Goal: Task Accomplishment & Management: Manage account settings

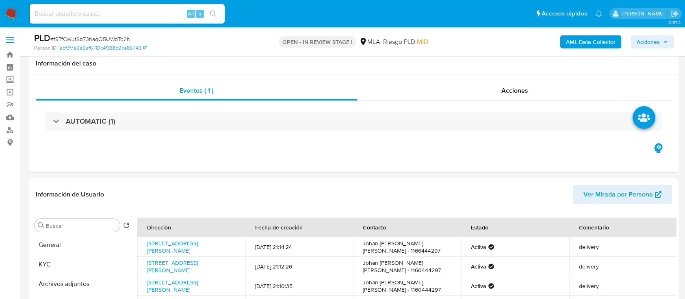
select select "10"
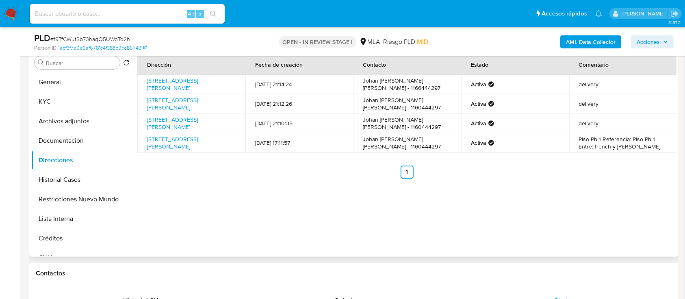
scroll to position [488, 0]
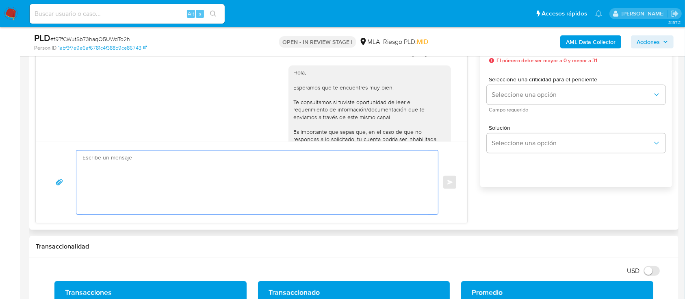
click at [344, 176] on textarea at bounding box center [255, 182] width 345 height 64
paste textarea "Hola Johan Luis Duran Colina, En función de las operaciones registradas en tu c…"
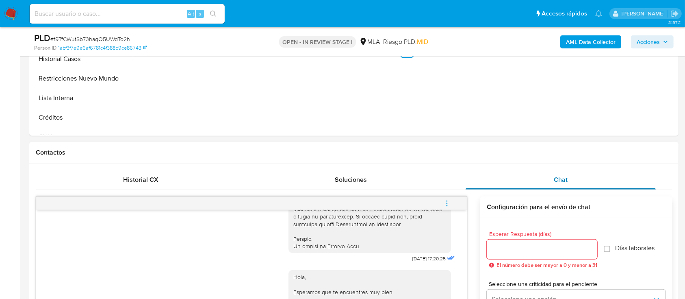
scroll to position [271, 0]
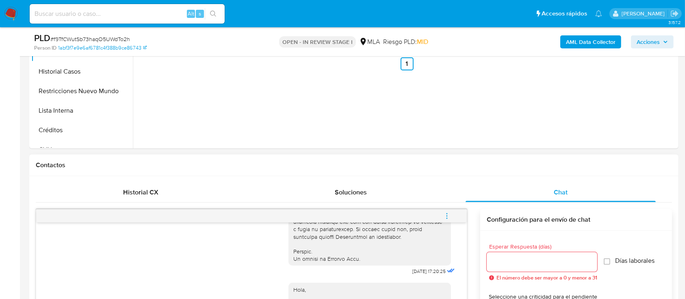
type textarea "Hola Johan Luis Duran Colina, En función de las operaciones registradas en tu c…"
click at [517, 262] on input "Esperar Respuesta (días)" at bounding box center [542, 261] width 111 height 11
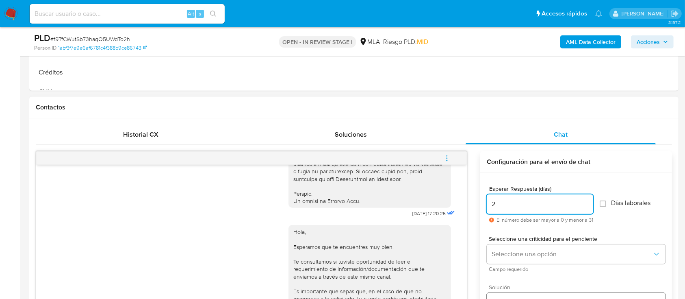
scroll to position [433, 0]
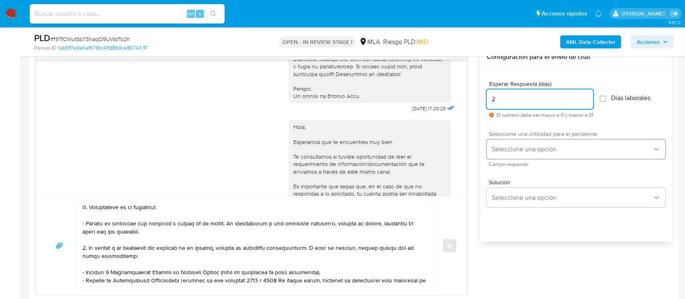
type input "2"
click at [522, 145] on span "Seleccione una opción" at bounding box center [572, 149] width 161 height 8
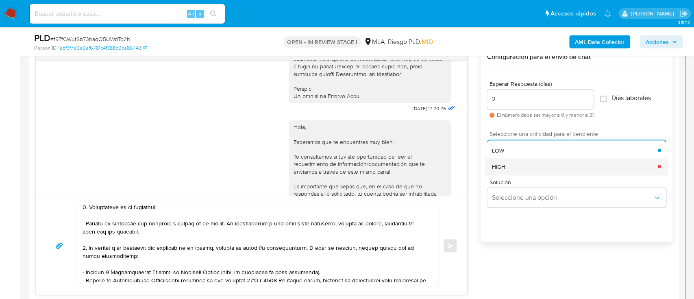
click at [512, 165] on div "HIGH" at bounding box center [575, 166] width 166 height 16
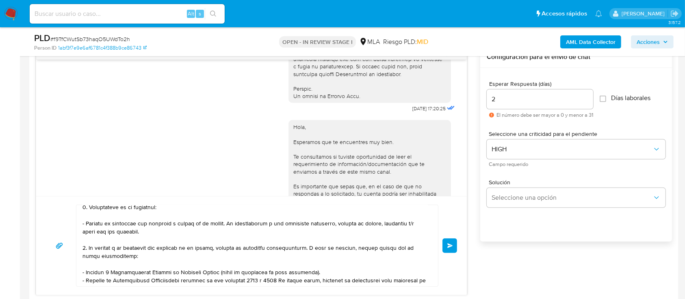
click at [451, 247] on button "Enviar" at bounding box center [450, 245] width 15 height 15
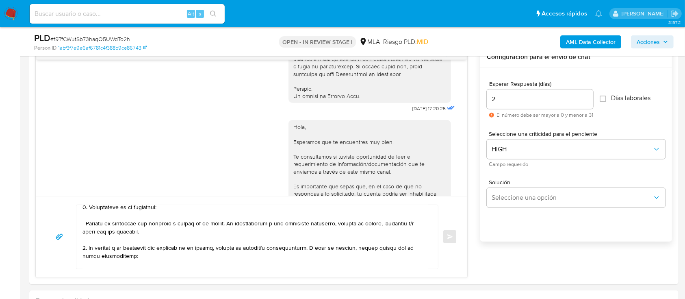
scroll to position [926, 0]
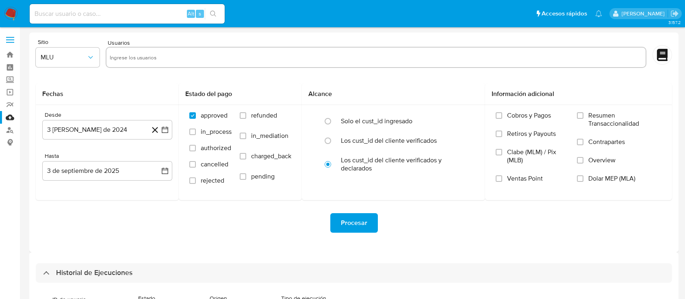
select select "10"
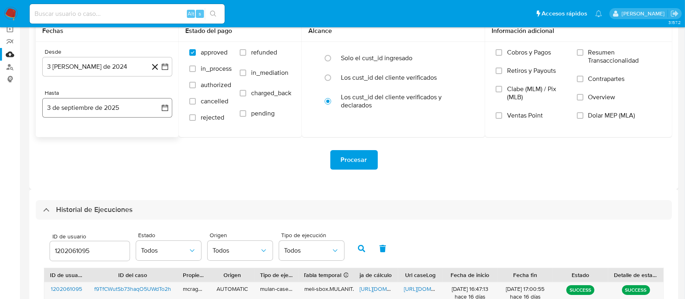
scroll to position [114, 0]
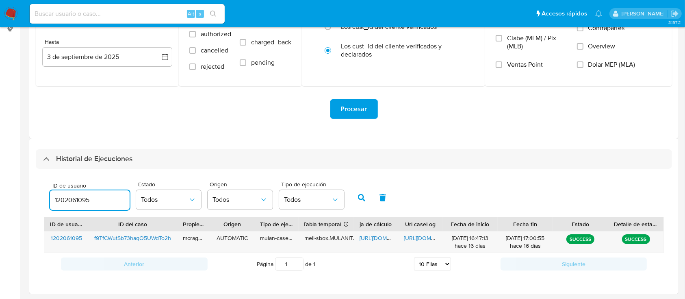
click at [78, 202] on input "1202061095" at bounding box center [90, 200] width 80 height 11
click at [358, 197] on icon "button" at bounding box center [361, 197] width 7 height 7
click at [371, 240] on span "https://docs.google.com/spreadsheets/d/11M0aKSNP0EPqh_NJiQx4OyEsymA94fOu1VGuXuQ…" at bounding box center [388, 238] width 56 height 8
click at [411, 231] on div "https://docs.google.com/document/d/1-_b8wcARclzgm4D4al5EyHMSichXWVs5DfxNu73Bs6c…" at bounding box center [420, 241] width 44 height 21
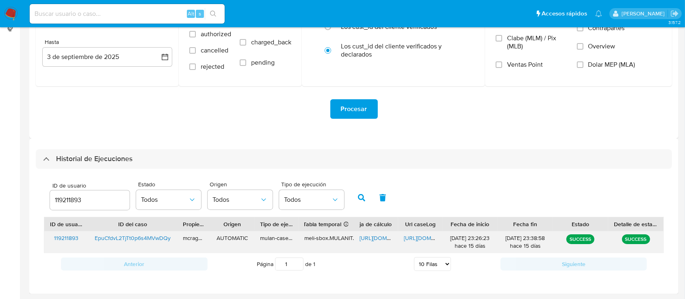
click at [411, 239] on span "https://docs.google.com/document/d/1-_b8wcARclzgm4D4al5EyHMSichXWVs5DfxNu73Bs6c…" at bounding box center [432, 238] width 56 height 8
click at [66, 204] on input "119211893" at bounding box center [90, 200] width 80 height 11
click at [358, 198] on icon "button" at bounding box center [361, 197] width 7 height 7
click at [365, 237] on span "https://docs.google.com/spreadsheets/d/1jPrNaOmrp-7MbA7idspuwTw_lpD00Ar_dlzffJy…" at bounding box center [388, 238] width 56 height 8
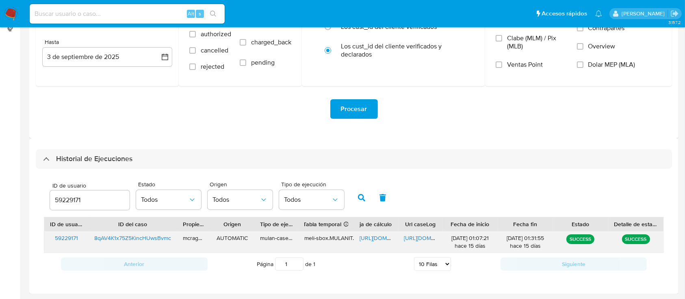
click at [413, 242] on div "https://docs.google.com/document/d/1WBIhhoaMVbSqR0BUwJ7_gB_hn0ZOqZsIUpLu8RoYfTE…" at bounding box center [420, 241] width 44 height 21
click at [417, 233] on div "https://docs.google.com/document/d/1WBIhhoaMVbSqR0BUwJ7_gB_hn0ZOqZsIUpLu8RoYfTE…" at bounding box center [420, 241] width 44 height 21
click at [419, 239] on span "https://docs.google.com/document/d/1WBIhhoaMVbSqR0BUwJ7_gB_hn0ZOqZsIUpLu8RoYfTE…" at bounding box center [432, 238] width 56 height 8
click at [78, 206] on div "59229171" at bounding box center [90, 200] width 80 height 20
click at [76, 201] on input "59229171" at bounding box center [90, 200] width 80 height 11
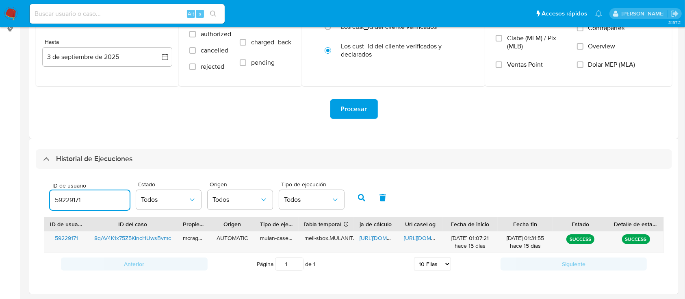
click at [76, 201] on input "59229171" at bounding box center [90, 200] width 80 height 11
paste input "12314844"
drag, startPoint x: 352, startPoint y: 191, endPoint x: 365, endPoint y: 215, distance: 26.5
click at [352, 191] on button "button" at bounding box center [361, 198] width 21 height 20
click at [372, 237] on span "https://docs.google.com/spreadsheets/d/1f0Zvwif6txh6jT6s65U2ZATSoVilfo9aiJyNgXv…" at bounding box center [388, 238] width 56 height 8
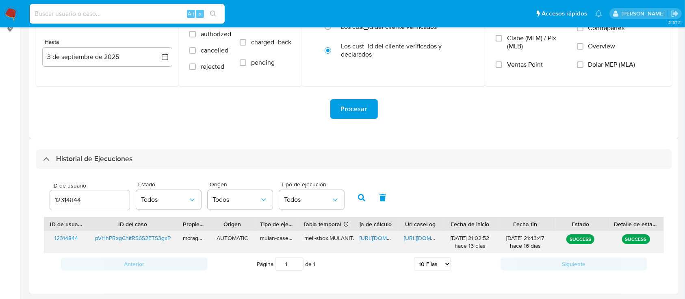
click at [420, 244] on div "https://docs.google.com/document/d/16q2AFF-KMW6WLYIN2b6BPK6mmqkCGzS0PzS-beoGk3U…" at bounding box center [420, 241] width 44 height 21
click at [420, 240] on span "https://docs.google.com/document/d/16q2AFF-KMW6WLYIN2b6BPK6mmqkCGzS0PzS-beoGk3U…" at bounding box center [432, 238] width 56 height 8
click at [69, 199] on input "12314844" at bounding box center [90, 200] width 80 height 11
drag, startPoint x: 358, startPoint y: 198, endPoint x: 379, endPoint y: 230, distance: 38.3
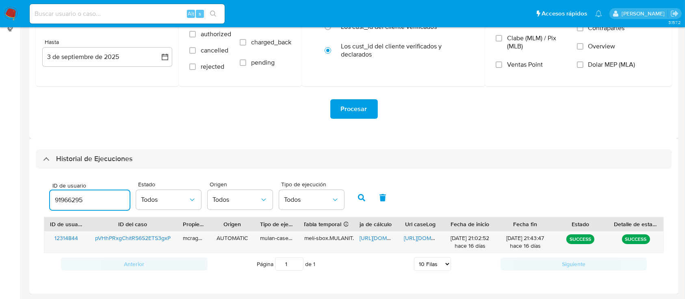
click at [359, 198] on icon "button" at bounding box center [361, 197] width 7 height 7
click at [383, 239] on span "https://docs.google.com/spreadsheets/d/1q8XsgIRqEsJ7kdKjo7rhz09g8_hliwqjDQsj7rL…" at bounding box center [388, 238] width 56 height 8
click at [418, 233] on div "https://docs.google.com/document/d/1Rs1-WjkvZ9AIAKLRTqC33TKbeGOv6yVDGhv2SiNCkEs…" at bounding box center [420, 241] width 44 height 21
click at [419, 239] on span "https://docs.google.com/document/d/1Rs1-WjkvZ9AIAKLRTqC33TKbeGOv6yVDGhv2SiNCkEs…" at bounding box center [432, 238] width 56 height 8
click at [67, 200] on input "91966295" at bounding box center [90, 200] width 80 height 11
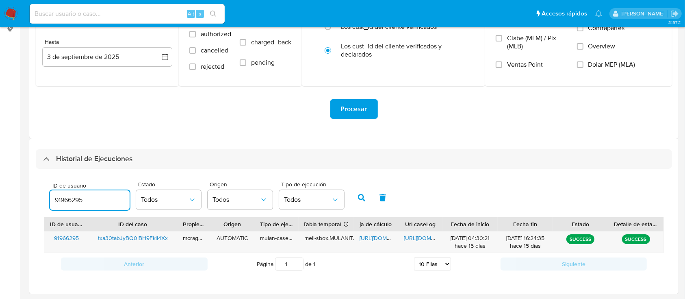
click at [67, 200] on input "91966295" at bounding box center [90, 200] width 80 height 11
type input "26000938"
click at [361, 192] on button "button" at bounding box center [361, 198] width 21 height 20
click at [373, 240] on span "https://docs.google.com/spreadsheets/d/1BS5udtDGRK8DT8oU8Fzq4a_T7fcIWt-j6zL4RIw…" at bounding box center [388, 238] width 56 height 8
click at [414, 238] on span "https://docs.google.com/document/d/1IrtMKyiuo6EZGMHihIFRj5OaLhF7Z6eWZ03vJQQviEE…" at bounding box center [432, 238] width 56 height 8
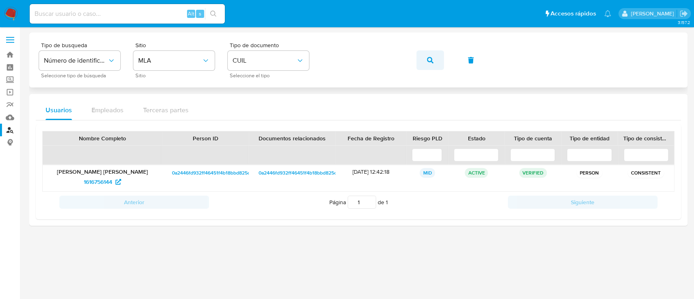
click at [427, 62] on icon "button" at bounding box center [430, 60] width 7 height 7
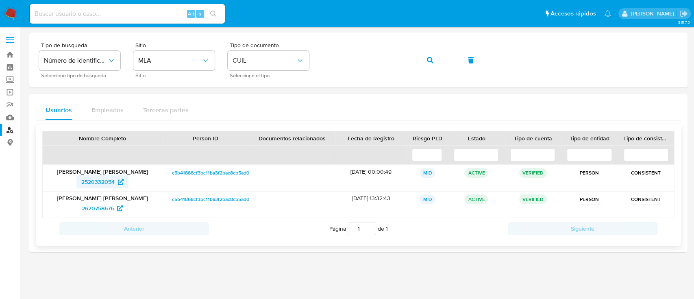
click at [91, 186] on span "2520332054" at bounding box center [97, 181] width 33 height 13
click at [427, 62] on icon "button" at bounding box center [430, 60] width 7 height 7
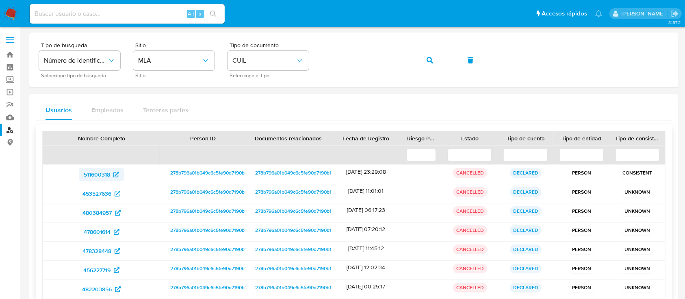
click at [107, 176] on span "511600318" at bounding box center [97, 174] width 26 height 13
click at [431, 57] on icon "button" at bounding box center [430, 60] width 7 height 7
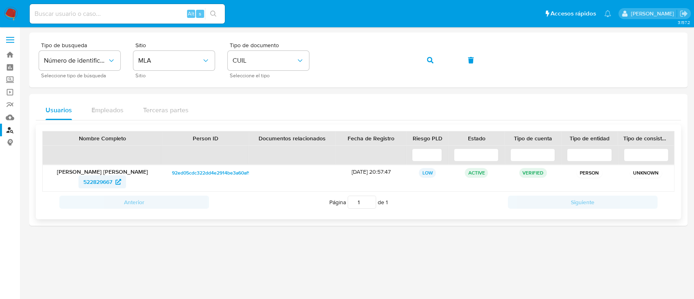
click at [83, 182] on span "522829667" at bounding box center [97, 181] width 29 height 13
click at [439, 65] on button "button" at bounding box center [430, 60] width 28 height 20
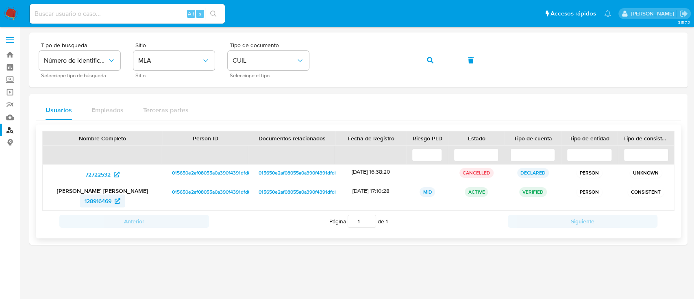
click at [98, 200] on span "128916469" at bounding box center [98, 200] width 27 height 13
click at [438, 58] on button "button" at bounding box center [430, 60] width 28 height 20
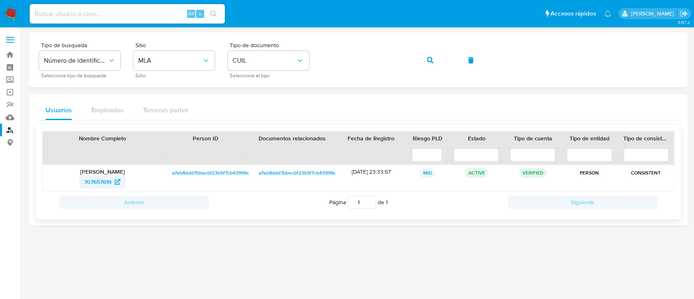
click at [94, 176] on span "707657619" at bounding box center [97, 181] width 27 height 13
click at [437, 56] on button "button" at bounding box center [430, 60] width 28 height 20
click at [96, 180] on span "26443579" at bounding box center [98, 181] width 26 height 13
click at [429, 57] on icon "button" at bounding box center [430, 60] width 7 height 7
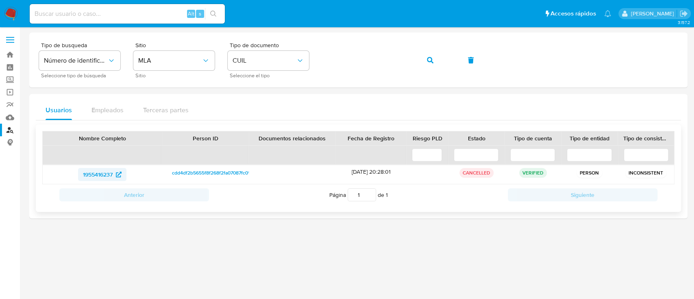
click at [113, 171] on span "1955416237" at bounding box center [98, 174] width 30 height 13
click at [432, 59] on icon "button" at bounding box center [430, 60] width 7 height 7
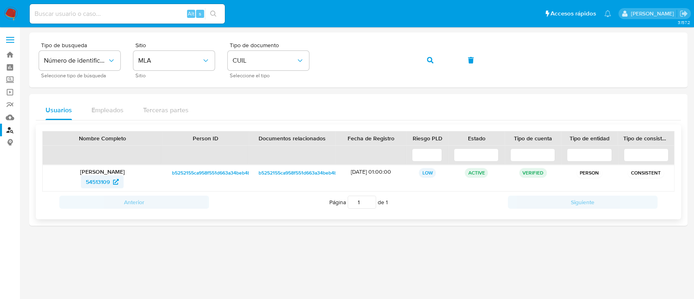
click at [106, 187] on span "54513109" at bounding box center [98, 181] width 24 height 13
click at [429, 63] on span "button" at bounding box center [430, 60] width 7 height 18
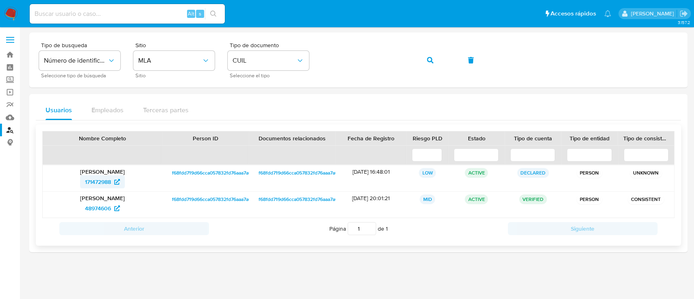
click at [110, 184] on span "171472988" at bounding box center [98, 181] width 26 height 13
click at [429, 58] on icon "button" at bounding box center [430, 60] width 7 height 7
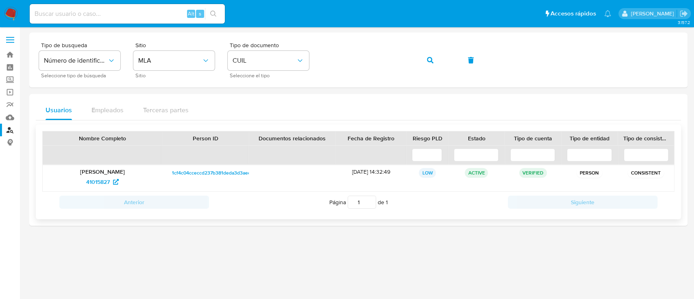
click at [104, 174] on p "Fernando Gabriel Rivarola" at bounding box center [102, 171] width 108 height 7
click at [106, 182] on span "41015827" at bounding box center [98, 181] width 24 height 13
click at [426, 67] on button "button" at bounding box center [430, 60] width 28 height 20
click at [94, 179] on span "78714127" at bounding box center [98, 181] width 22 height 13
click at [425, 56] on button "button" at bounding box center [430, 60] width 28 height 20
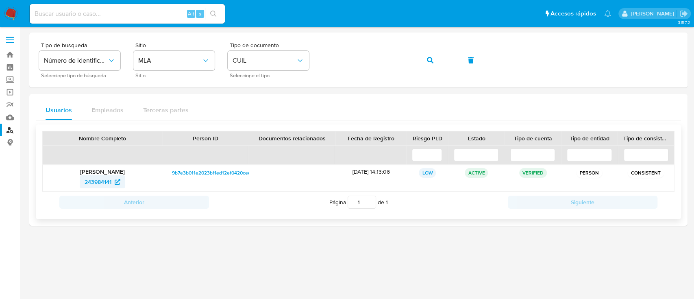
click at [103, 188] on span "243984141" at bounding box center [98, 181] width 27 height 13
click at [429, 56] on span "button" at bounding box center [430, 60] width 7 height 18
click at [98, 183] on span "92410497" at bounding box center [97, 181] width 25 height 13
click at [419, 54] on button "button" at bounding box center [430, 60] width 28 height 20
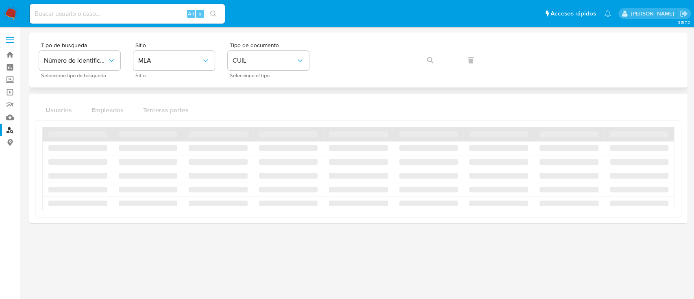
click at [428, 57] on div "Tipo de busqueda Número de identificación Seleccione tipo de búsqueda Sitio MLA…" at bounding box center [358, 59] width 639 height 35
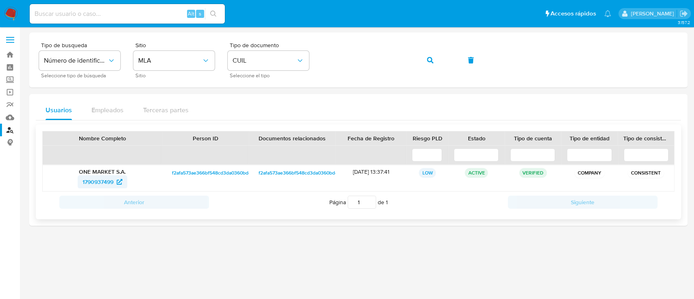
click at [92, 183] on span "1790937499" at bounding box center [98, 181] width 31 height 13
click at [424, 55] on button "button" at bounding box center [430, 60] width 28 height 20
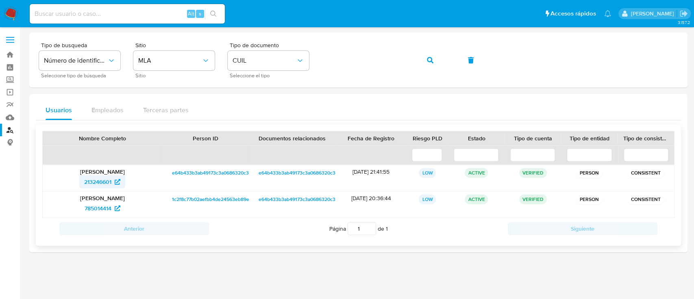
click at [96, 182] on span "213246601" at bounding box center [97, 181] width 27 height 13
click at [428, 60] on icon "button" at bounding box center [430, 60] width 7 height 7
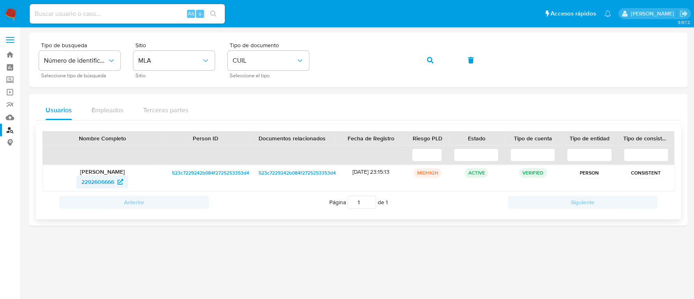
click at [117, 183] on span "2292606666" at bounding box center [102, 181] width 42 height 13
click at [422, 62] on button "button" at bounding box center [430, 60] width 28 height 20
click at [115, 180] on icon at bounding box center [118, 182] width 6 height 6
click at [434, 58] on button "button" at bounding box center [430, 60] width 28 height 20
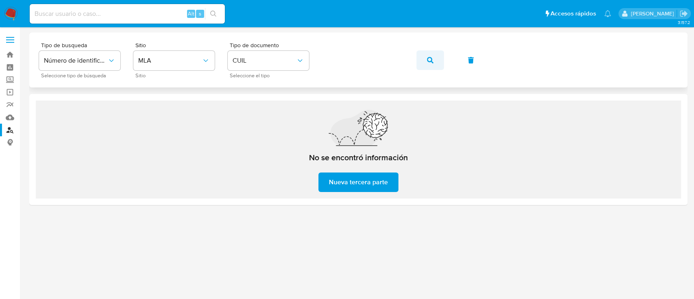
click at [432, 60] on icon "button" at bounding box center [430, 60] width 7 height 7
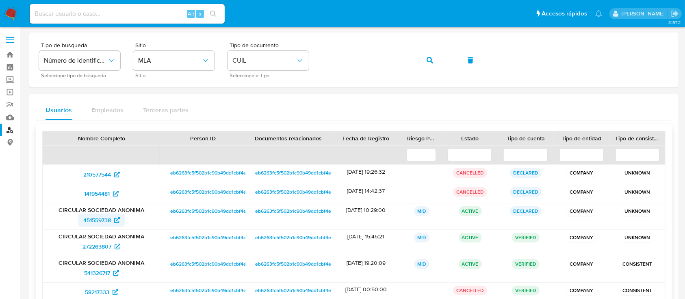
click at [100, 217] on span "451559738" at bounding box center [97, 219] width 28 height 13
click at [423, 57] on button "button" at bounding box center [430, 60] width 28 height 20
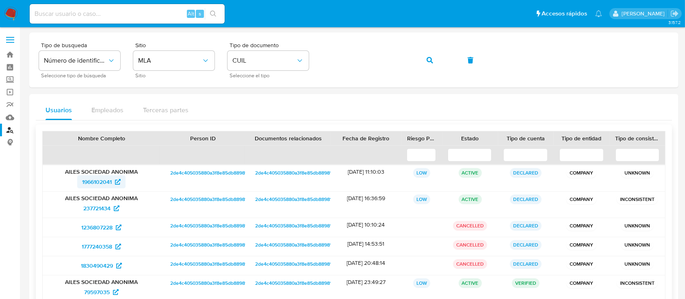
click at [102, 184] on span "1966102041" at bounding box center [97, 181] width 30 height 13
click at [432, 57] on icon "button" at bounding box center [430, 60] width 7 height 7
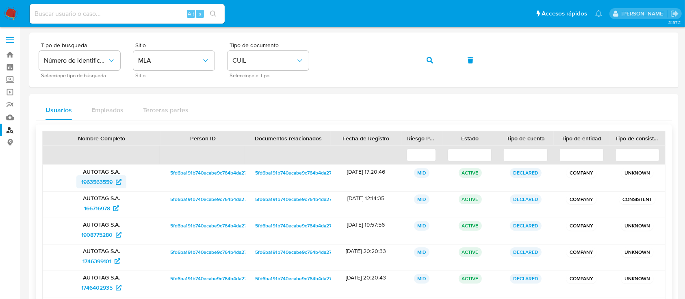
click at [101, 177] on span "1963563559" at bounding box center [96, 181] width 31 height 13
drag, startPoint x: 437, startPoint y: 60, endPoint x: 418, endPoint y: 72, distance: 22.3
click at [437, 60] on button "button" at bounding box center [430, 60] width 28 height 20
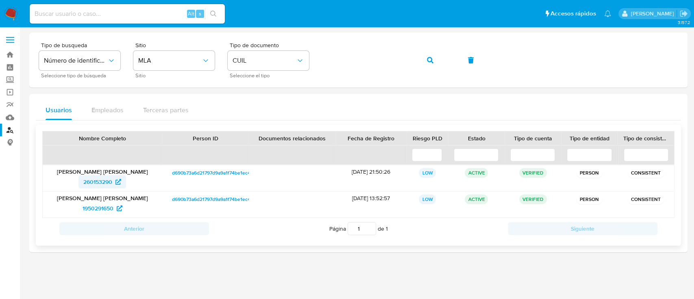
click at [115, 182] on span "260153290" at bounding box center [102, 181] width 38 height 13
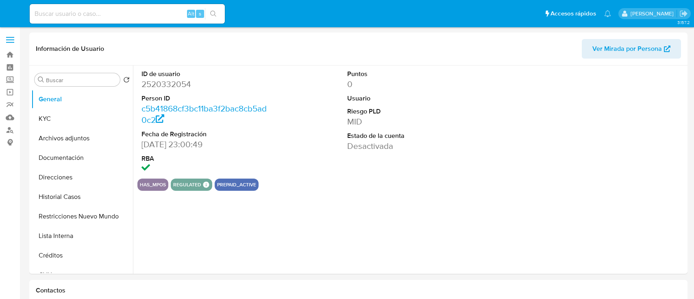
select select "10"
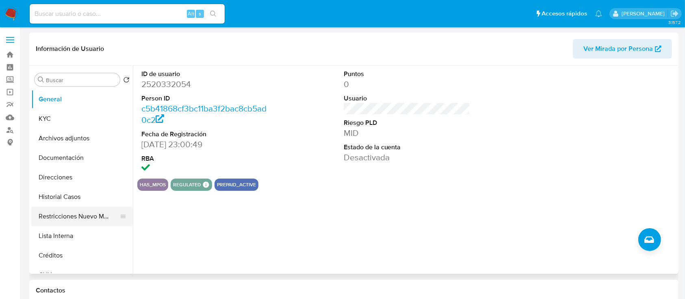
click at [84, 219] on button "Restricciones Nuevo Mundo" at bounding box center [78, 216] width 95 height 20
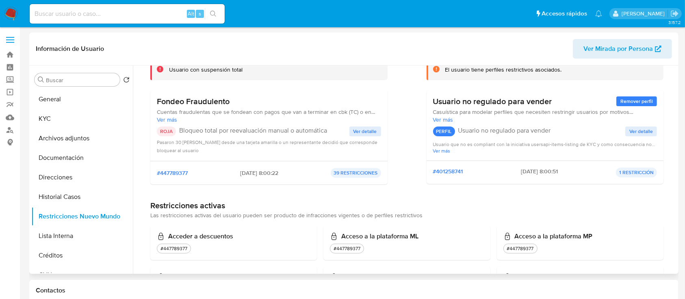
scroll to position [108, 0]
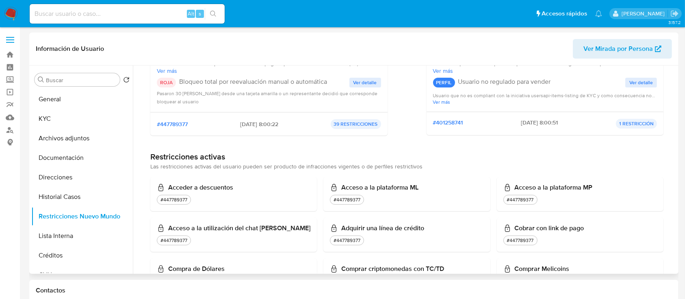
drag, startPoint x: 246, startPoint y: 124, endPoint x: 263, endPoint y: 125, distance: 16.3
click at [263, 125] on div "#447789377 2025-07-29 - 8:00:22 39 RESTRICCIONES" at bounding box center [269, 124] width 224 height 10
click at [79, 194] on button "Historial Casos" at bounding box center [78, 197] width 95 height 20
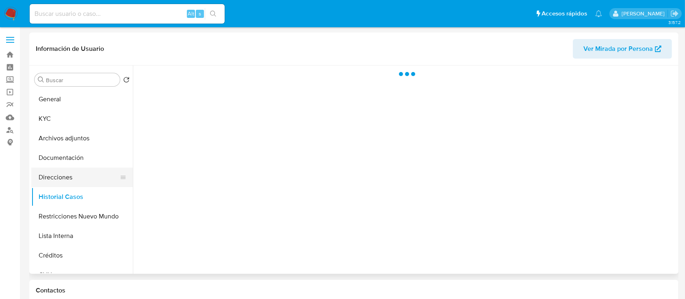
scroll to position [0, 0]
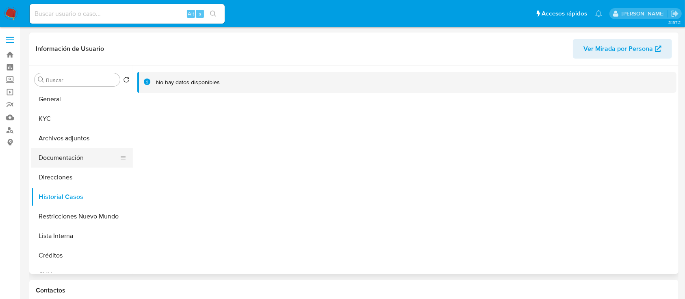
click at [83, 161] on button "Documentación" at bounding box center [78, 158] width 95 height 20
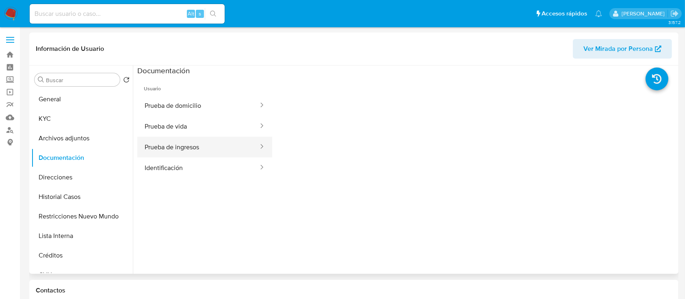
click at [159, 153] on button "Prueba de ingresos" at bounding box center [198, 147] width 122 height 21
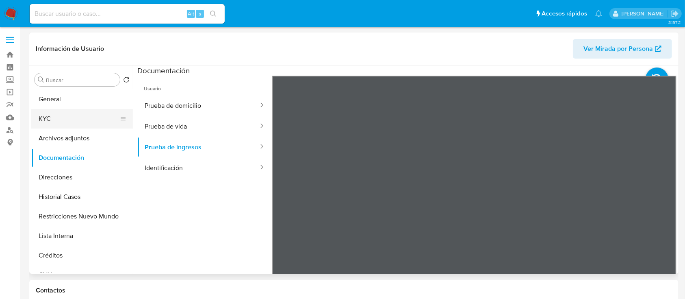
drag, startPoint x: 72, startPoint y: 119, endPoint x: 98, endPoint y: 117, distance: 25.7
click at [72, 120] on button "KYC" at bounding box center [78, 119] width 95 height 20
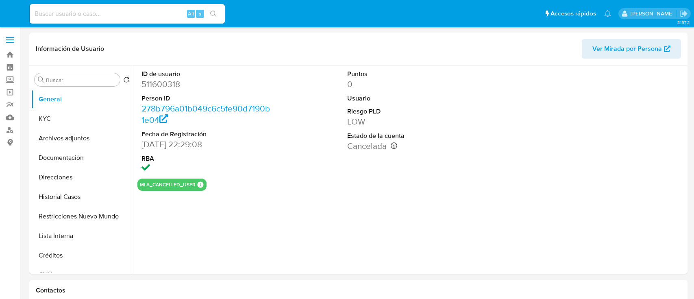
select select "10"
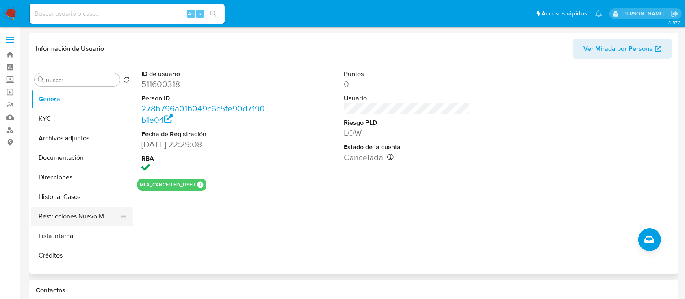
click at [84, 212] on button "Restricciones Nuevo Mundo" at bounding box center [78, 216] width 95 height 20
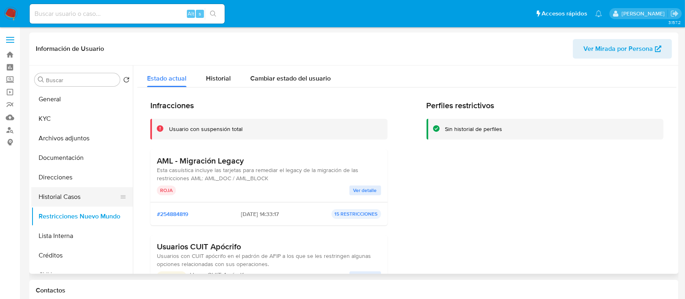
click at [81, 196] on button "Historial Casos" at bounding box center [78, 197] width 95 height 20
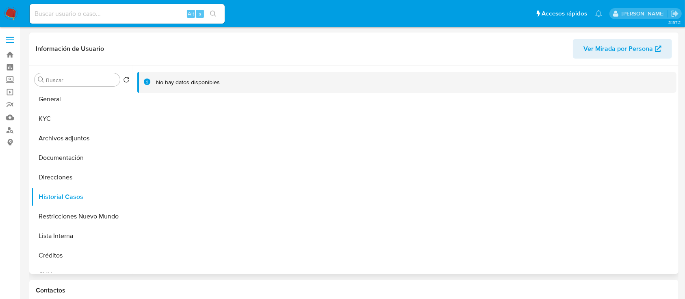
click at [627, 54] on span "Ver Mirada por Persona" at bounding box center [619, 49] width 70 height 20
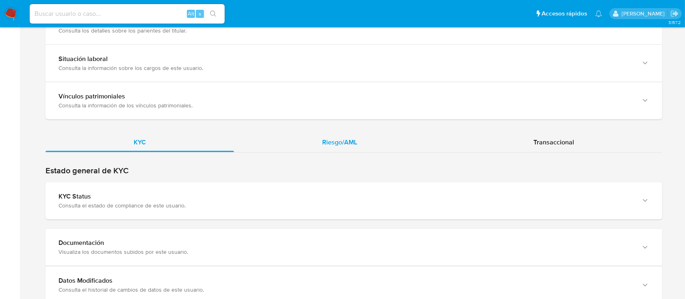
click at [360, 145] on div "Riesgo/AML" at bounding box center [339, 143] width 211 height 20
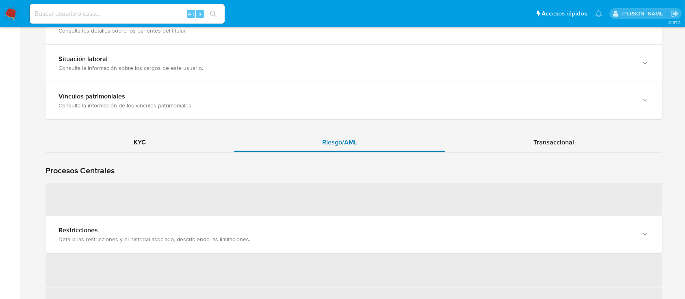
scroll to position [758, 0]
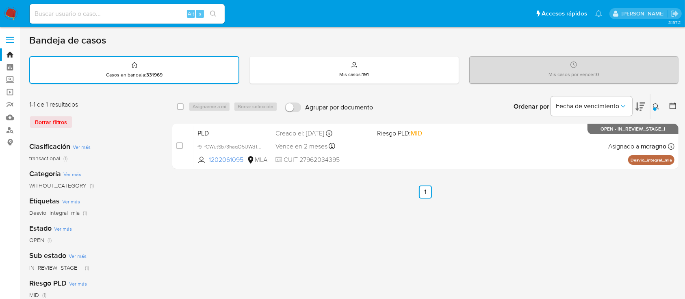
click at [651, 107] on button at bounding box center [657, 107] width 13 height 10
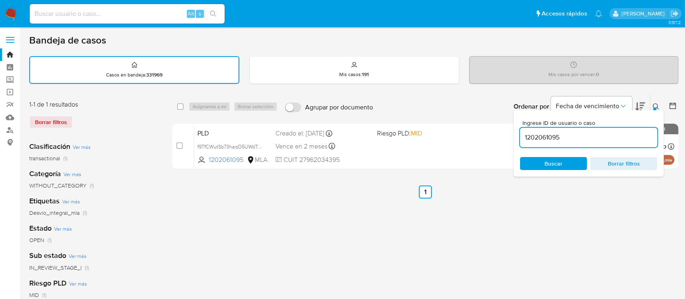
click at [616, 129] on div "1202061095" at bounding box center [588, 138] width 137 height 20
click at [617, 138] on input "1202061095" at bounding box center [588, 137] width 137 height 11
paste input "47502989"
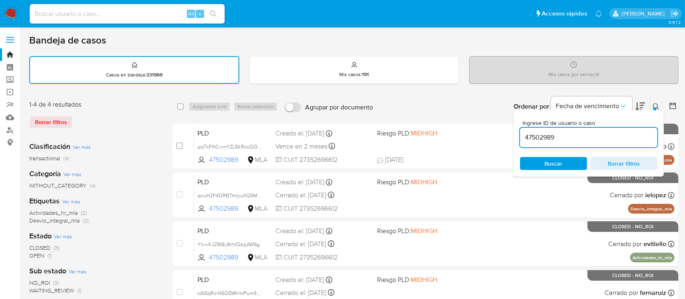
click at [655, 103] on icon at bounding box center [656, 106] width 6 height 6
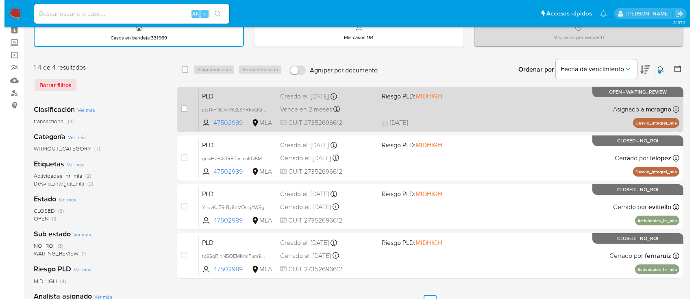
scroll to position [54, 0]
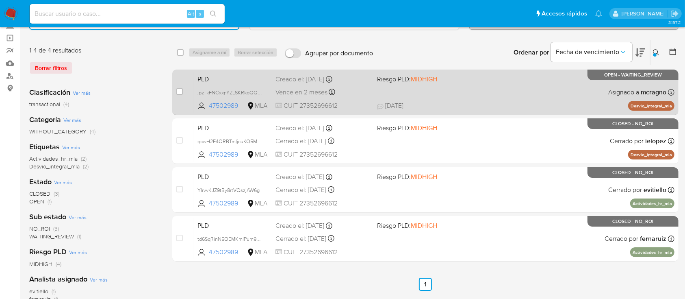
click at [524, 104] on span "20/08/2025 20/08/2025 21:54" at bounding box center [475, 105] width 196 height 9
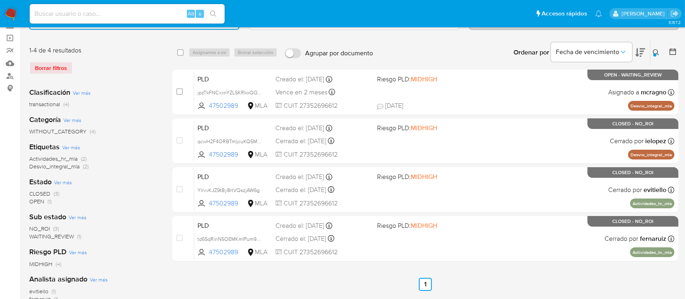
click at [658, 53] on icon at bounding box center [656, 52] width 7 height 7
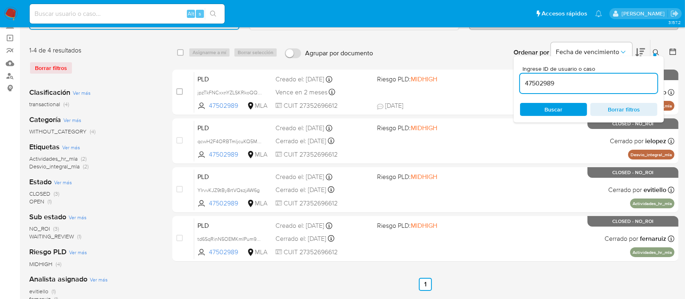
click at [605, 86] on input "47502989" at bounding box center [588, 83] width 137 height 11
type input "119211893"
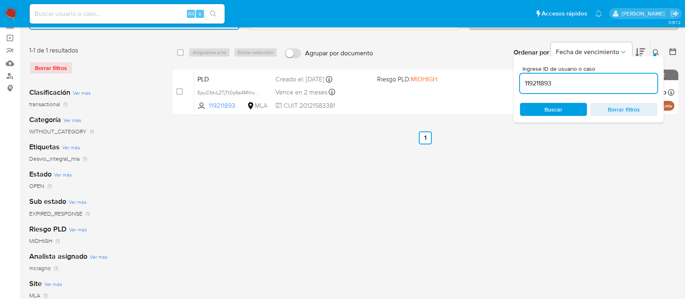
click at [652, 51] on button at bounding box center [657, 53] width 13 height 10
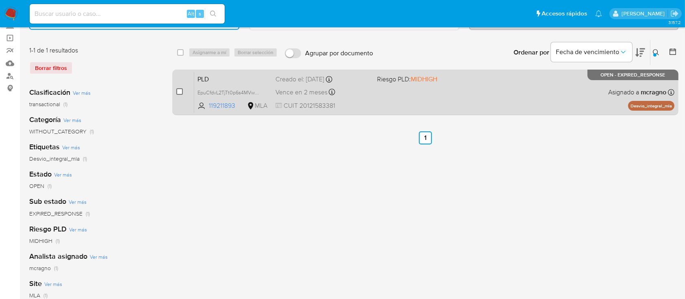
click at [179, 93] on input "checkbox" at bounding box center [179, 91] width 7 height 7
checkbox input "true"
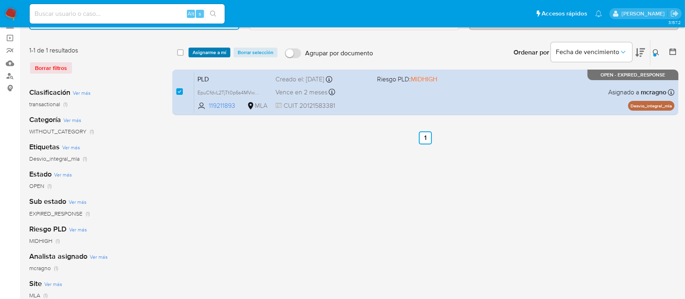
click at [211, 50] on span "Asignarme a mí" at bounding box center [210, 52] width 34 height 8
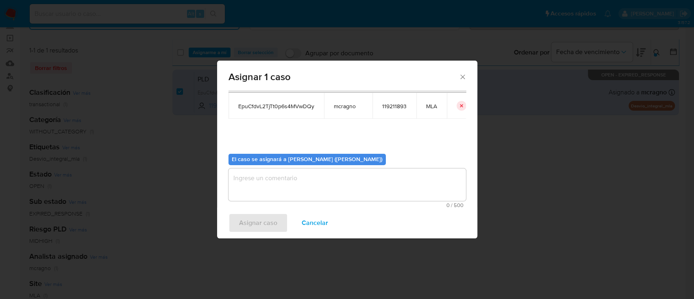
scroll to position [41, 0]
click at [254, 153] on div "El caso se asignará a Mariela Belen Cragno (mcragno)" at bounding box center [306, 158] width 157 height 11
click at [264, 181] on textarea "assign-modal" at bounding box center [346, 183] width 237 height 33
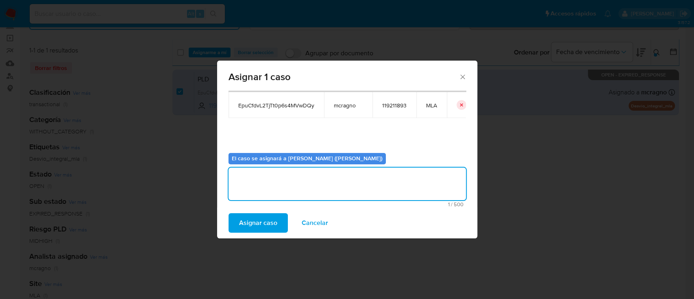
click at [266, 232] on span "Asignar caso" at bounding box center [258, 223] width 38 height 18
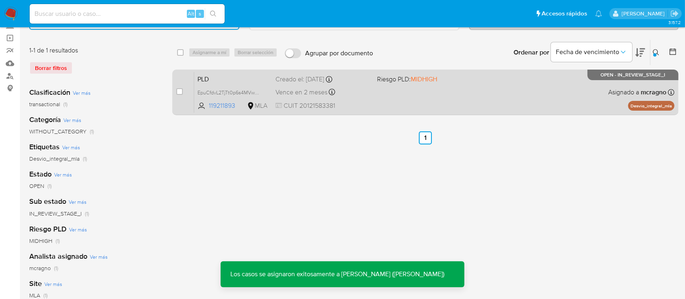
click at [538, 96] on div "PLD EpuCfdvL2TjTt0p6s4MVwDQy 119211893 MLA Riesgo PLD: MIDHIGH Creado el: 12/08…" at bounding box center [434, 92] width 480 height 41
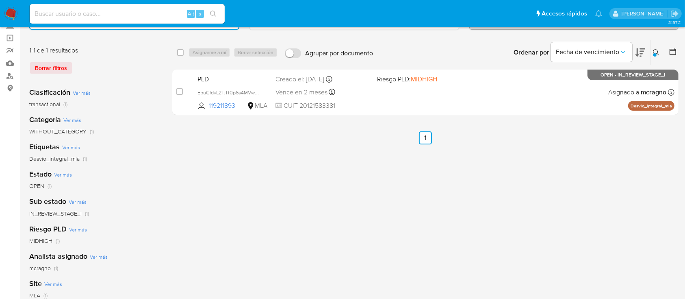
click at [654, 49] on icon at bounding box center [656, 52] width 7 height 7
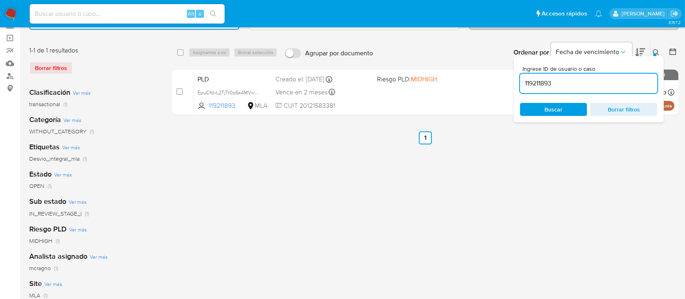
click at [584, 86] on input "119211893" at bounding box center [588, 83] width 137 height 11
type input "59229171"
click at [657, 50] on icon at bounding box center [656, 52] width 7 height 7
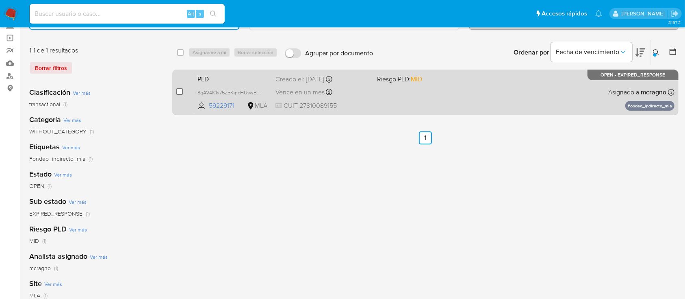
click at [180, 91] on input "checkbox" at bounding box center [179, 91] width 7 height 7
checkbox input "true"
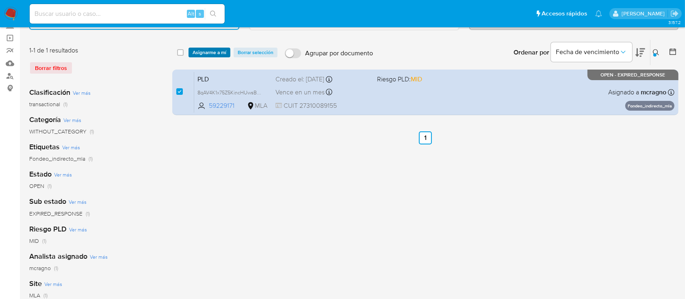
click at [215, 52] on span "Asignarme a mí" at bounding box center [210, 52] width 34 height 8
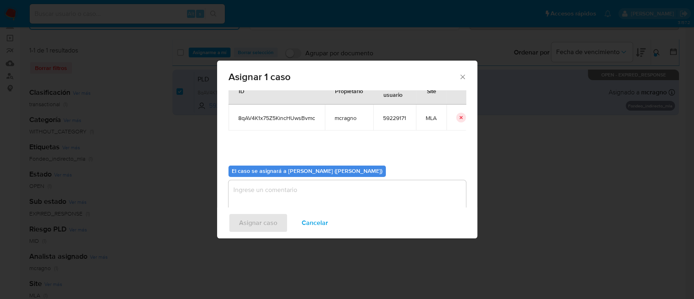
scroll to position [41, 0]
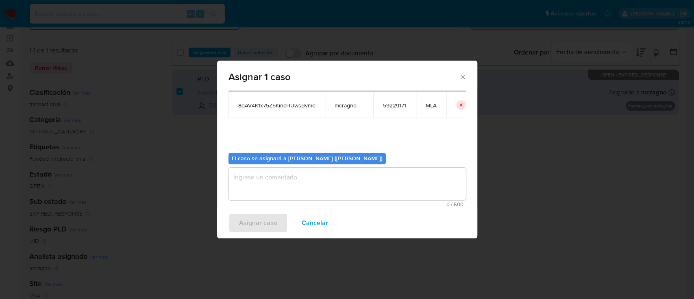
click at [282, 160] on b "El caso se asignará a Mariela Belen Cragno (mcragno)" at bounding box center [307, 158] width 151 height 8
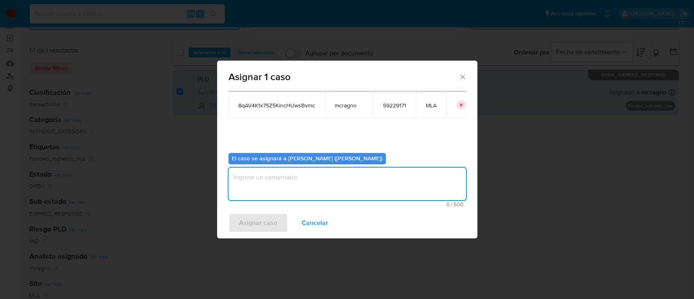
click at [284, 193] on textarea "assign-modal" at bounding box center [346, 183] width 237 height 33
click at [274, 219] on span "Asignar caso" at bounding box center [258, 223] width 38 height 18
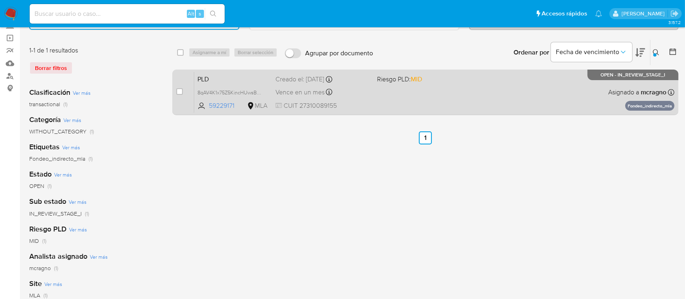
click at [524, 96] on div "PLD 8qAV4K1x75Z5KincHUwsBvmc 59229171 MLA Riesgo PLD: MID Creado el: 12/08/2025…" at bounding box center [434, 92] width 480 height 41
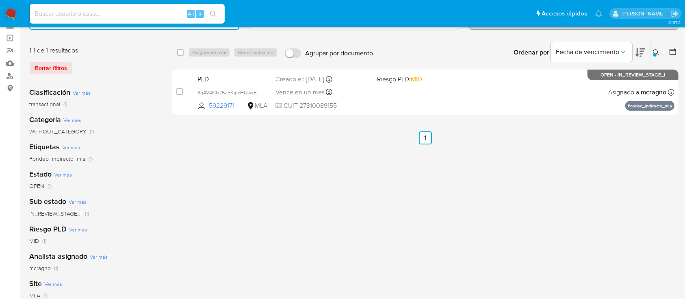
click at [352, 253] on div "select-all-cases-checkbox Asignarme a mí Borrar selección Agrupar por documento…" at bounding box center [425, 217] width 506 height 357
click at [655, 52] on icon at bounding box center [656, 52] width 7 height 7
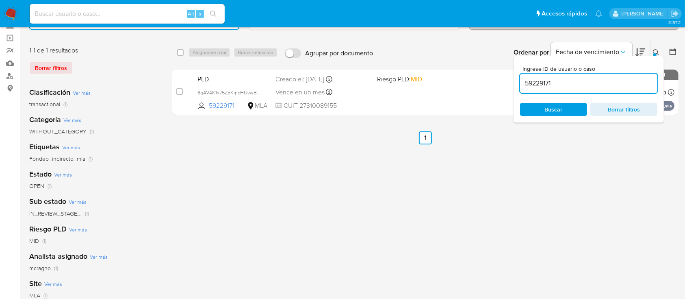
click at [601, 93] on div "Ingrese ID de usuario o caso 59229171 Buscar Borrar filtros" at bounding box center [589, 89] width 150 height 66
click at [601, 81] on input "59229171" at bounding box center [588, 83] width 137 height 11
paste input "12314844"
type input "12314844"
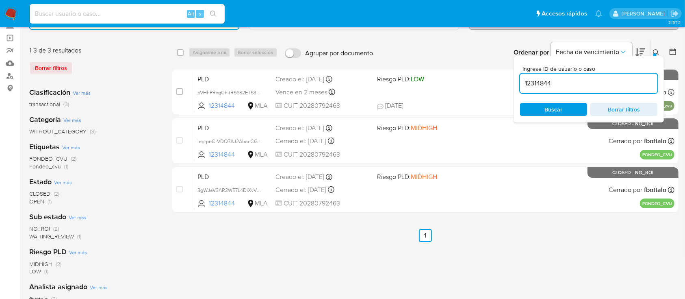
drag, startPoint x: 658, startPoint y: 47, endPoint x: 497, endPoint y: 114, distance: 175.0
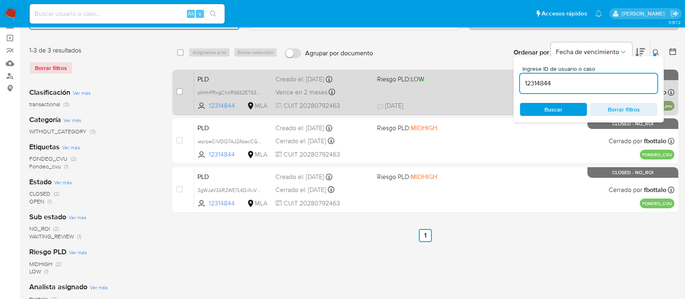
click at [658, 48] on button at bounding box center [657, 53] width 13 height 10
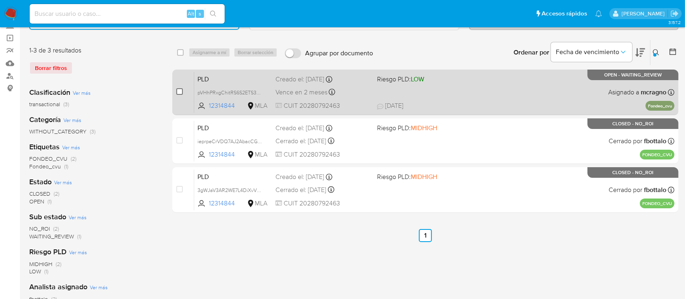
click at [176, 93] on div "case-item-checkbox" at bounding box center [179, 91] width 7 height 8
click at [180, 87] on div "case-item-checkbox" at bounding box center [179, 91] width 7 height 8
click at [179, 92] on input "checkbox" at bounding box center [179, 91] width 7 height 7
checkbox input "true"
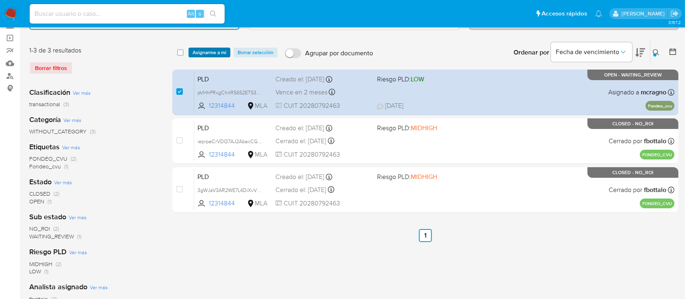
click at [217, 51] on span "Asignarme a mí" at bounding box center [210, 52] width 34 height 8
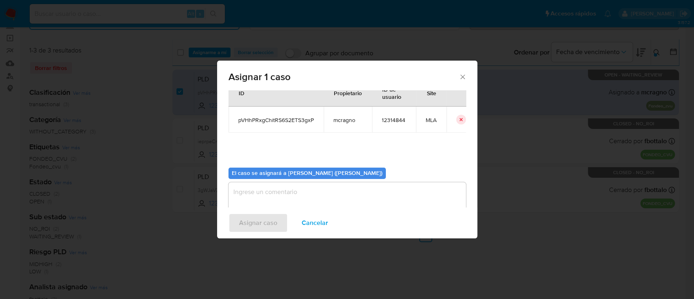
scroll to position [41, 0]
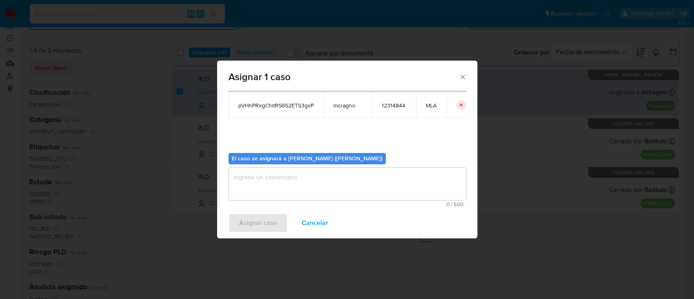
click at [283, 184] on textarea "assign-modal" at bounding box center [346, 183] width 237 height 33
click at [262, 219] on span "Asignar caso" at bounding box center [258, 223] width 38 height 18
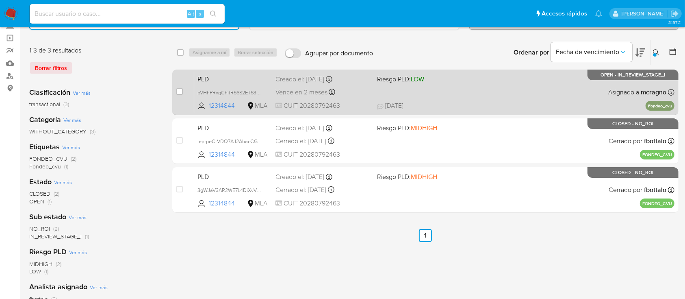
click at [541, 83] on div "PLD pVHhPRxgChitRS6S2ETS3gxP 12314844 MLA Riesgo PLD: LOW Creado el: 12/08/2025…" at bounding box center [434, 92] width 480 height 41
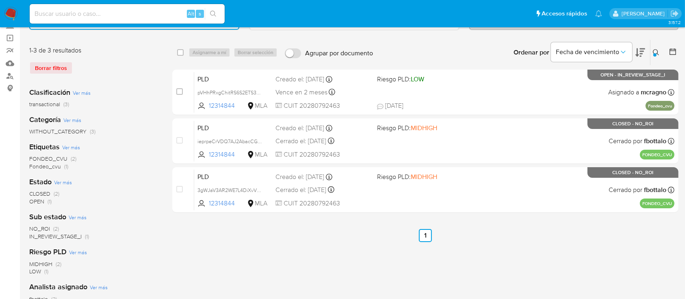
drag, startPoint x: 652, startPoint y: 54, endPoint x: 655, endPoint y: 57, distance: 4.3
click at [652, 54] on button at bounding box center [657, 53] width 13 height 10
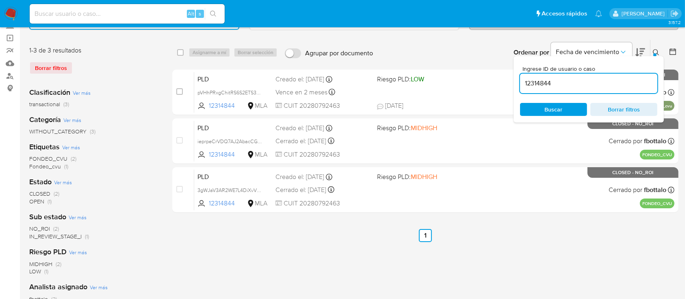
click at [621, 82] on input "12314844" at bounding box center [588, 83] width 137 height 11
type input "91966295"
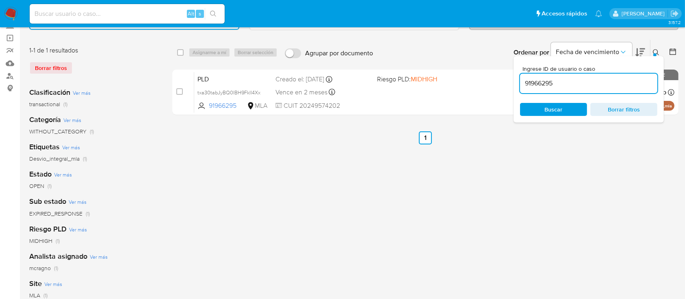
click at [654, 50] on icon at bounding box center [656, 52] width 6 height 6
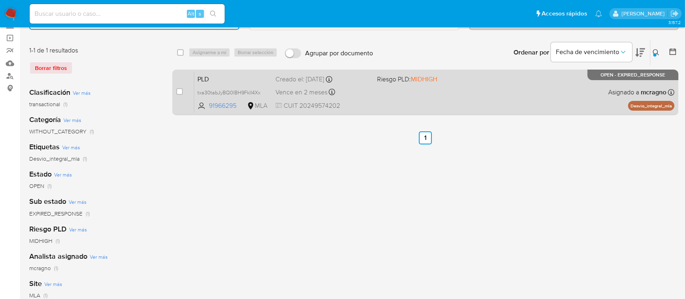
drag, startPoint x: 176, startPoint y: 91, endPoint x: 206, endPoint y: 73, distance: 35.7
click at [176, 90] on div "case-item-checkbox No es posible asignar el caso PLD txa30tabJyBQ0IBH9FklI4Xx 9…" at bounding box center [425, 93] width 506 height 46
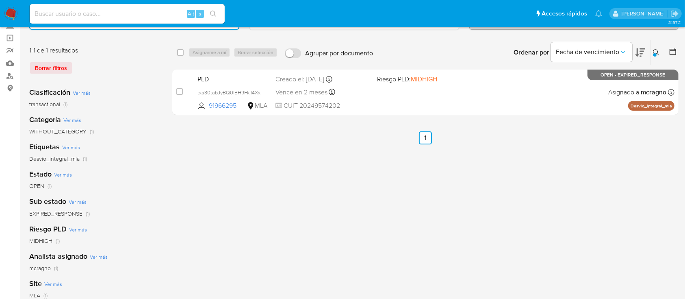
drag, startPoint x: 176, startPoint y: 89, endPoint x: 206, endPoint y: 67, distance: 38.4
click at [176, 90] on div "case-item-checkbox No es posible asignar el caso PLD txa30tabJyBQ0IBH9FklI4Xx 9…" at bounding box center [425, 93] width 506 height 46
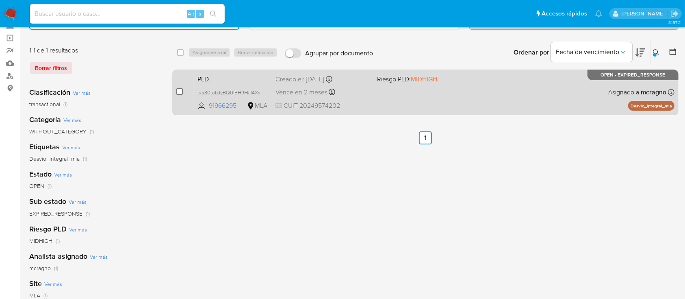
click at [178, 89] on input "checkbox" at bounding box center [179, 91] width 7 height 7
checkbox input "true"
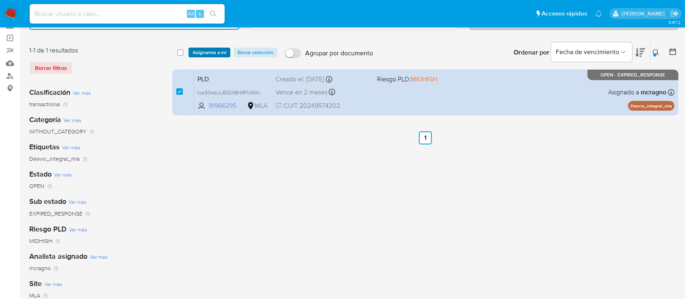
click at [218, 53] on span "Asignarme a mí" at bounding box center [210, 52] width 34 height 8
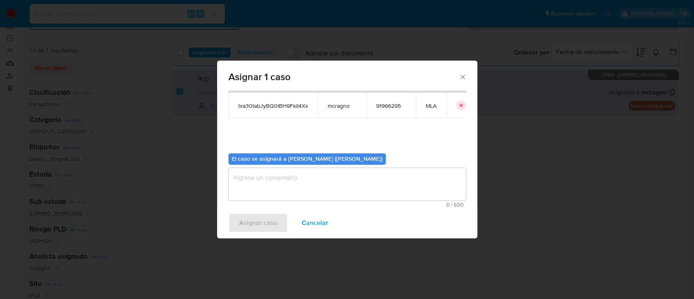
scroll to position [41, 0]
click at [316, 185] on textarea "assign-modal" at bounding box center [346, 183] width 237 height 33
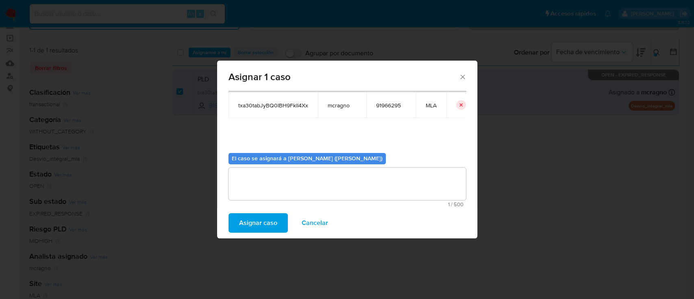
click at [259, 224] on span "Asignar caso" at bounding box center [258, 223] width 38 height 18
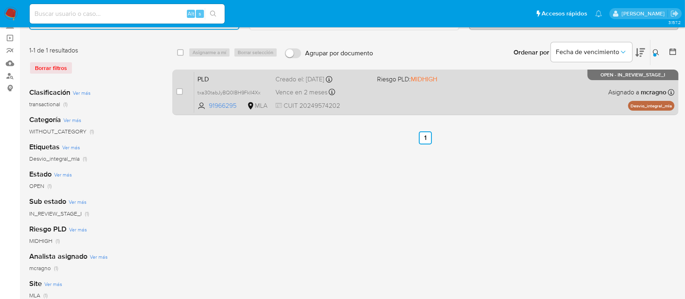
click at [508, 92] on div "PLD txa30tabJyBQ0IBH9FklI4Xx 91966295 MLA Riesgo PLD: MIDHIGH Creado el: 12/08/…" at bounding box center [434, 92] width 480 height 41
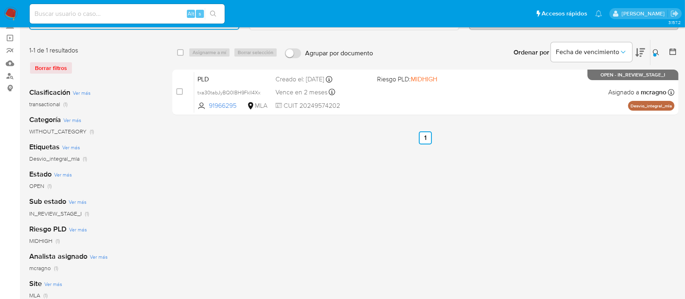
click at [655, 48] on button at bounding box center [657, 53] width 13 height 10
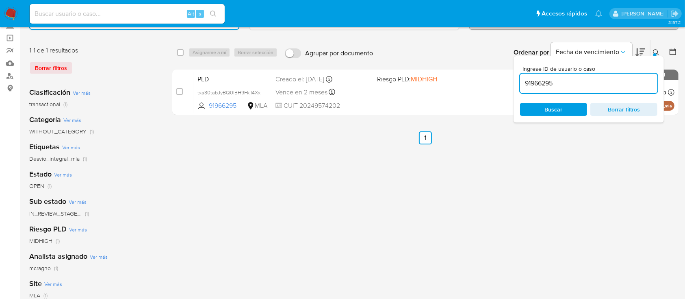
click at [609, 80] on input "91966295" at bounding box center [588, 83] width 137 height 11
type input "26000938"
click at [656, 49] on icon at bounding box center [656, 52] width 7 height 7
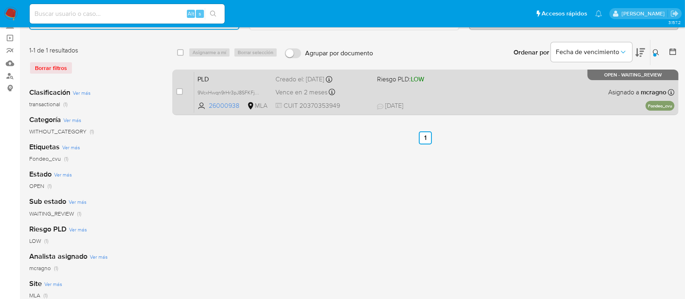
drag, startPoint x: 180, startPoint y: 93, endPoint x: 187, endPoint y: 80, distance: 15.6
click at [180, 93] on input "checkbox" at bounding box center [179, 91] width 7 height 7
checkbox input "true"
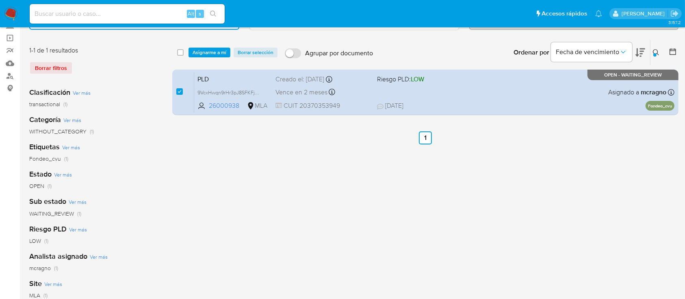
click at [219, 45] on div "select-all-cases-checkbox Asignarme a mí Borrar selección Agrupar por documento…" at bounding box center [425, 52] width 506 height 25
click at [220, 48] on span "Asignarme a mí" at bounding box center [210, 52] width 34 height 8
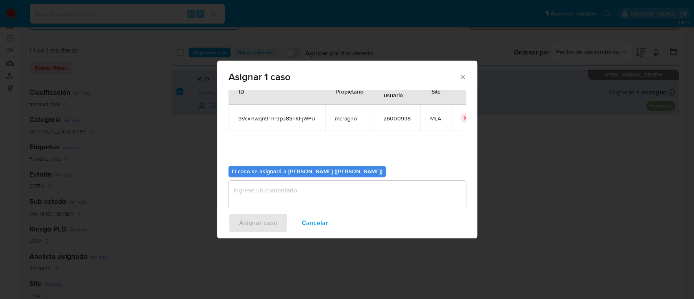
scroll to position [41, 0]
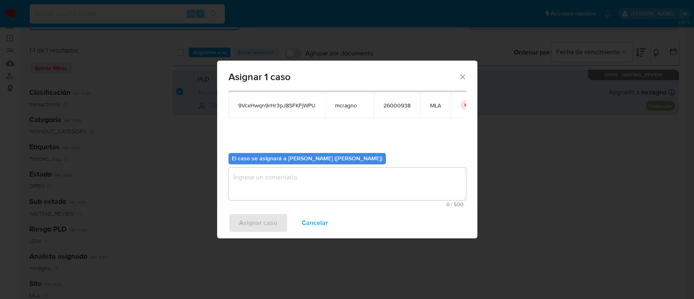
click at [263, 179] on textarea "assign-modal" at bounding box center [346, 183] width 237 height 33
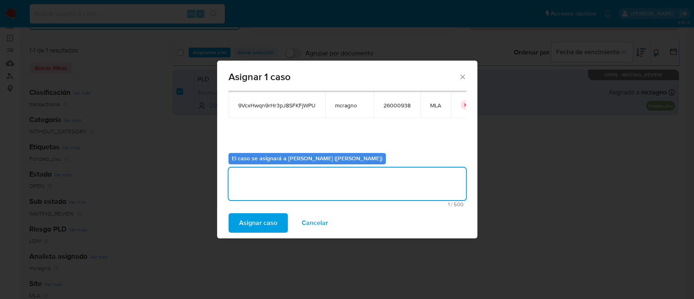
click at [260, 218] on span "Asignar caso" at bounding box center [258, 223] width 38 height 18
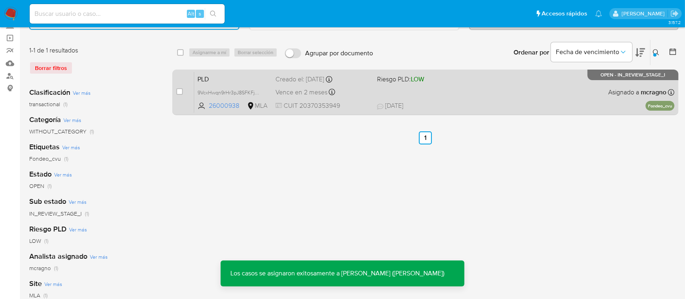
click at [489, 94] on div "PLD 9VcxHwqn9rHr3pJ8SFKFjWPU 26000938 MLA Riesgo PLD: LOW Creado el: 12/08/2025…" at bounding box center [434, 92] width 480 height 41
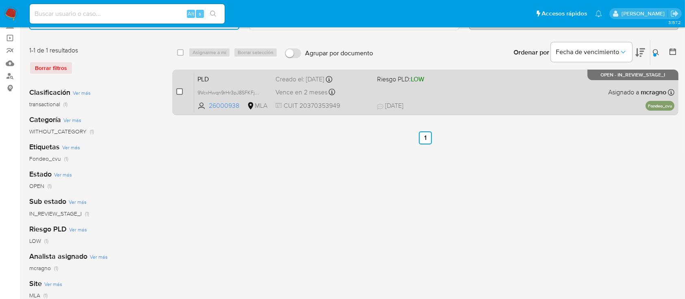
click at [177, 88] on input "checkbox" at bounding box center [179, 91] width 7 height 7
checkbox input "true"
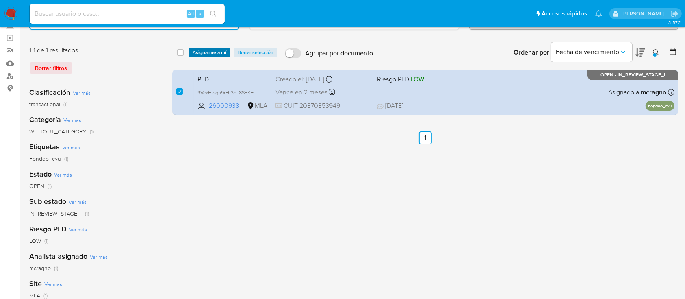
click at [211, 55] on span "Asignarme a mí" at bounding box center [210, 52] width 34 height 8
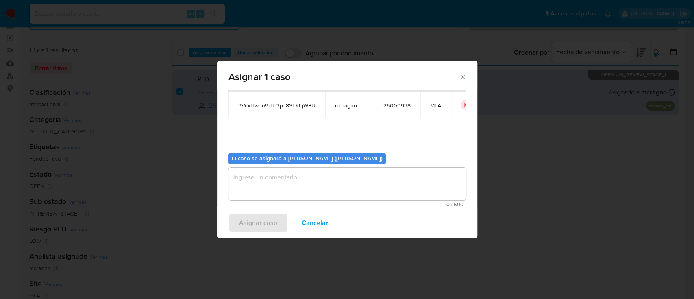
click at [272, 194] on textarea "assign-modal" at bounding box center [346, 183] width 237 height 33
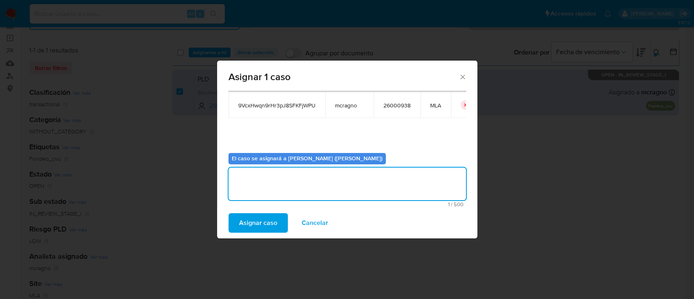
click at [264, 223] on span "Asignar caso" at bounding box center [258, 223] width 38 height 18
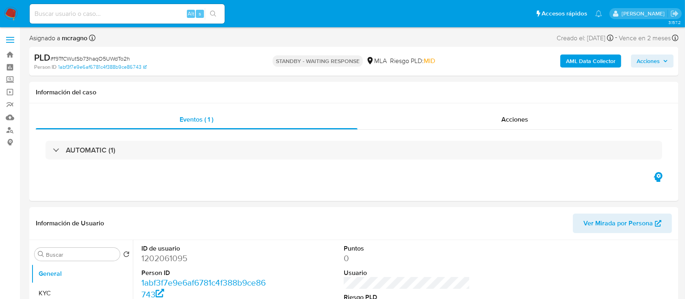
select select "10"
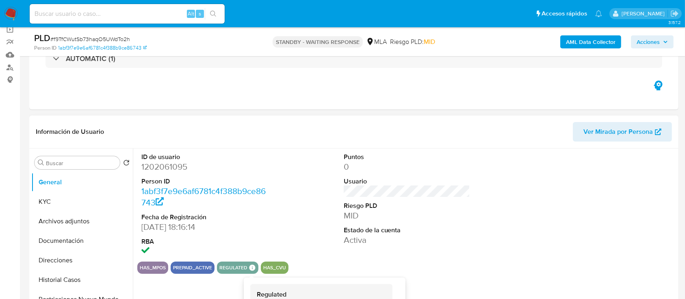
scroll to position [108, 0]
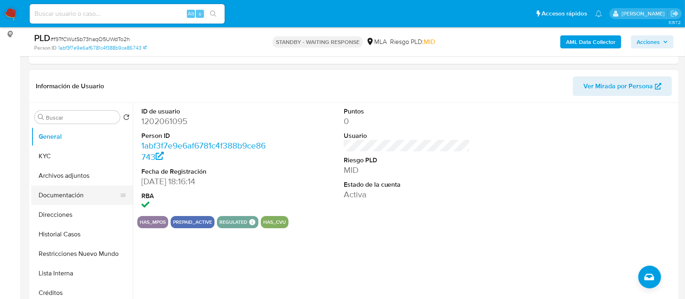
drag, startPoint x: 72, startPoint y: 195, endPoint x: 80, endPoint y: 193, distance: 8.7
click at [72, 195] on button "Documentación" at bounding box center [78, 195] width 95 height 20
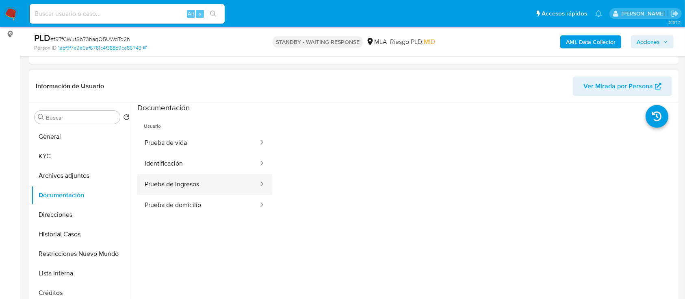
click at [239, 184] on button "Prueba de ingresos" at bounding box center [198, 184] width 122 height 21
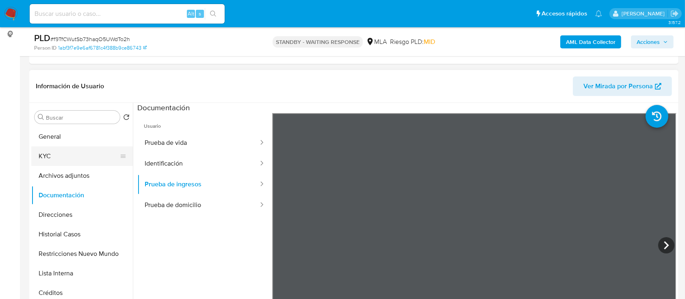
click at [97, 156] on button "KYC" at bounding box center [78, 156] width 95 height 20
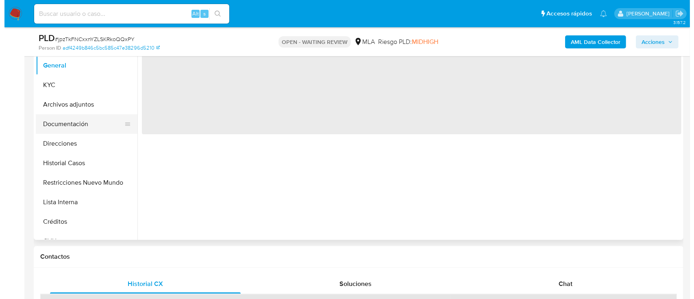
scroll to position [163, 0]
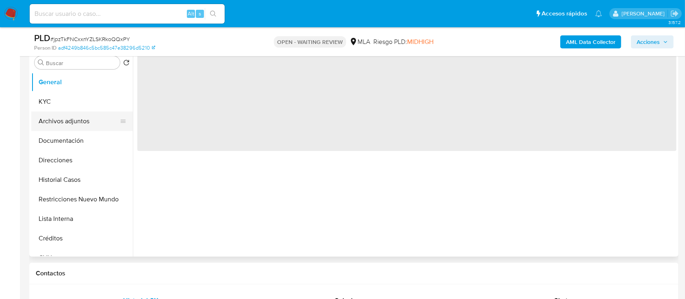
click at [80, 122] on button "Archivos adjuntos" at bounding box center [78, 121] width 95 height 20
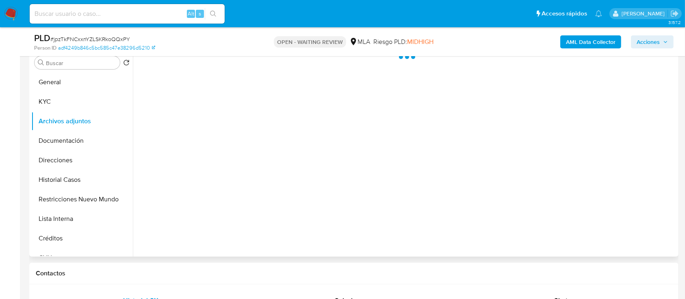
select select "10"
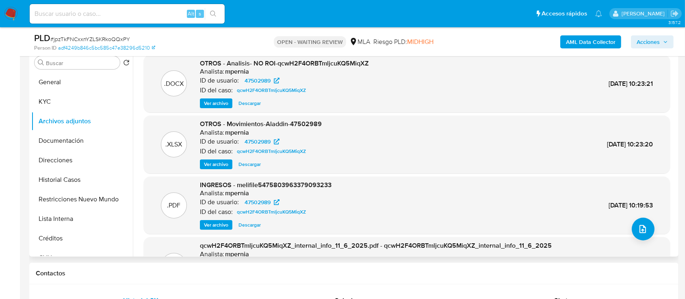
click at [219, 102] on span "Ver archivo" at bounding box center [216, 103] width 24 height 8
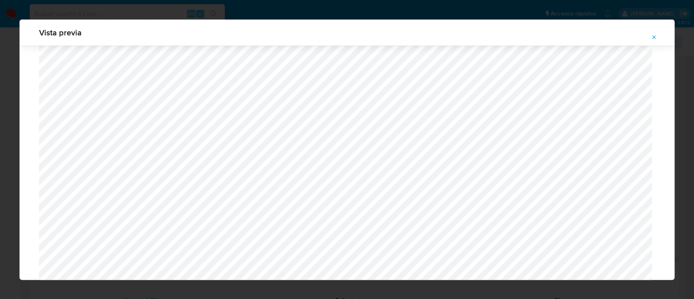
scroll to position [309, 0]
click at [652, 40] on icon "Attachment preview" at bounding box center [654, 37] width 7 height 7
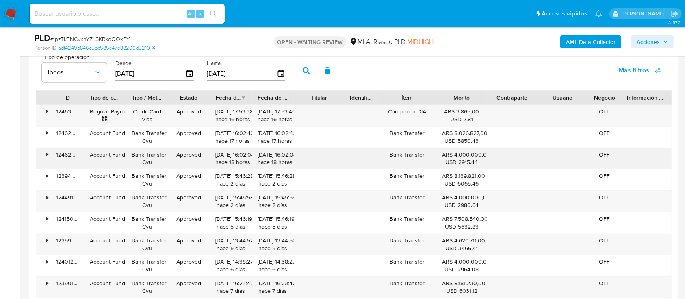
scroll to position [813, 0]
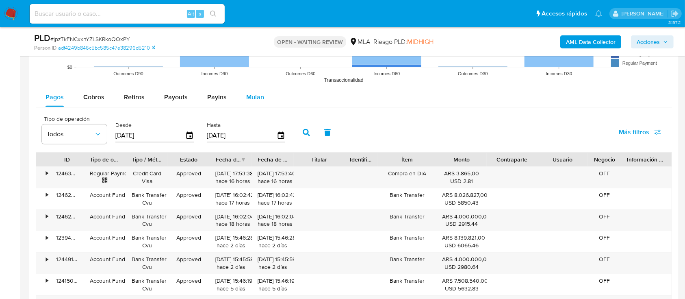
click at [256, 96] on span "Mulan" at bounding box center [255, 96] width 18 height 9
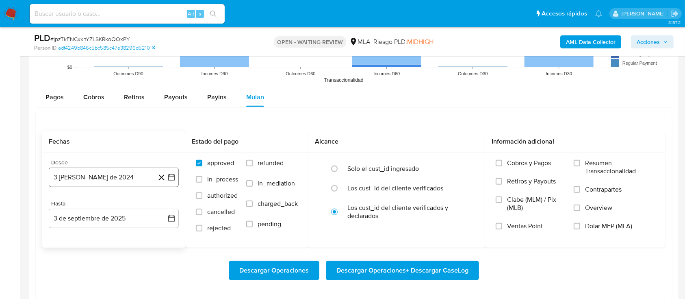
click at [106, 175] on button "3 de agosto de 2024" at bounding box center [114, 177] width 130 height 20
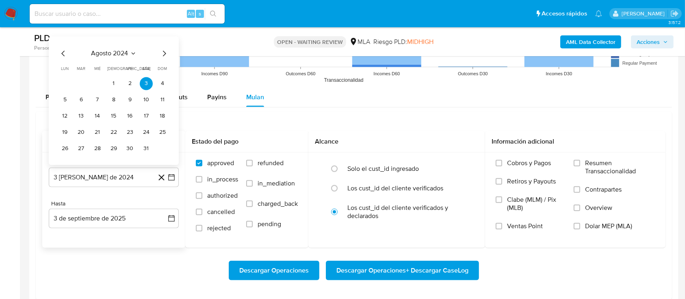
click at [115, 52] on span "agosto 2024" at bounding box center [109, 54] width 37 height 8
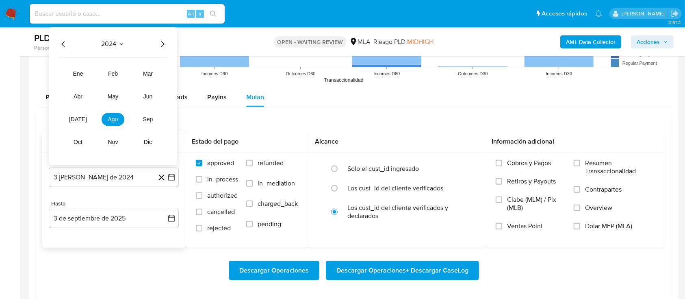
click at [162, 42] on icon "Año siguiente" at bounding box center [162, 44] width 3 height 6
click at [111, 99] on span "may" at bounding box center [113, 96] width 11 height 7
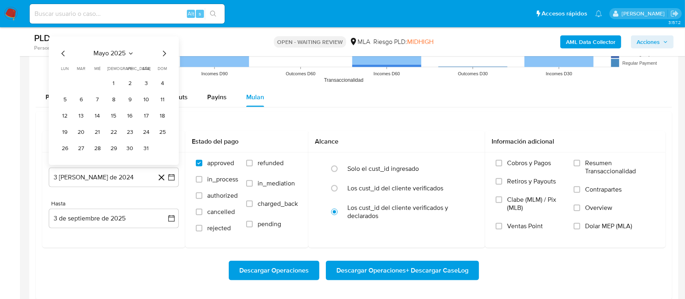
drag, startPoint x: 119, startPoint y: 81, endPoint x: 125, endPoint y: 121, distance: 40.2
click at [119, 81] on button "1" at bounding box center [113, 83] width 13 height 13
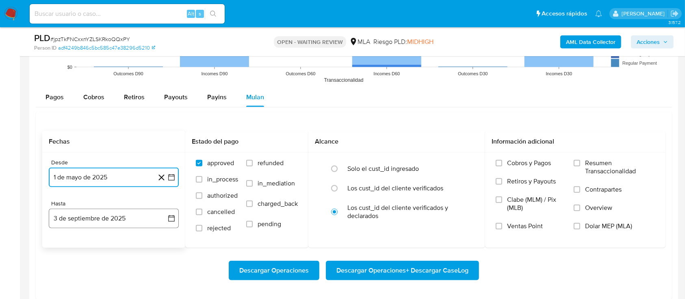
click at [102, 224] on button "3 de septiembre de 2025" at bounding box center [114, 219] width 130 height 20
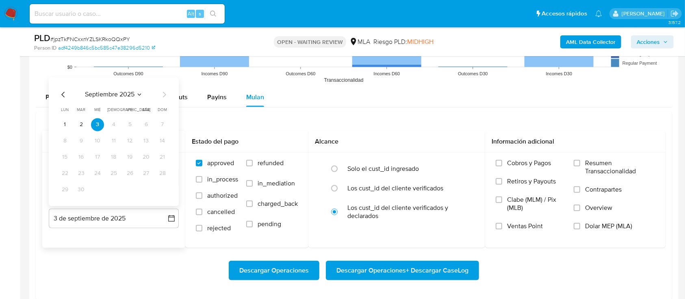
click at [61, 96] on icon "Mes anterior" at bounding box center [64, 95] width 10 height 10
click at [61, 93] on icon "Mes anterior" at bounding box center [64, 95] width 10 height 10
click at [114, 189] on button "31" at bounding box center [113, 189] width 13 height 13
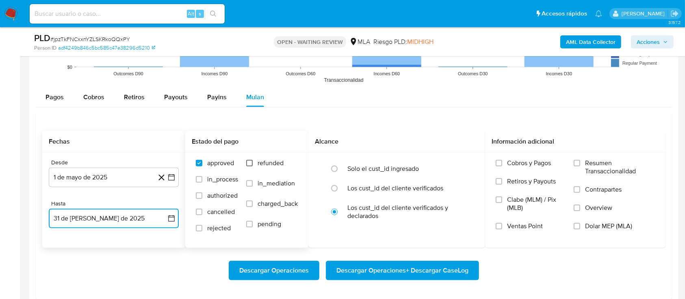
click at [250, 165] on input "refunded" at bounding box center [249, 163] width 7 height 7
checkbox input "true"
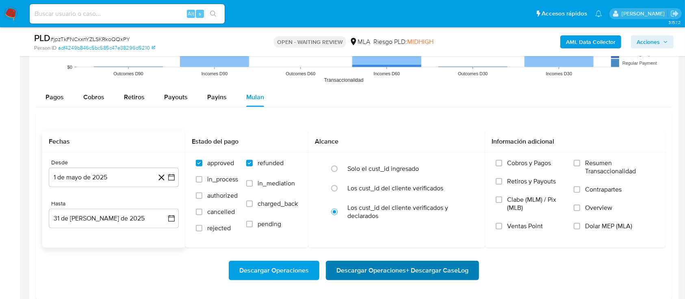
drag, startPoint x: 582, startPoint y: 225, endPoint x: 471, endPoint y: 264, distance: 118.3
click at [582, 226] on label "Dolar MEP (MLA)" at bounding box center [614, 231] width 81 height 18
click at [580, 226] on input "Dolar MEP (MLA)" at bounding box center [577, 226] width 7 height 7
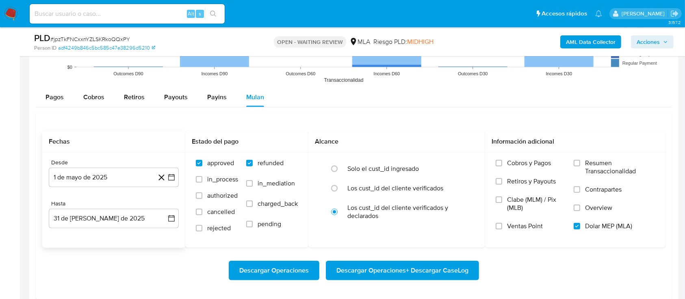
click at [415, 268] on span "Descargar Operaciones + Descargar CaseLog" at bounding box center [403, 270] width 132 height 18
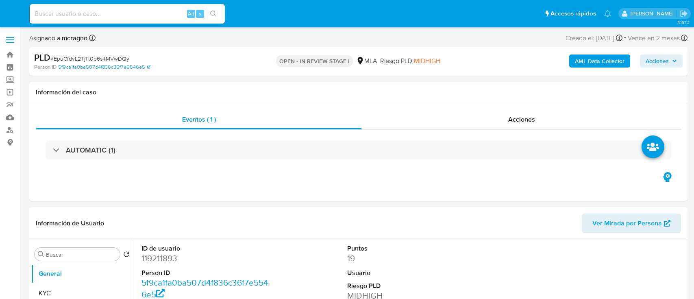
select select "10"
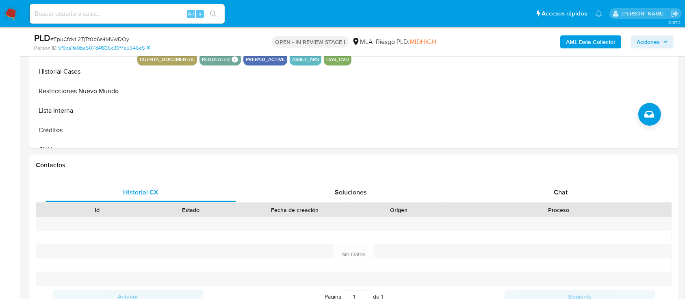
drag, startPoint x: 569, startPoint y: 201, endPoint x: 490, endPoint y: 154, distance: 91.8
click at [569, 201] on div "Chat" at bounding box center [561, 192] width 191 height 20
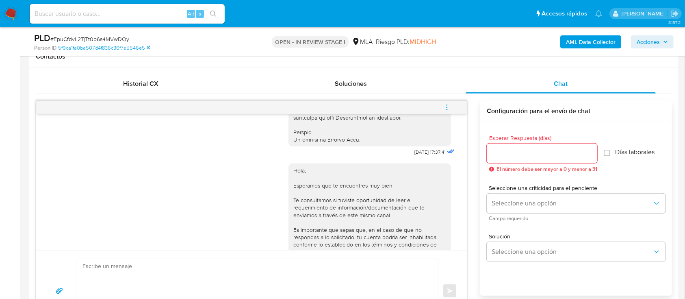
scroll to position [394, 0]
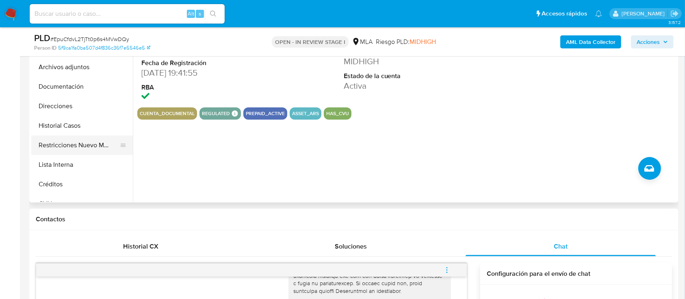
click at [78, 148] on button "Restricciones Nuevo Mundo" at bounding box center [78, 145] width 95 height 20
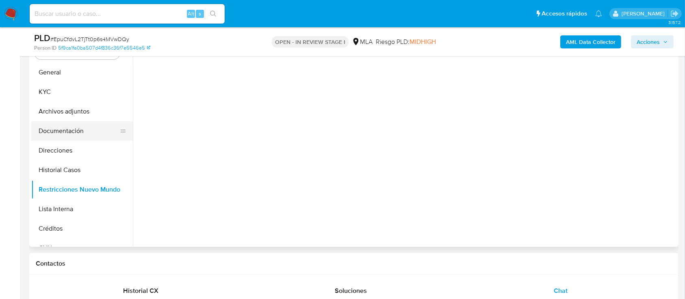
scroll to position [163, 0]
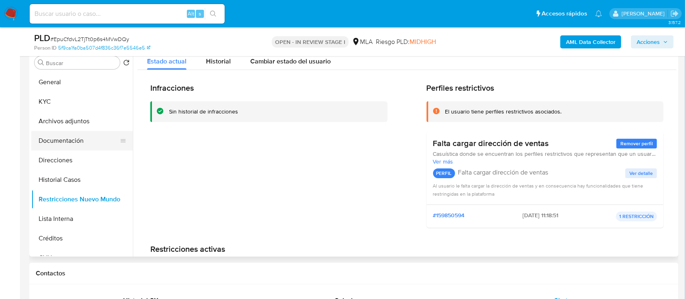
click at [79, 146] on button "Documentación" at bounding box center [78, 141] width 95 height 20
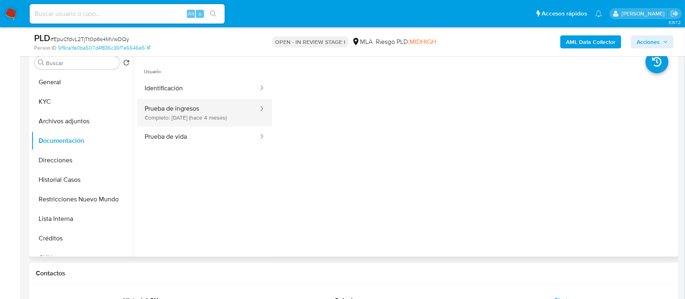
click at [211, 109] on button "Prueba de ingresos Completo: [DATE] (hace 4 meses)" at bounding box center [198, 113] width 122 height 28
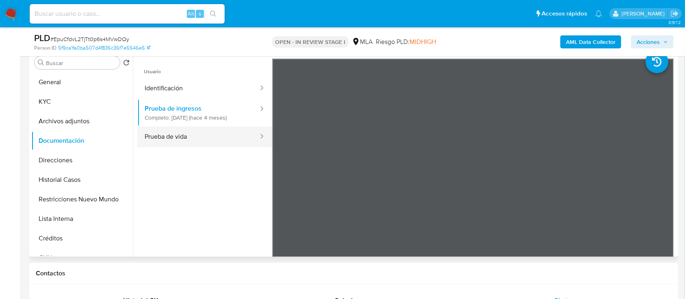
scroll to position [54, 0]
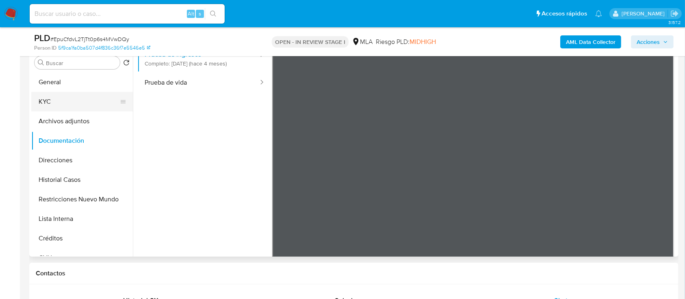
click at [69, 107] on button "KYC" at bounding box center [78, 102] width 95 height 20
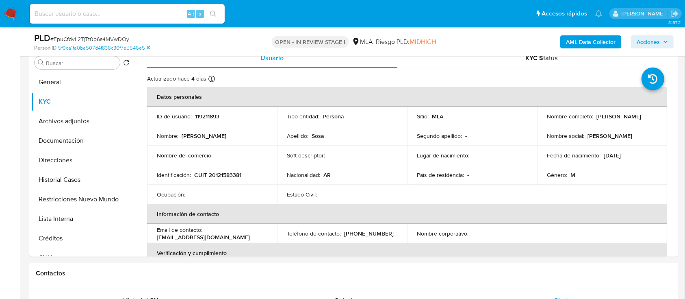
click at [601, 43] on b "AML Data Collector" at bounding box center [591, 41] width 50 height 13
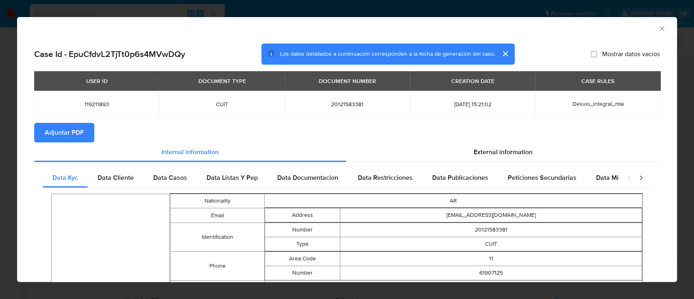
click at [79, 132] on span "Adjuntar PDF" at bounding box center [64, 133] width 39 height 18
click at [658, 30] on icon "Cerrar ventana" at bounding box center [662, 28] width 8 height 8
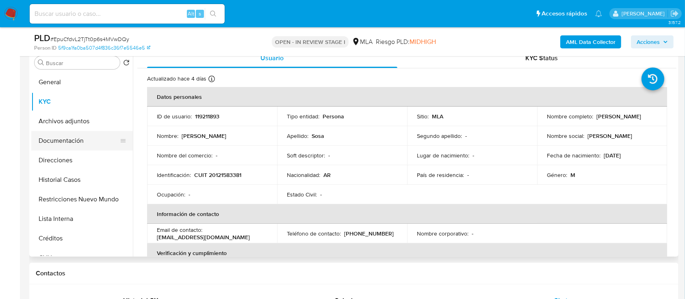
click at [74, 144] on button "Documentación" at bounding box center [78, 141] width 95 height 20
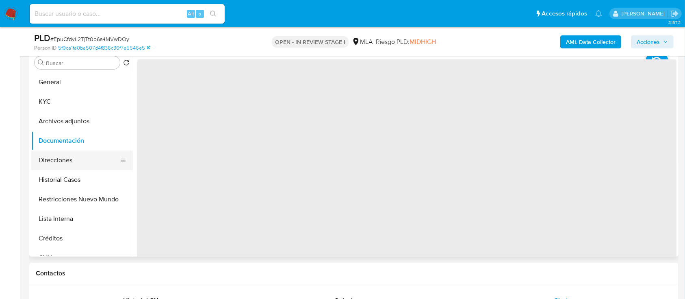
click at [77, 157] on button "Direcciones" at bounding box center [78, 160] width 95 height 20
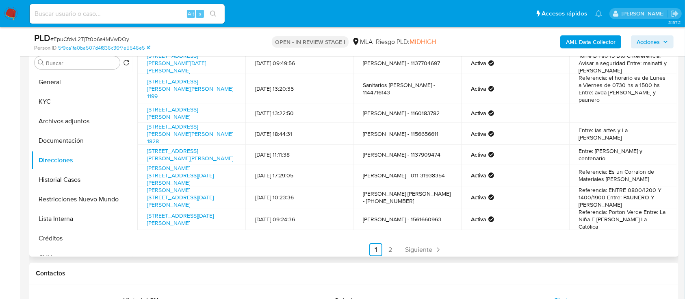
scroll to position [64, 0]
click at [364, 298] on span "Soluciones" at bounding box center [351, 299] width 32 height 9
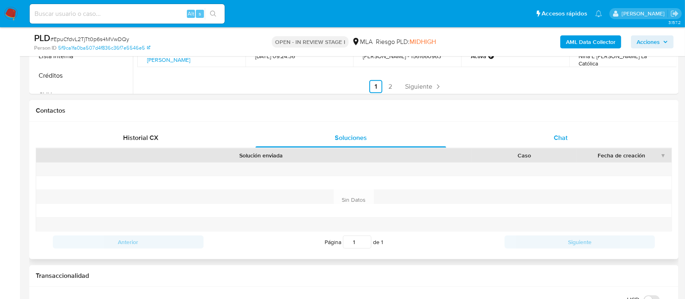
click at [552, 132] on div "Chat" at bounding box center [561, 138] width 191 height 20
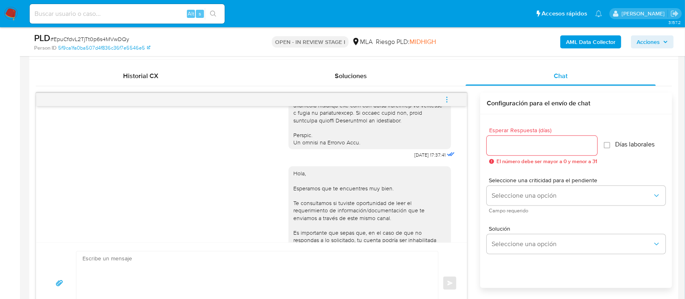
scroll to position [433, 0]
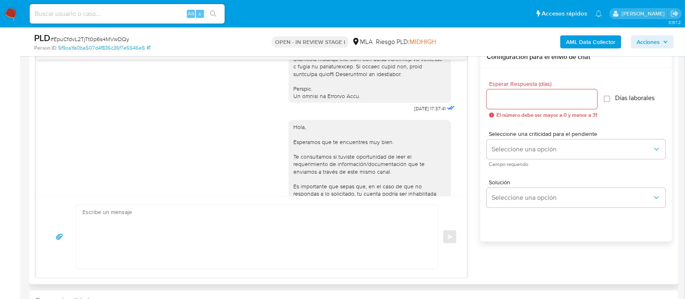
click at [274, 244] on textarea at bounding box center [255, 237] width 345 height 64
paste textarea "Hola Omar Sosa, En función de las operaciones registradas en tu cuenta de Merca…"
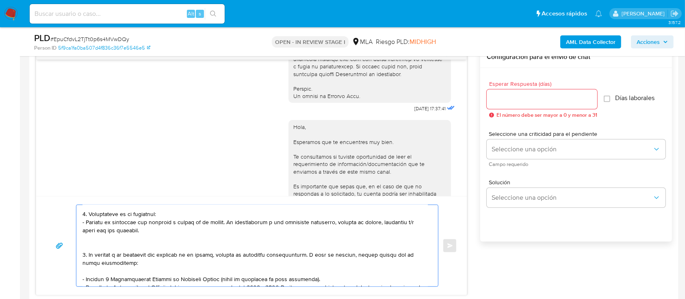
scroll to position [54, 0]
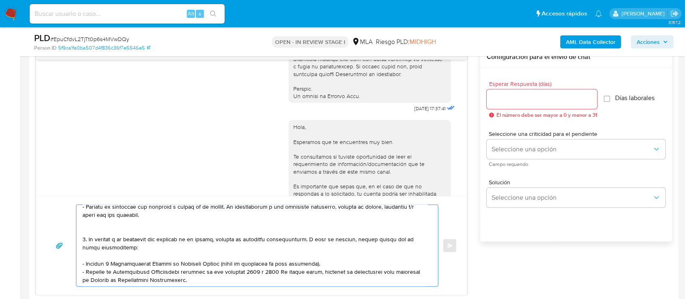
click at [98, 231] on textarea at bounding box center [255, 245] width 345 height 81
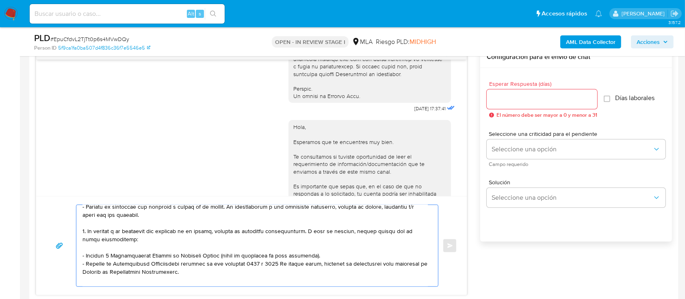
type textarea "Hola Omar Sosa, En función de las operaciones registradas en tu cuenta de Merca…"
drag, startPoint x: 533, startPoint y: 89, endPoint x: 520, endPoint y: 112, distance: 26.1
click at [531, 92] on div at bounding box center [542, 99] width 111 height 20
click at [519, 100] on input "Esperar Respuesta (días)" at bounding box center [542, 99] width 111 height 11
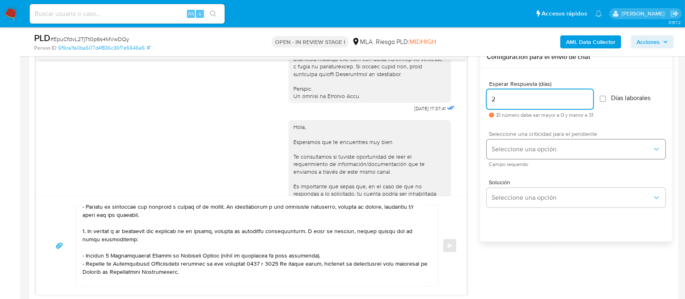
type input "2"
click at [519, 144] on button "Seleccione una opción" at bounding box center [576, 149] width 179 height 20
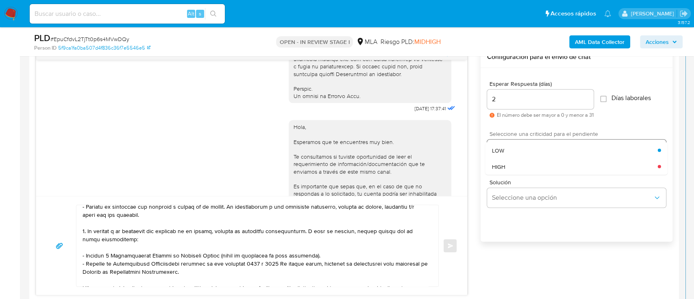
click at [512, 168] on div "HIGH" at bounding box center [575, 166] width 166 height 16
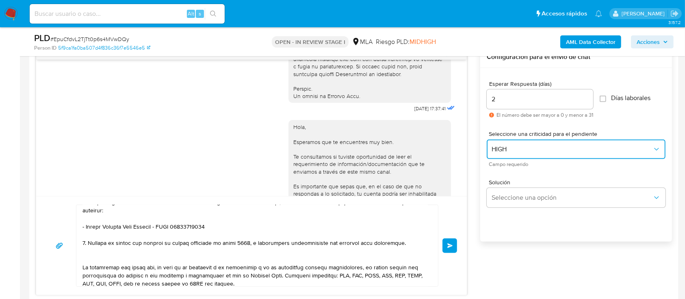
scroll to position [232, 0]
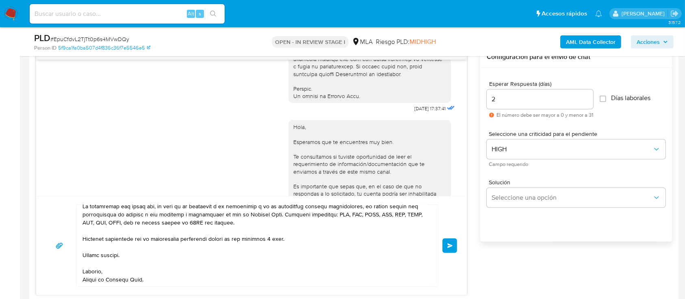
click at [457, 245] on button "Enviar" at bounding box center [450, 245] width 15 height 15
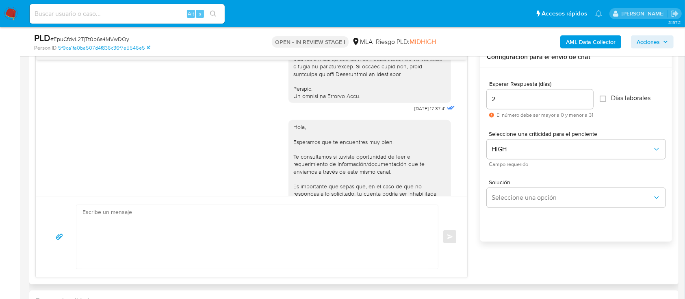
scroll to position [904, 0]
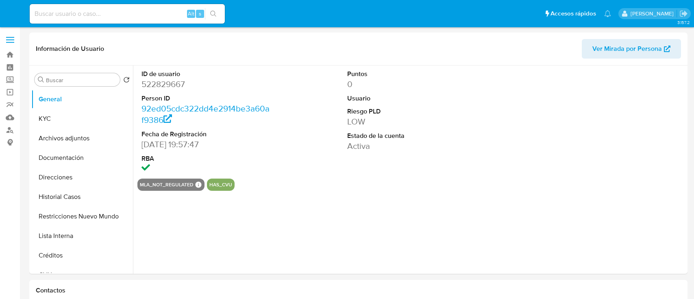
select select "10"
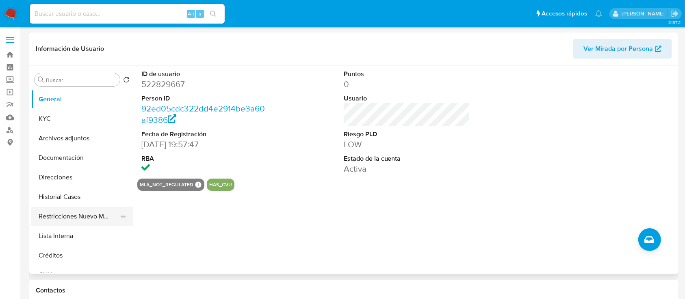
click at [83, 211] on button "Restricciones Nuevo Mundo" at bounding box center [78, 216] width 95 height 20
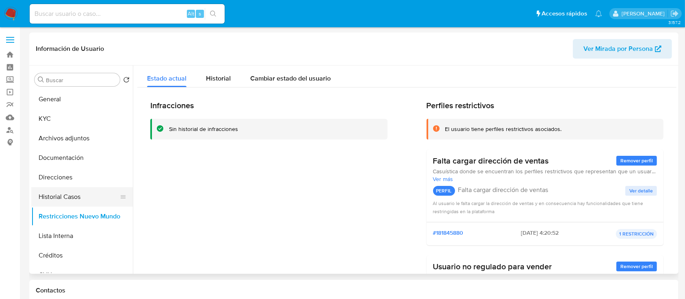
click at [92, 190] on button "Historial Casos" at bounding box center [78, 197] width 95 height 20
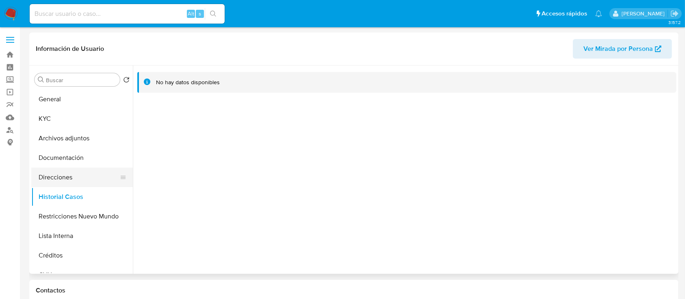
click at [74, 177] on button "Direcciones" at bounding box center [78, 177] width 95 height 20
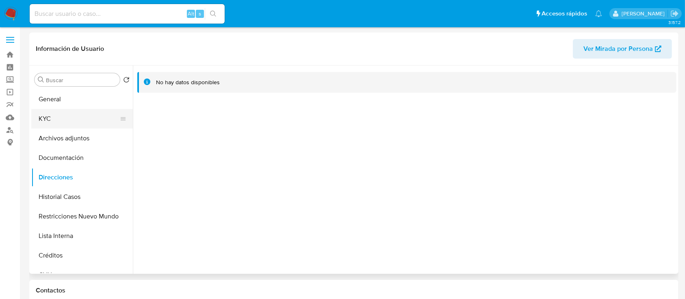
click at [98, 126] on button "KYC" at bounding box center [78, 119] width 95 height 20
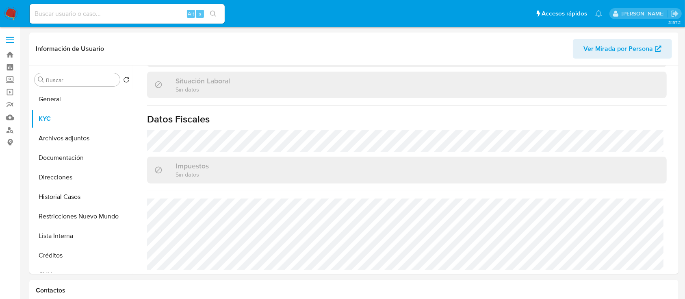
scroll to position [430, 0]
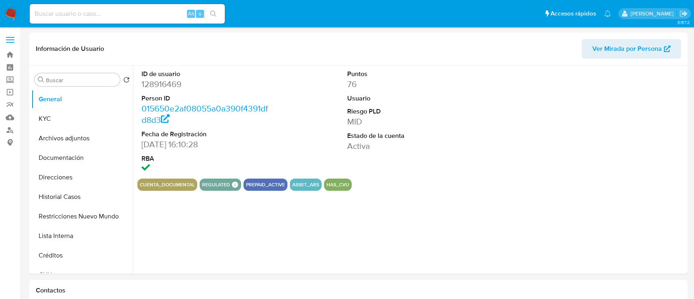
select select "10"
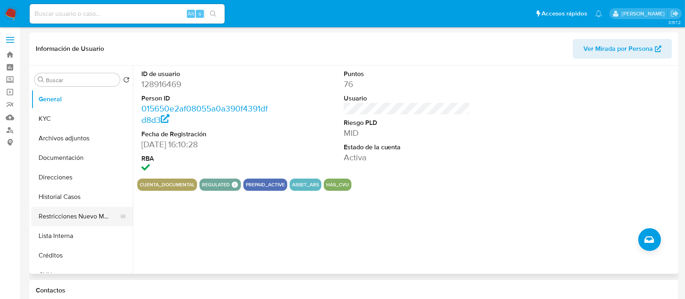
click at [68, 216] on button "Restricciones Nuevo Mundo" at bounding box center [78, 216] width 95 height 20
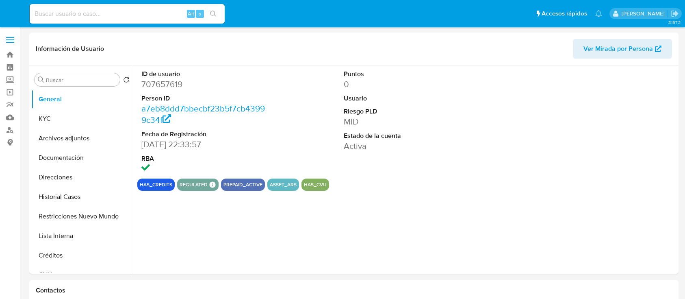
select select "10"
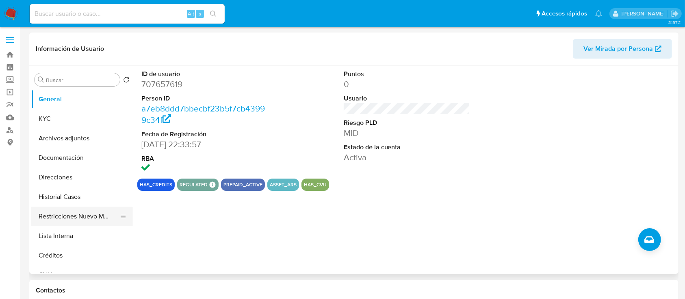
click at [81, 220] on button "Restricciones Nuevo Mundo" at bounding box center [78, 216] width 95 height 20
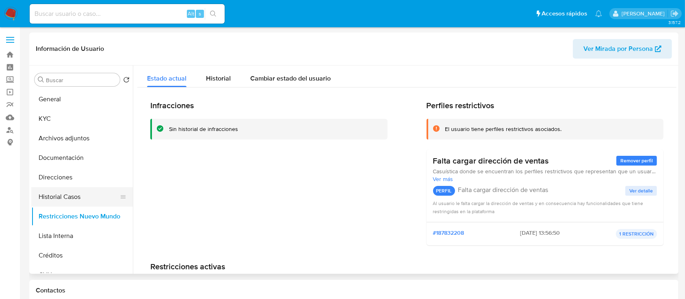
click at [96, 202] on button "Historial Casos" at bounding box center [78, 197] width 95 height 20
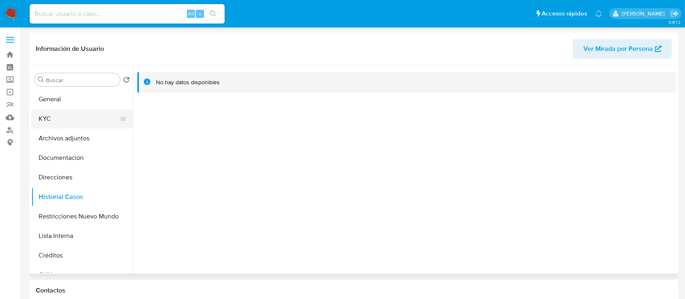
click at [80, 120] on button "KYC" at bounding box center [78, 119] width 95 height 20
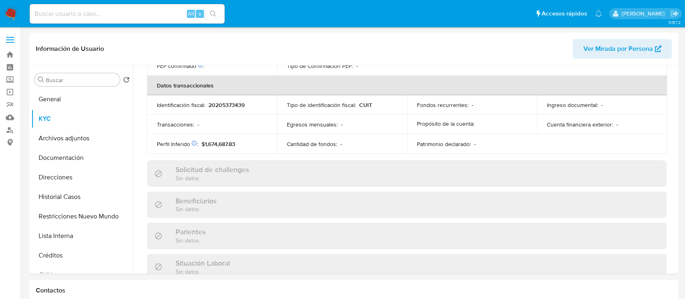
scroll to position [428, 0]
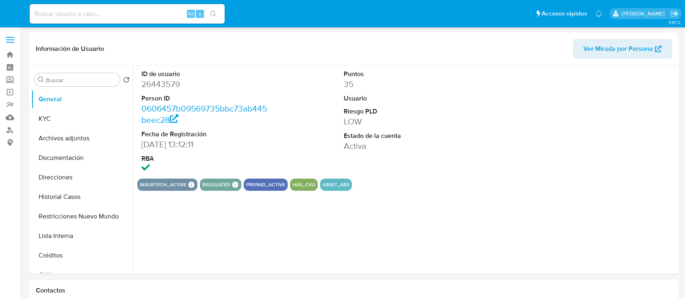
select select "10"
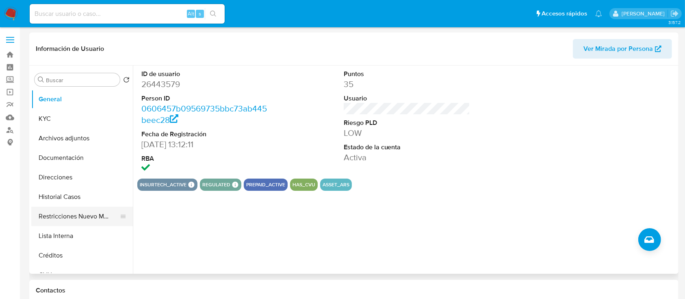
click at [78, 219] on button "Restricciones Nuevo Mundo" at bounding box center [78, 216] width 95 height 20
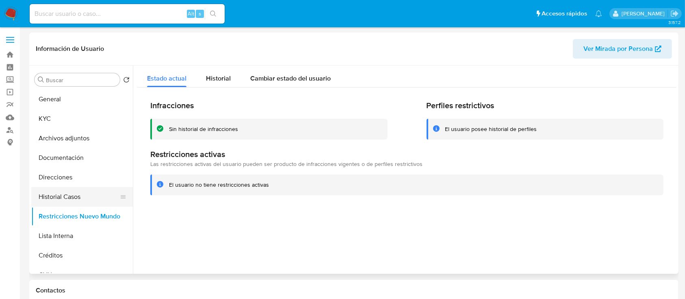
click at [81, 202] on button "Historial Casos" at bounding box center [78, 197] width 95 height 20
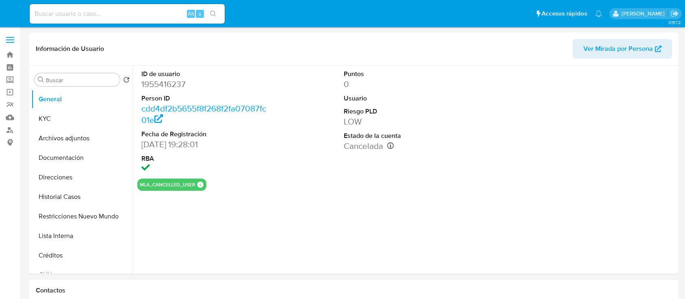
select select "10"
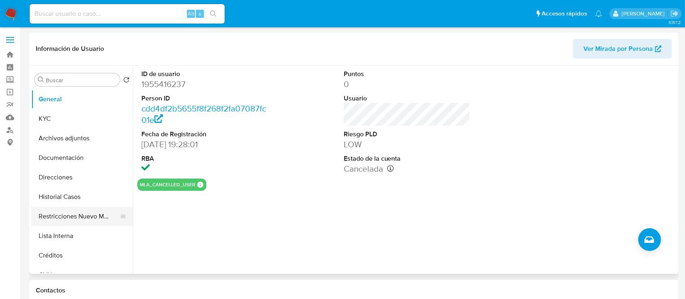
click at [78, 219] on button "Restricciones Nuevo Mundo" at bounding box center [78, 216] width 95 height 20
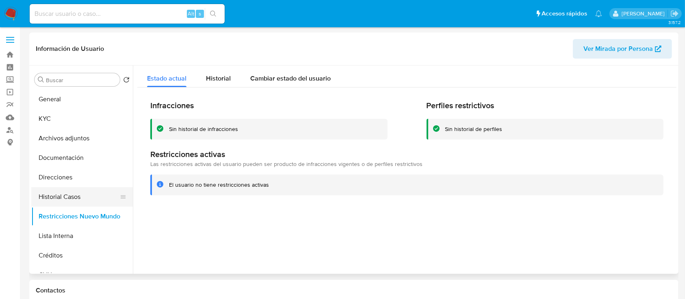
click at [70, 200] on button "Historial Casos" at bounding box center [78, 197] width 95 height 20
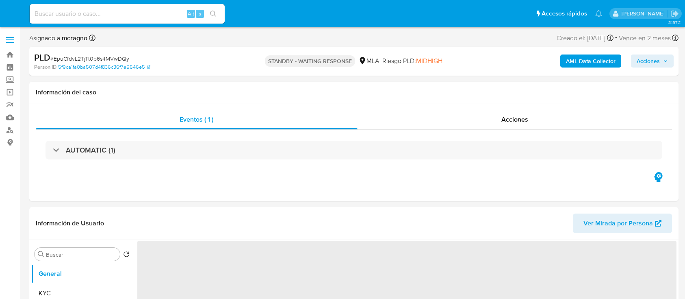
select select "10"
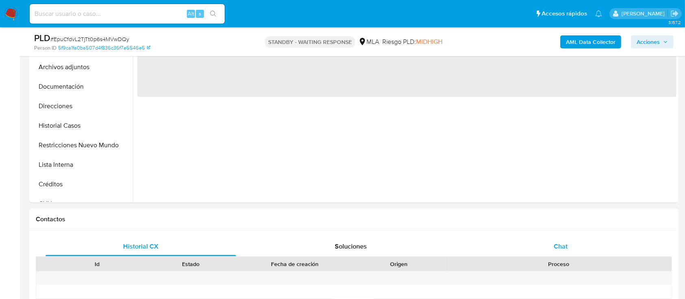
scroll to position [325, 0]
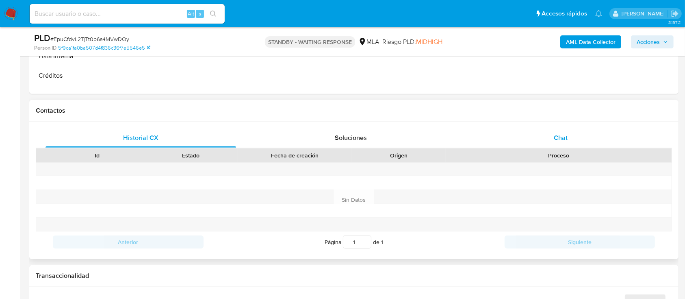
click at [589, 139] on div "Chat" at bounding box center [561, 138] width 191 height 20
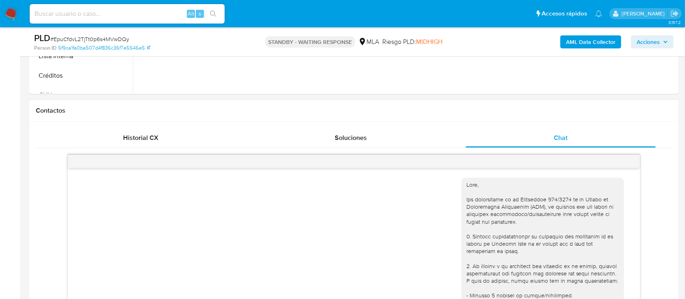
scroll to position [904, 0]
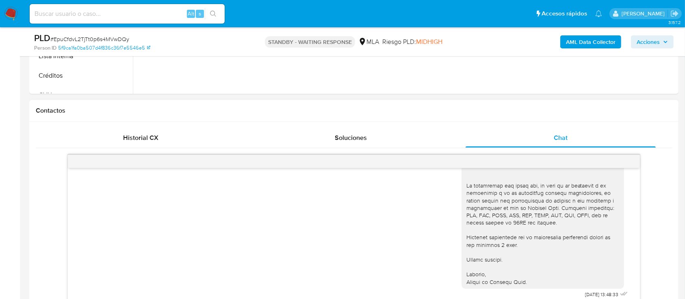
select select "10"
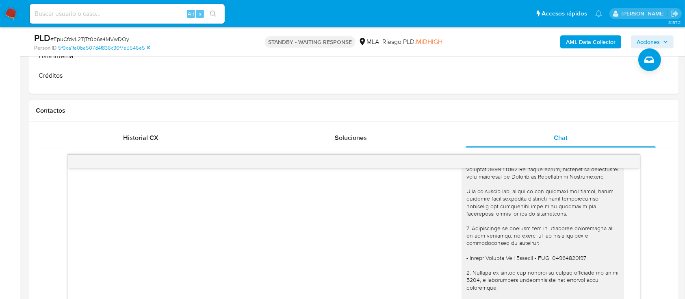
scroll to position [741, 0]
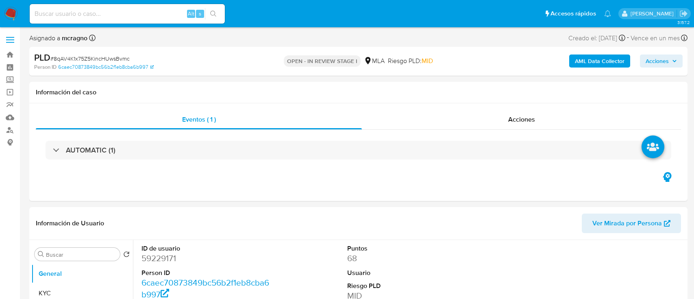
select select "10"
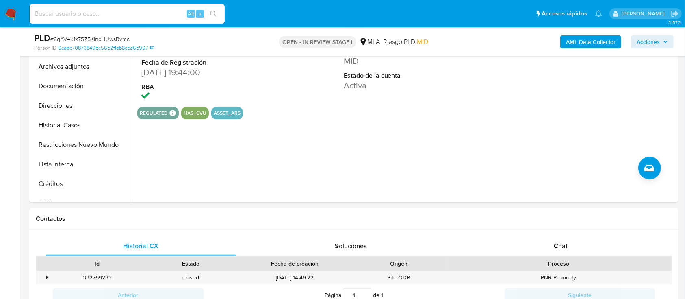
scroll to position [271, 0]
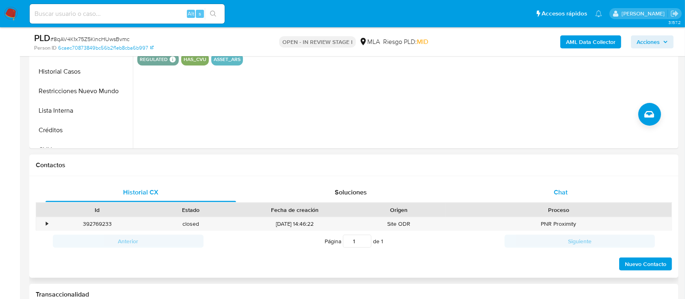
click at [587, 193] on div "Chat" at bounding box center [561, 192] width 191 height 20
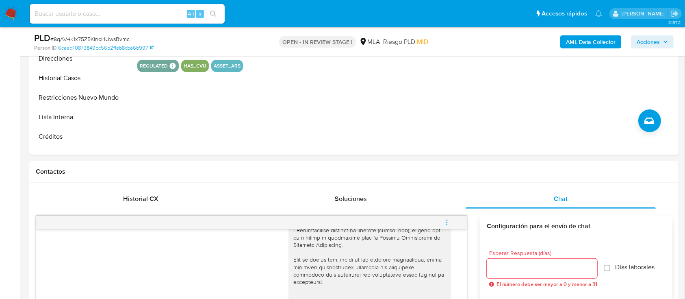
scroll to position [163, 0]
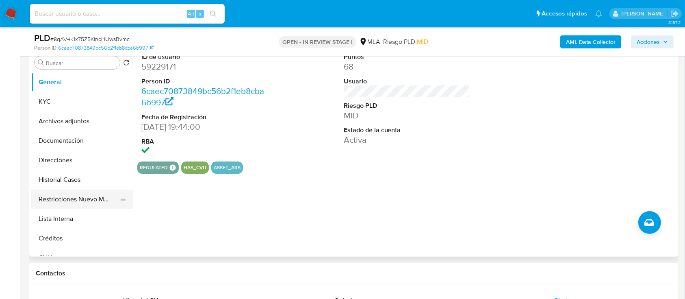
click at [89, 202] on button "Restricciones Nuevo Mundo" at bounding box center [78, 199] width 95 height 20
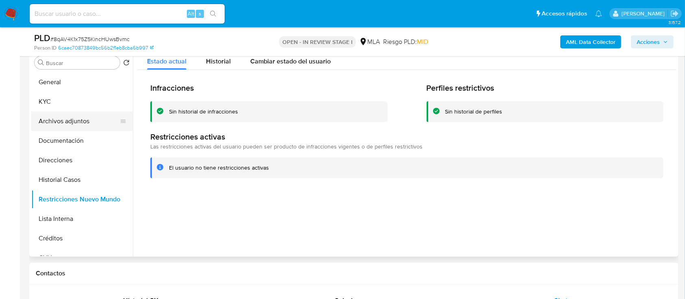
click at [89, 119] on button "Archivos adjuntos" at bounding box center [78, 121] width 95 height 20
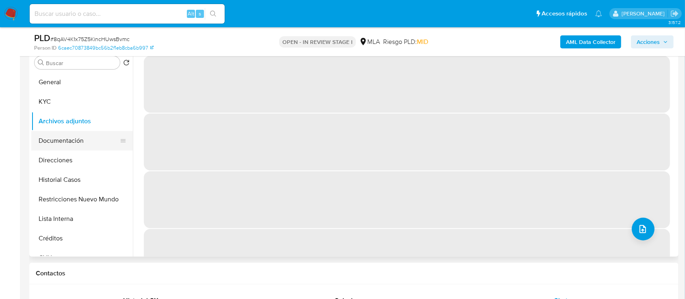
click at [78, 141] on button "Documentación" at bounding box center [78, 141] width 95 height 20
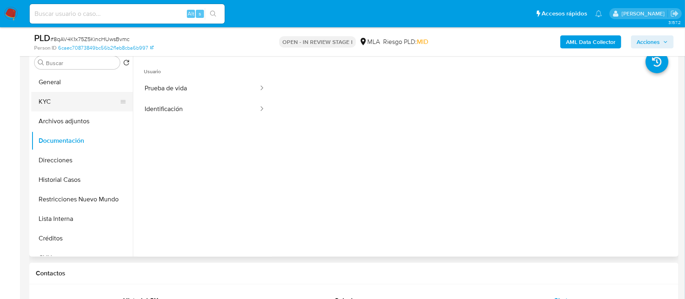
click at [77, 105] on button "KYC" at bounding box center [78, 102] width 95 height 20
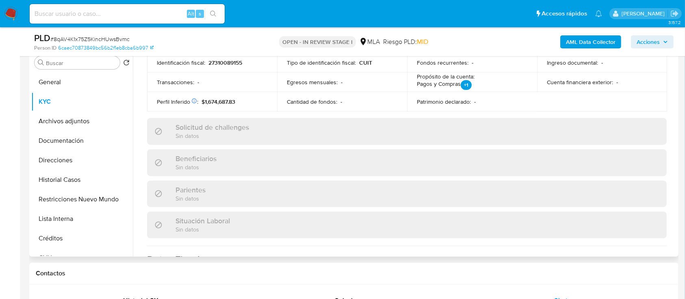
scroll to position [428, 0]
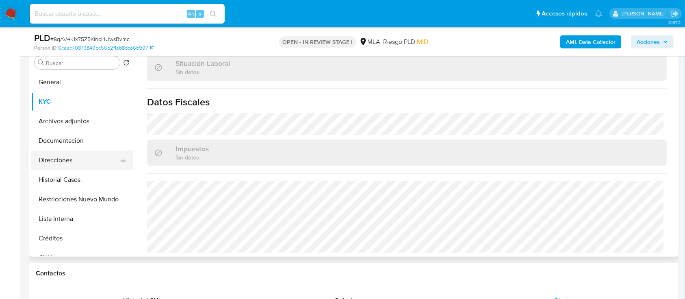
click at [80, 161] on button "Direcciones" at bounding box center [78, 160] width 95 height 20
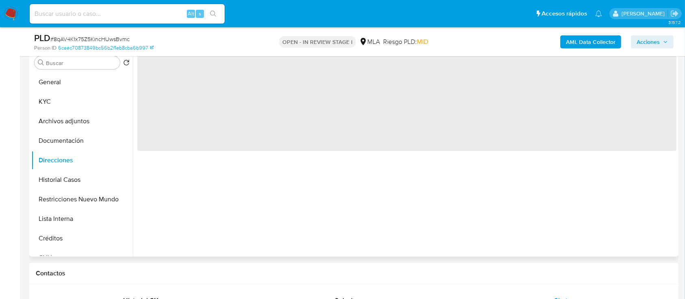
scroll to position [0, 0]
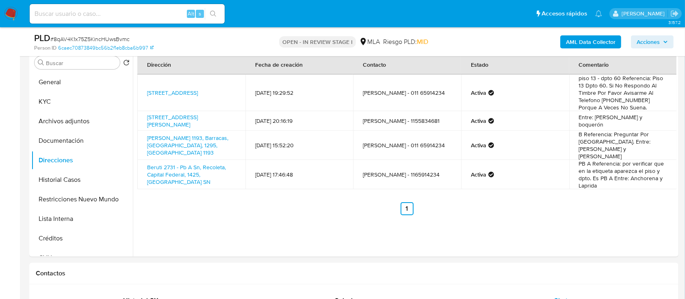
click at [606, 39] on b "AML Data Collector" at bounding box center [591, 41] width 50 height 13
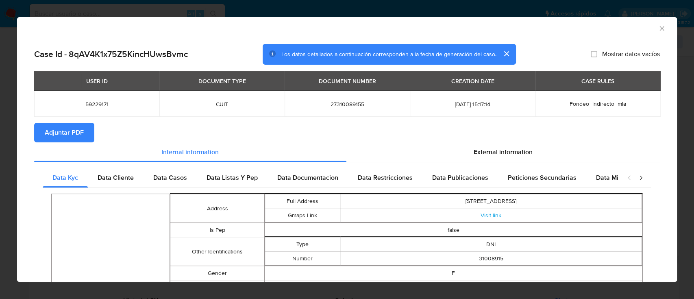
click at [85, 130] on button "Adjuntar PDF" at bounding box center [64, 133] width 60 height 20
click at [658, 30] on icon "Cerrar ventana" at bounding box center [662, 28] width 8 height 8
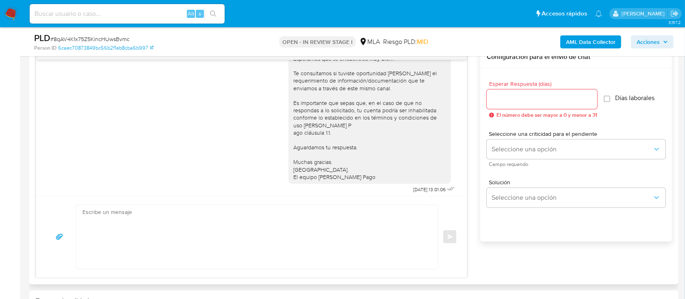
scroll to position [503, 0]
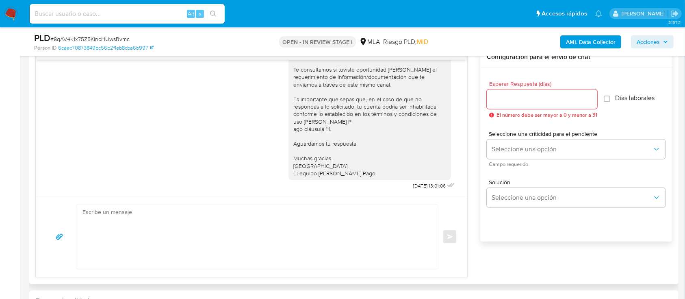
click at [346, 245] on textarea at bounding box center [255, 237] width 345 height 64
paste textarea "Hola Raquel Maria Belen Carrara, En función de las operaciones registradas en t…"
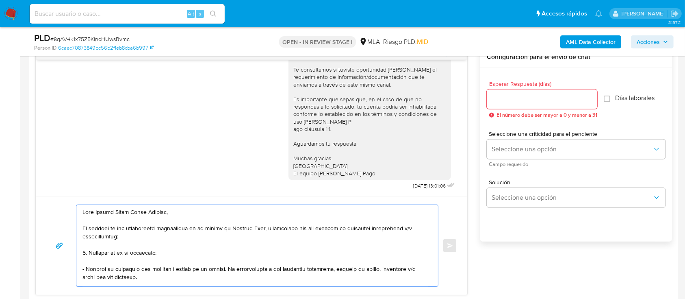
scroll to position [262, 0]
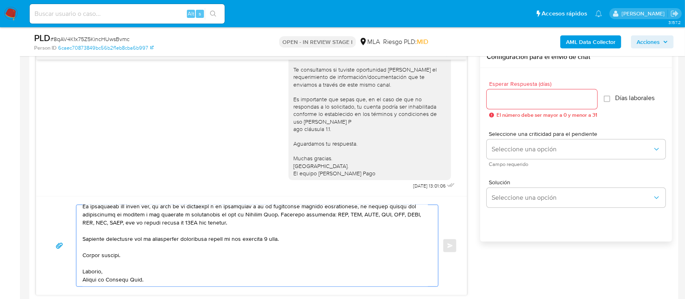
type textarea "Hola Raquel Maria Belen Carrara, En función de las operaciones registradas en t…"
click at [556, 102] on input "Esperar Respuesta (días)" at bounding box center [542, 99] width 111 height 11
type input "2"
click at [533, 137] on span "Seleccione una criticidad para el pendiente" at bounding box center [578, 134] width 179 height 6
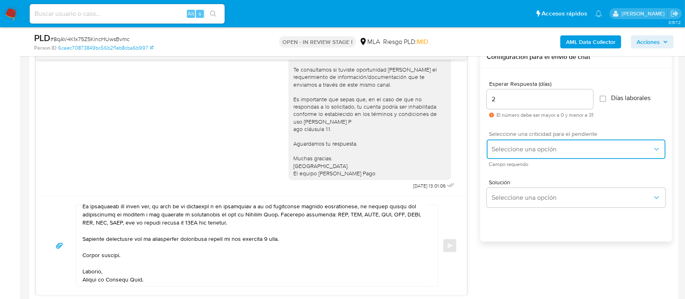
click at [535, 146] on span "Seleccione una opción" at bounding box center [572, 149] width 161 height 8
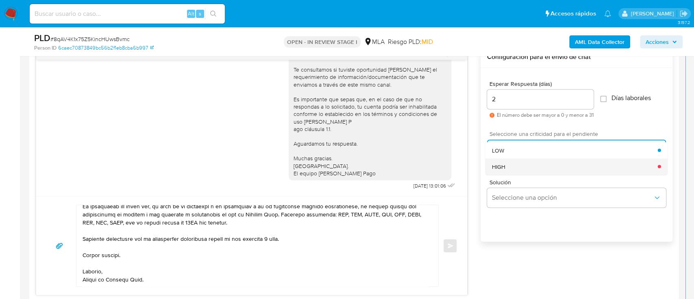
click at [524, 165] on div "HIGH" at bounding box center [575, 166] width 166 height 16
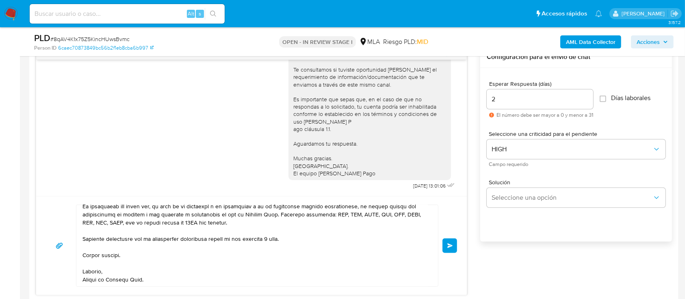
click at [449, 246] on span "Enviar" at bounding box center [451, 245] width 6 height 5
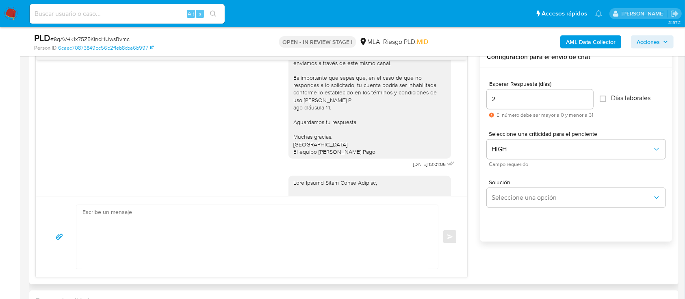
scroll to position [0, 0]
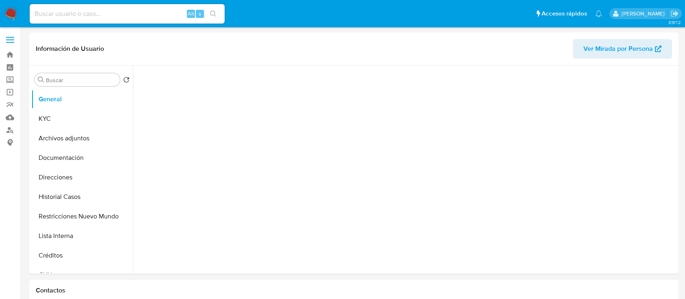
select select "10"
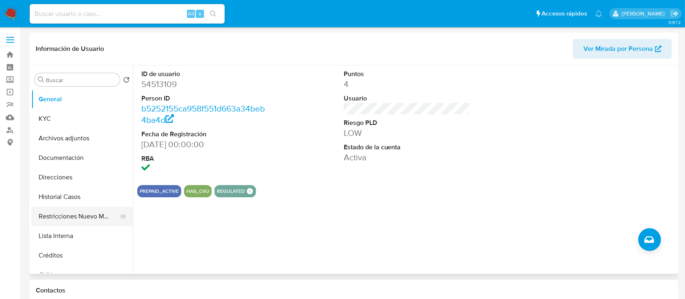
click at [73, 214] on button "Restricciones Nuevo Mundo" at bounding box center [78, 216] width 95 height 20
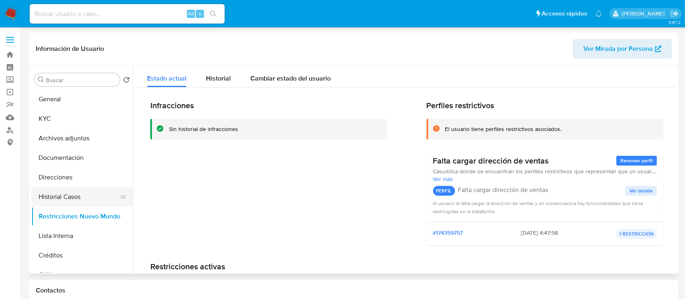
click at [85, 192] on button "Historial Casos" at bounding box center [78, 197] width 95 height 20
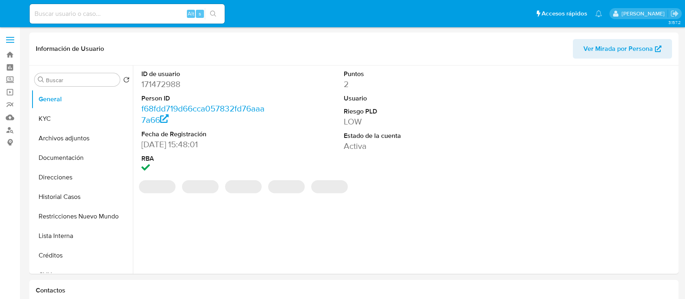
select select "10"
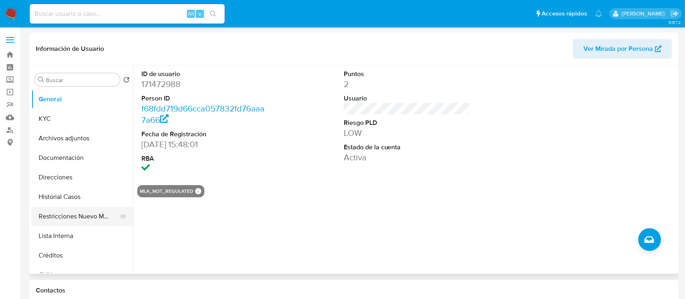
click at [83, 207] on button "Restricciones Nuevo Mundo" at bounding box center [78, 216] width 95 height 20
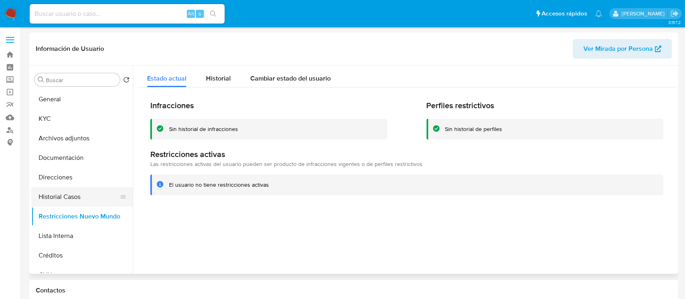
click at [95, 194] on button "Historial Casos" at bounding box center [78, 197] width 95 height 20
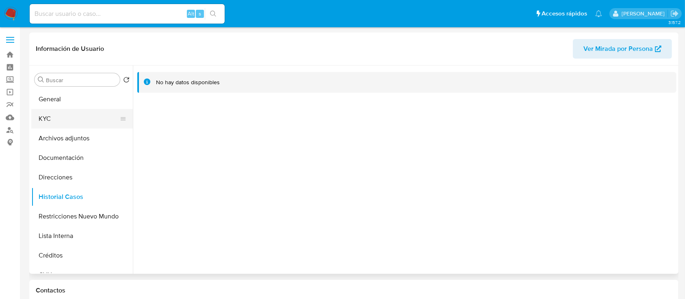
click at [88, 122] on button "KYC" at bounding box center [78, 119] width 95 height 20
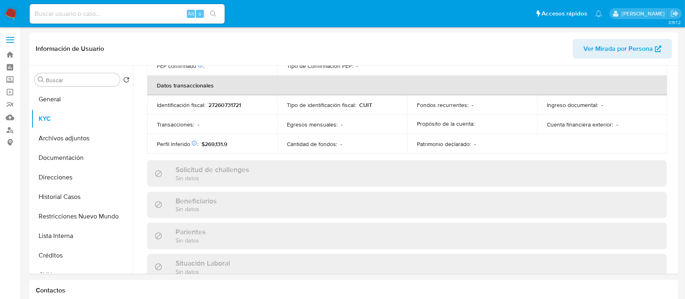
scroll to position [428, 0]
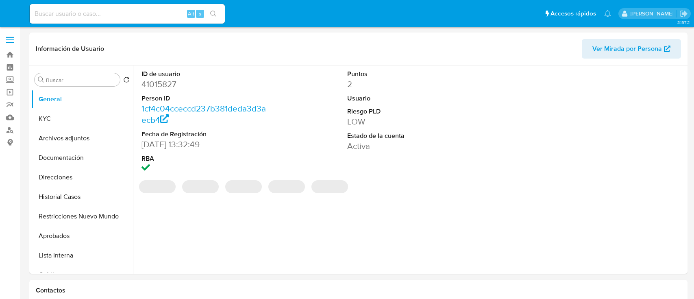
select select "10"
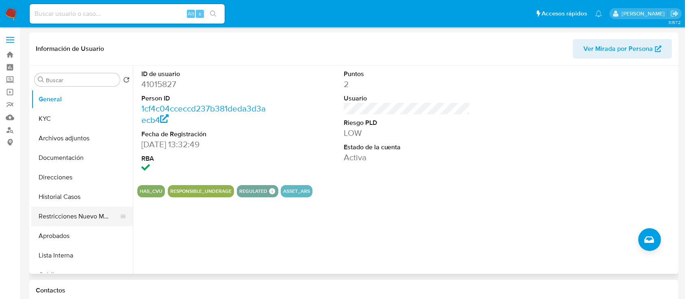
click at [75, 222] on button "Restricciones Nuevo Mundo" at bounding box center [78, 216] width 95 height 20
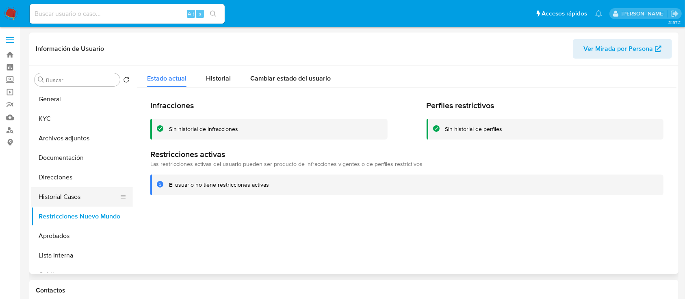
click at [83, 193] on button "Historial Casos" at bounding box center [78, 197] width 95 height 20
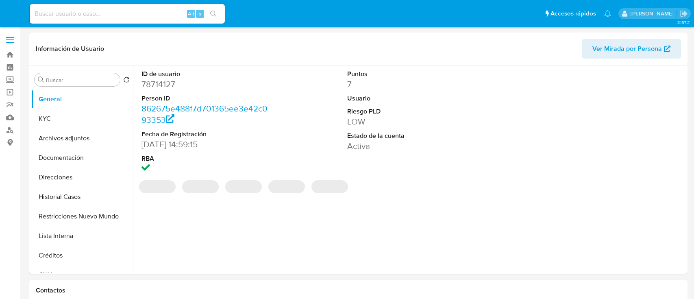
select select "10"
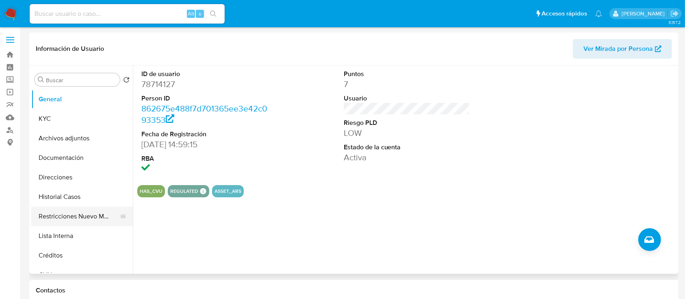
click at [102, 211] on button "Restricciones Nuevo Mundo" at bounding box center [78, 216] width 95 height 20
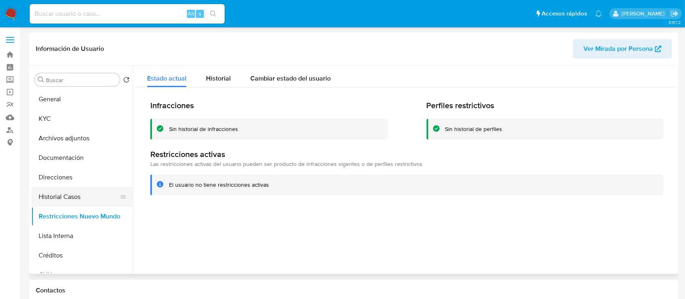
click at [94, 201] on button "Historial Casos" at bounding box center [78, 197] width 95 height 20
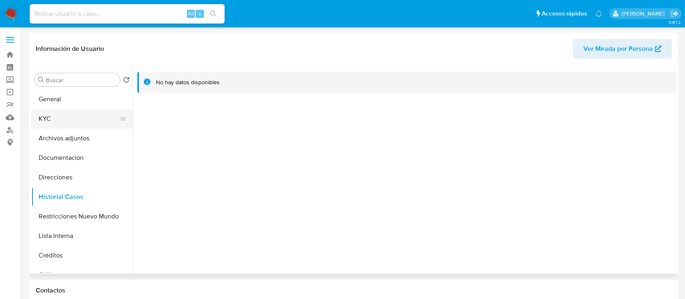
click at [73, 113] on button "KYC" at bounding box center [78, 119] width 95 height 20
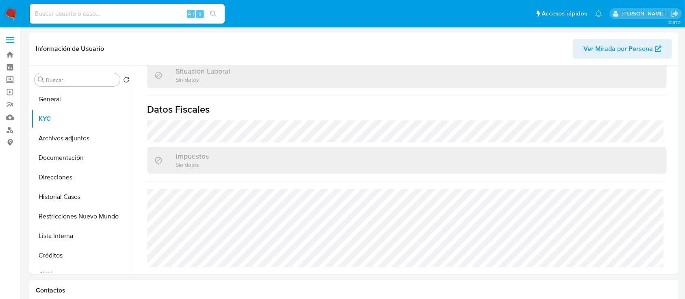
scroll to position [428, 0]
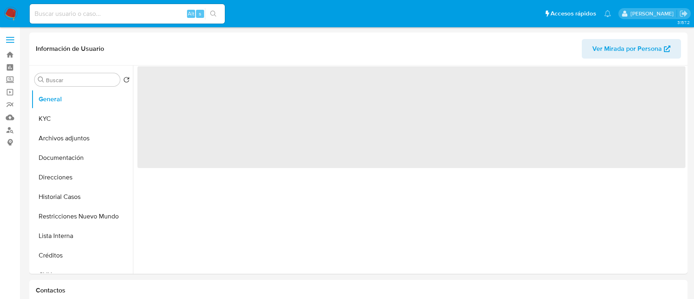
select select "10"
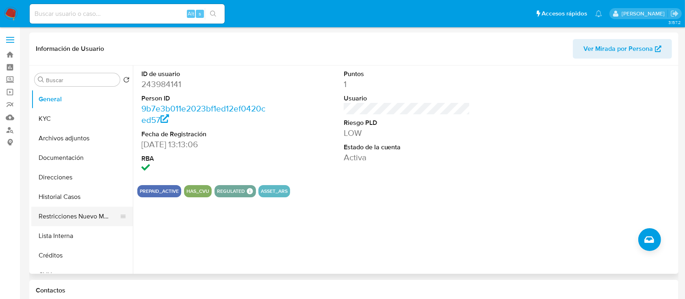
click at [59, 210] on button "Restricciones Nuevo Mundo" at bounding box center [78, 216] width 95 height 20
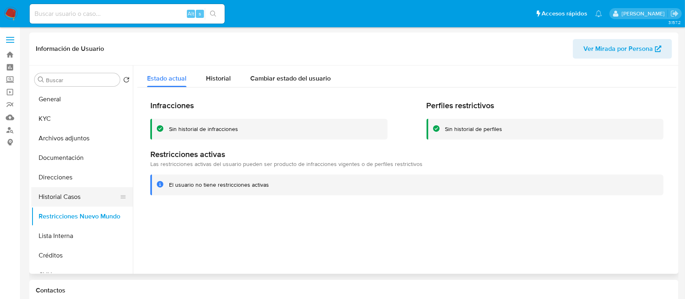
click at [85, 191] on button "Historial Casos" at bounding box center [78, 197] width 95 height 20
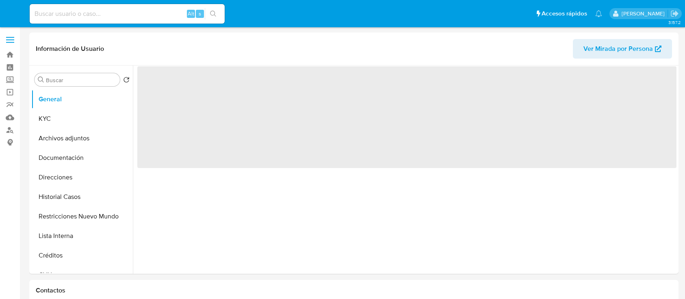
select select "10"
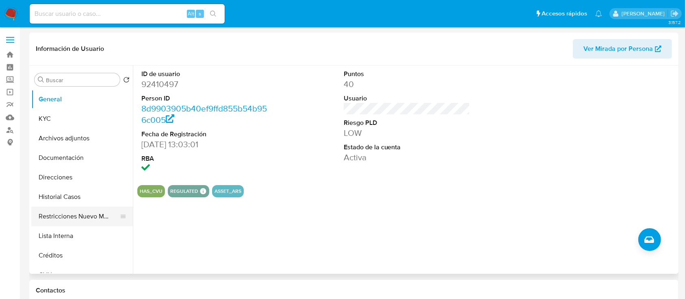
click at [64, 209] on button "Restricciones Nuevo Mundo" at bounding box center [78, 216] width 95 height 20
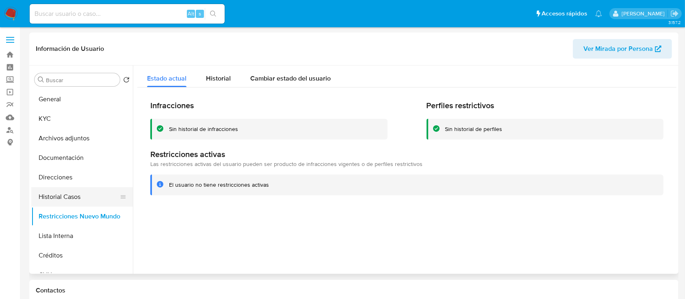
click at [78, 193] on button "Historial Casos" at bounding box center [78, 197] width 95 height 20
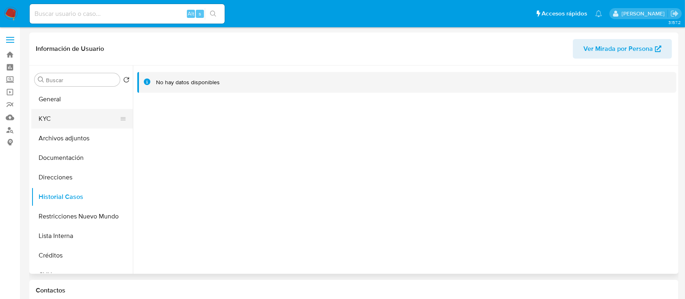
click at [84, 115] on button "KYC" at bounding box center [78, 119] width 95 height 20
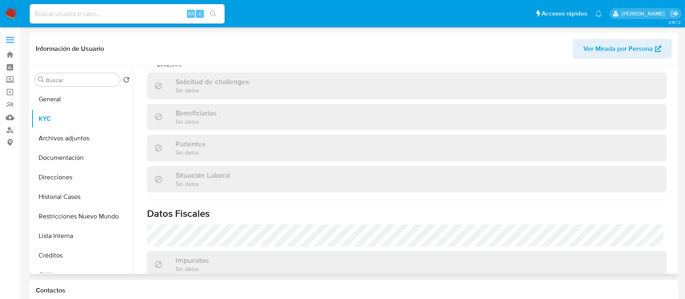
scroll to position [441, 0]
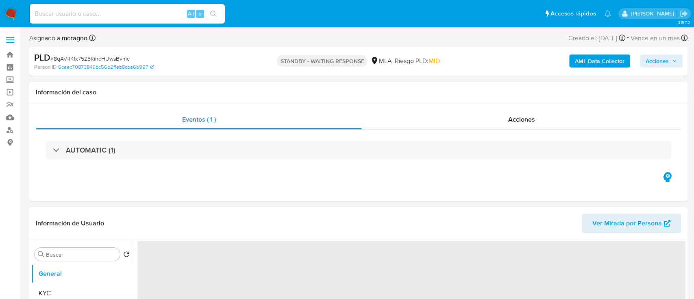
select select "10"
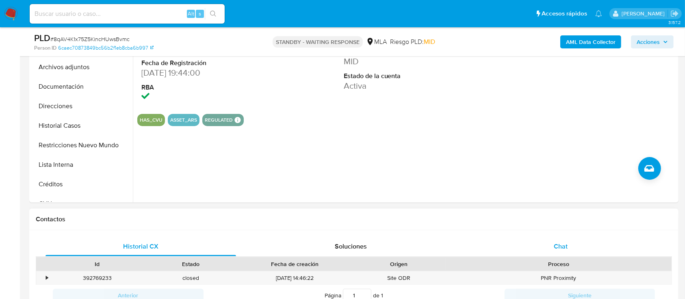
click at [567, 237] on div "Chat" at bounding box center [561, 247] width 191 height 20
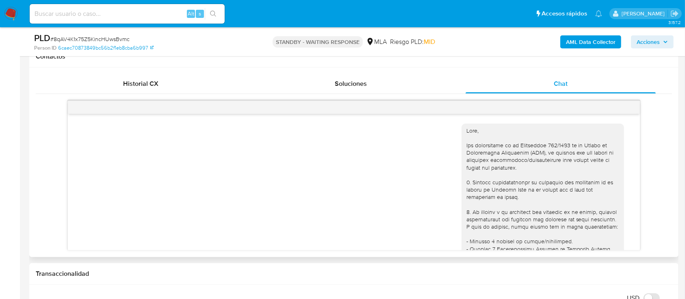
scroll to position [918, 0]
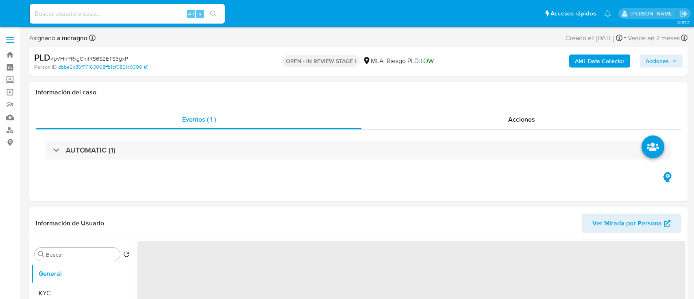
select select "10"
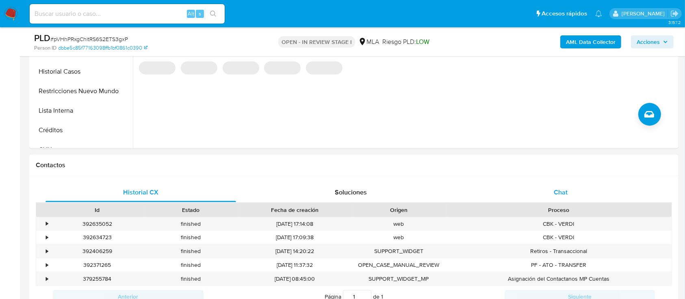
drag, startPoint x: 576, startPoint y: 197, endPoint x: 545, endPoint y: 196, distance: 30.9
click at [576, 197] on div "Chat" at bounding box center [561, 192] width 191 height 20
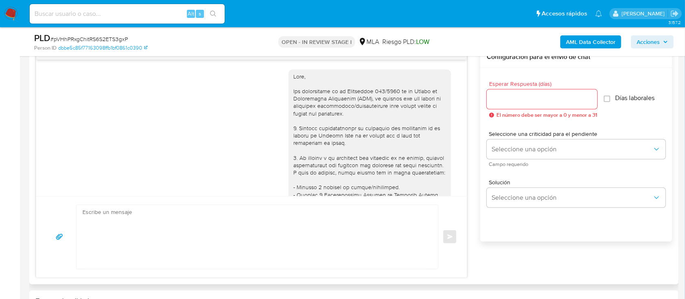
scroll to position [405, 0]
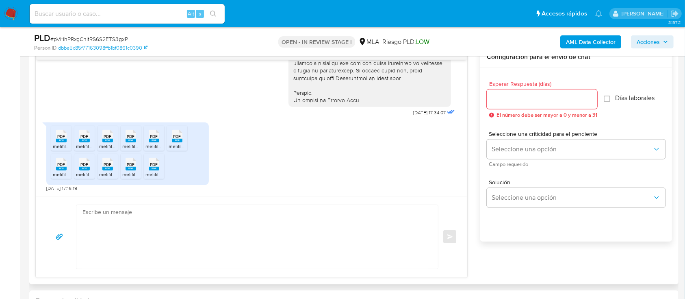
click at [66, 137] on icon at bounding box center [61, 136] width 11 height 13
click at [85, 136] on span "PDF" at bounding box center [85, 136] width 8 height 5
drag, startPoint x: 104, startPoint y: 136, endPoint x: 125, endPoint y: 135, distance: 21.2
click at [104, 136] on span "PDF" at bounding box center [108, 136] width 8 height 5
click at [128, 135] on span "PDF" at bounding box center [131, 136] width 8 height 5
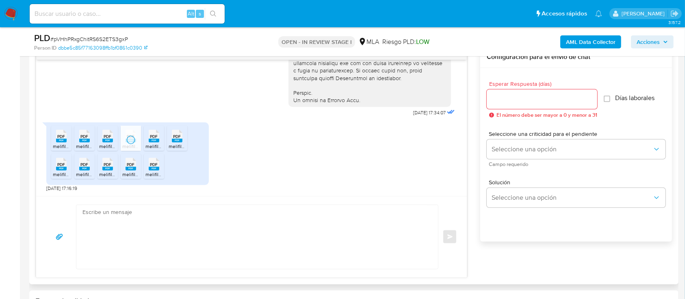
click at [154, 137] on span "PDF" at bounding box center [154, 136] width 8 height 5
click at [179, 134] on span "PDF" at bounding box center [178, 136] width 8 height 5
drag, startPoint x: 61, startPoint y: 166, endPoint x: 81, endPoint y: 167, distance: 20.0
click at [62, 166] on span "PDF" at bounding box center [62, 164] width 8 height 5
click at [84, 167] on rect at bounding box center [84, 169] width 11 height 4
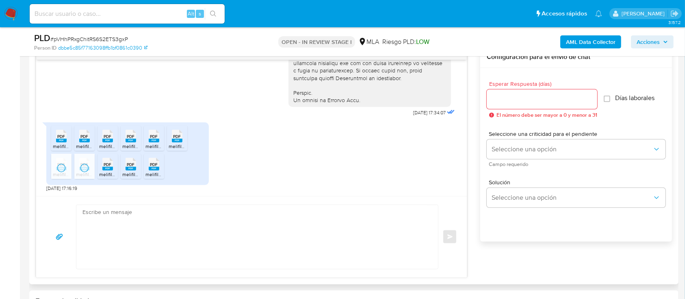
drag, startPoint x: 108, startPoint y: 165, endPoint x: 135, endPoint y: 160, distance: 27.6
click at [109, 164] on span "PDF" at bounding box center [108, 164] width 8 height 5
click at [136, 160] on icon "PDF" at bounding box center [131, 164] width 11 height 14
click at [151, 163] on span "PDF" at bounding box center [154, 164] width 8 height 5
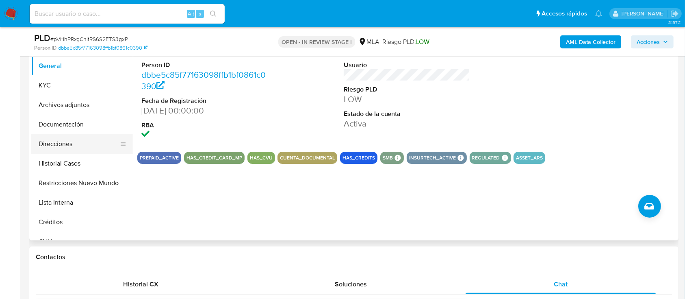
scroll to position [163, 0]
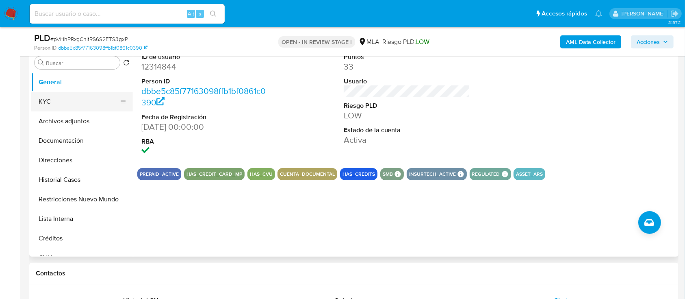
click at [72, 104] on button "KYC" at bounding box center [78, 102] width 95 height 20
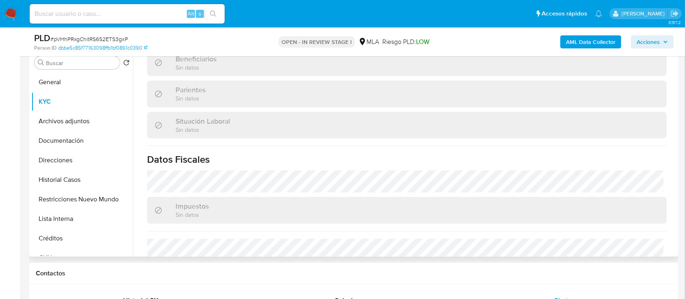
scroll to position [449, 0]
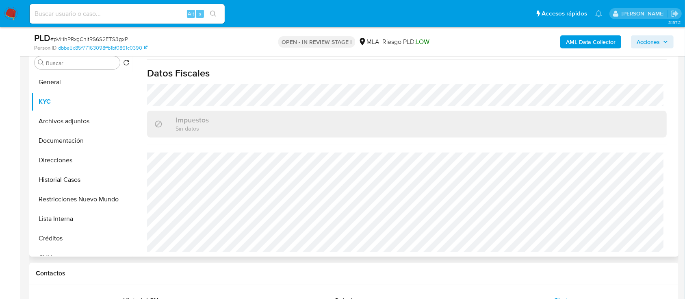
click at [74, 158] on button "Direcciones" at bounding box center [82, 160] width 102 height 20
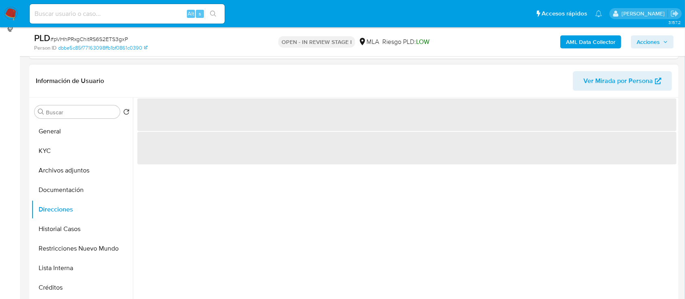
scroll to position [108, 0]
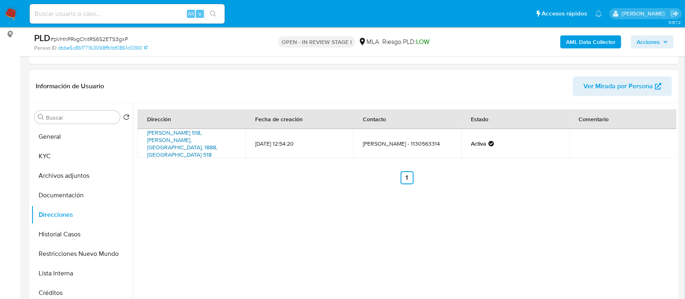
click at [205, 137] on link "Contreras 518, Florencio Varela, Buenos Aires, 1888, Argentina 518" at bounding box center [182, 143] width 70 height 30
drag, startPoint x: 52, startPoint y: 152, endPoint x: 130, endPoint y: 167, distance: 79.8
click at [52, 153] on button "KYC" at bounding box center [82, 156] width 102 height 20
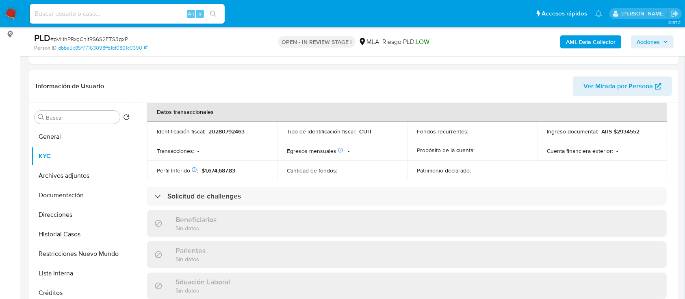
scroll to position [449, 0]
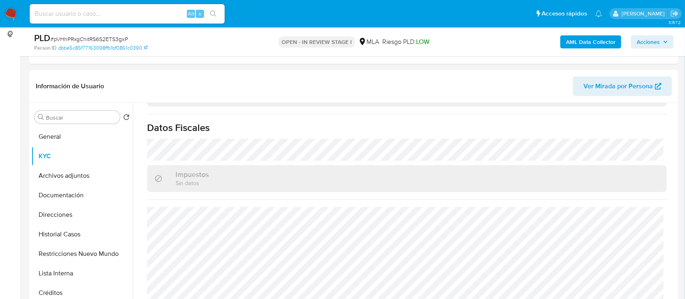
click at [585, 39] on b "AML Data Collector" at bounding box center [591, 41] width 50 height 13
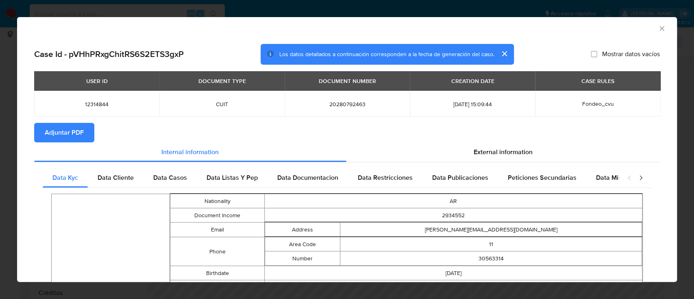
click at [43, 132] on button "Adjuntar PDF" at bounding box center [64, 133] width 60 height 20
drag, startPoint x: 654, startPoint y: 29, endPoint x: 601, endPoint y: 70, distance: 67.8
click at [658, 29] on icon "Cerrar ventana" at bounding box center [662, 28] width 8 height 8
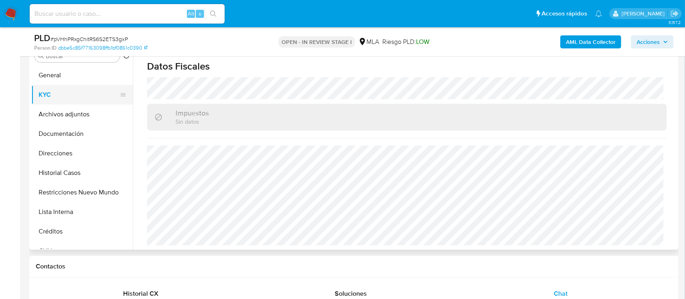
scroll to position [108, 0]
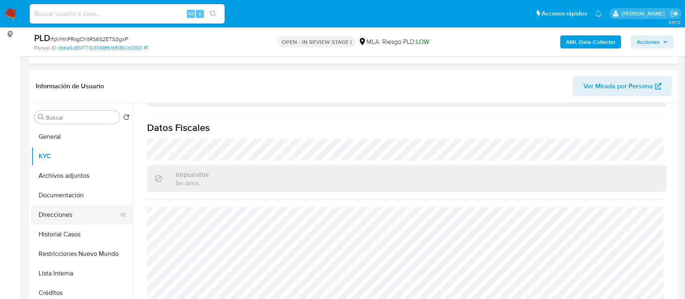
click at [73, 212] on button "Direcciones" at bounding box center [78, 215] width 95 height 20
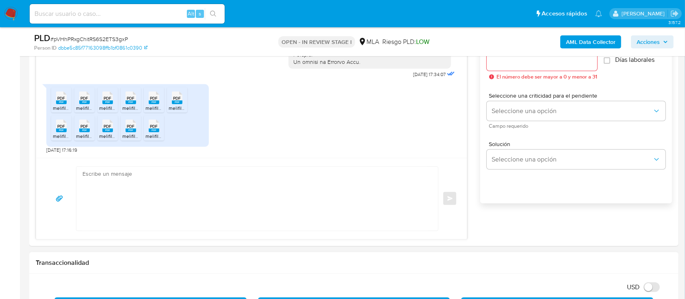
scroll to position [542, 0]
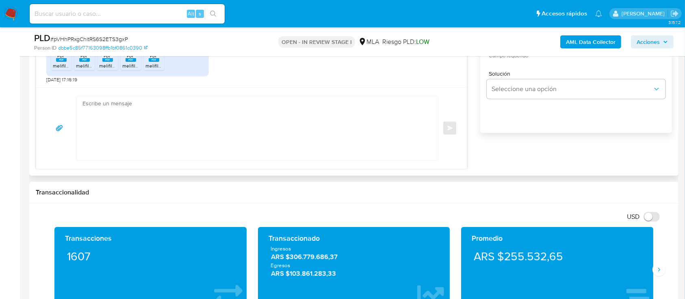
click at [295, 121] on textarea at bounding box center [255, 128] width 345 height 64
paste textarea "Hola Rodrigo Hector Mielgo, Muchas gracias por tu respuesta. Ademas, necesitamo…"
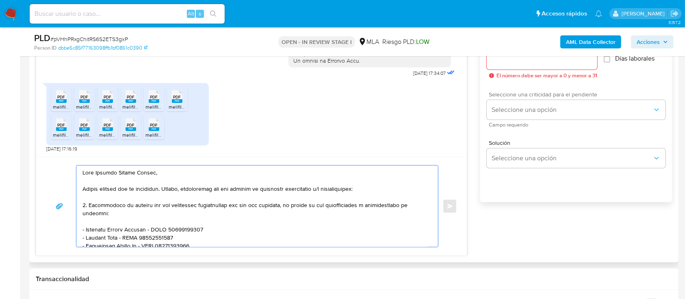
scroll to position [433, 0]
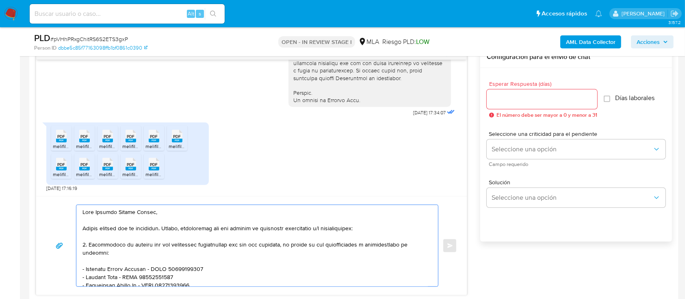
type textarea "Hola Rodrigo Hector Mielgo, Muchas gracias por tu respuesta. Ademas, necesitamo…"
click at [515, 109] on div "Esperar Respuesta (días) El número debe ser mayor a 0 y menor a 31" at bounding box center [542, 99] width 111 height 37
click at [515, 102] on input "Esperar Respuesta (días)" at bounding box center [542, 99] width 111 height 11
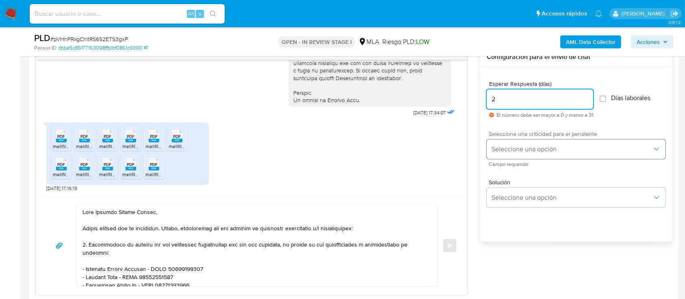
type input "2"
click at [515, 142] on button "Seleccione una opción" at bounding box center [576, 149] width 179 height 20
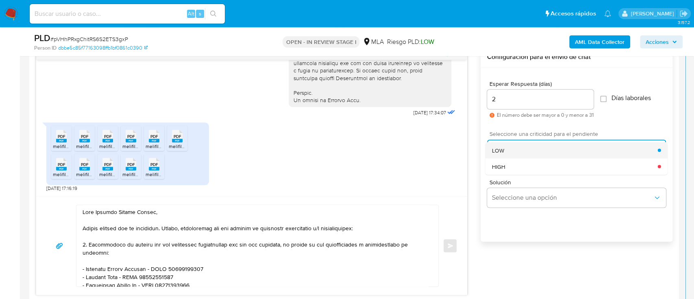
click at [513, 154] on div "LOW" at bounding box center [575, 150] width 166 height 16
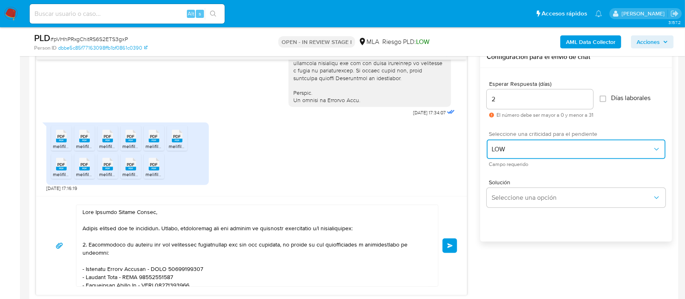
click at [517, 143] on button "LOW" at bounding box center [576, 149] width 179 height 20
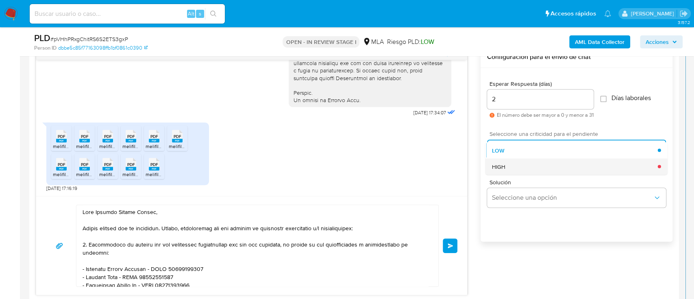
click at [507, 169] on div "HIGH" at bounding box center [575, 166] width 166 height 16
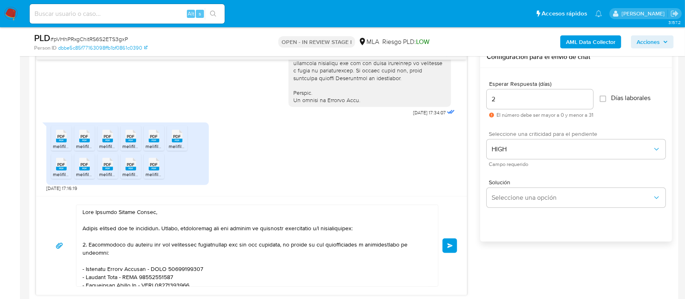
click at [449, 246] on span "Enviar" at bounding box center [451, 245] width 6 height 5
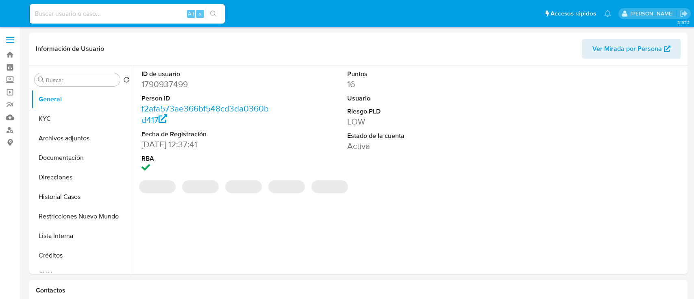
select select "10"
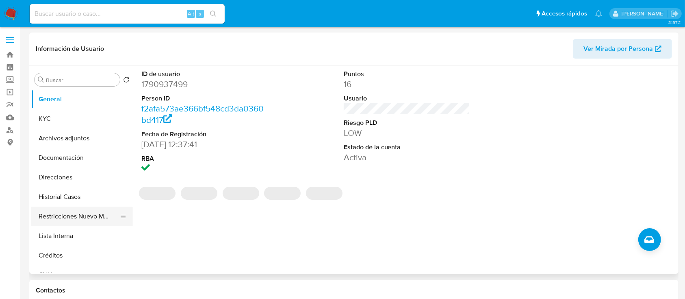
click at [72, 211] on button "Restricciones Nuevo Mundo" at bounding box center [78, 216] width 95 height 20
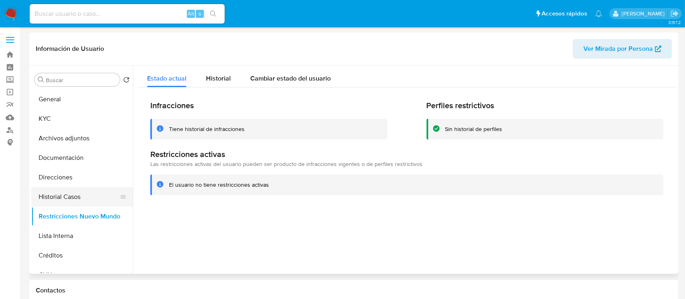
click at [78, 193] on button "Historial Casos" at bounding box center [78, 197] width 95 height 20
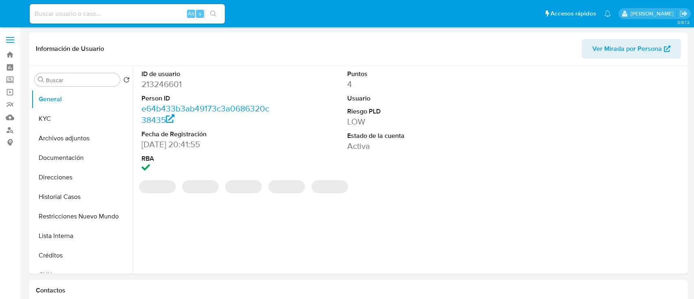
select select "10"
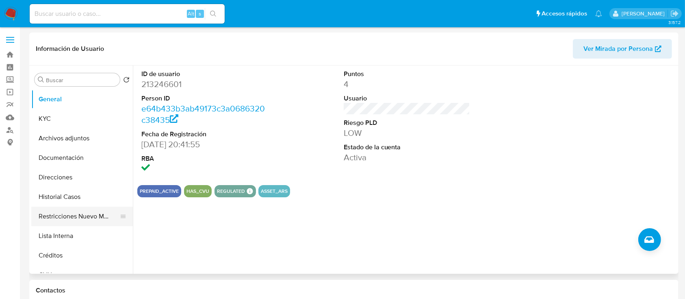
click at [85, 218] on button "Restricciones Nuevo Mundo" at bounding box center [78, 216] width 95 height 20
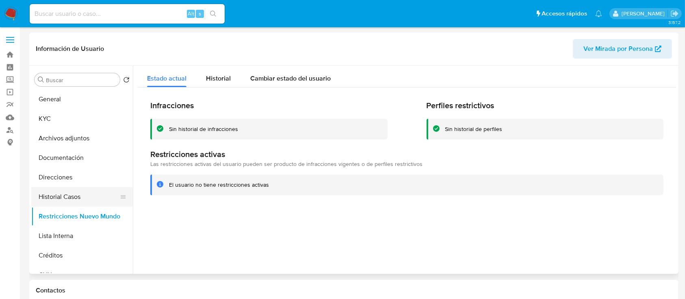
click at [88, 197] on button "Historial Casos" at bounding box center [78, 197] width 95 height 20
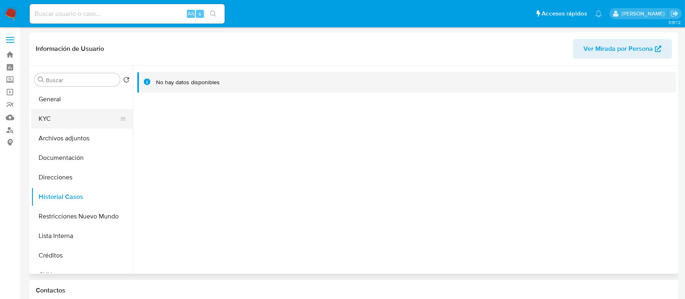
click at [84, 124] on button "KYC" at bounding box center [78, 119] width 95 height 20
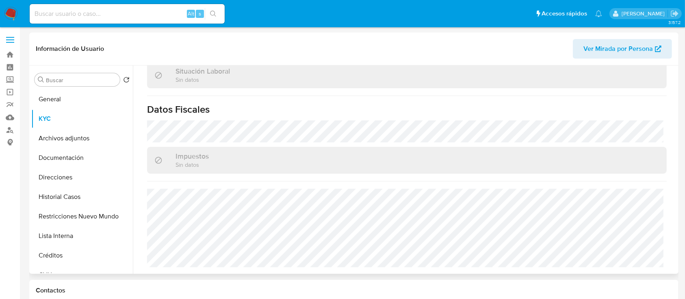
scroll to position [428, 0]
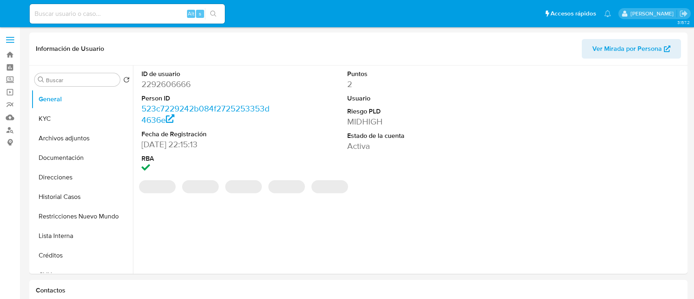
select select "10"
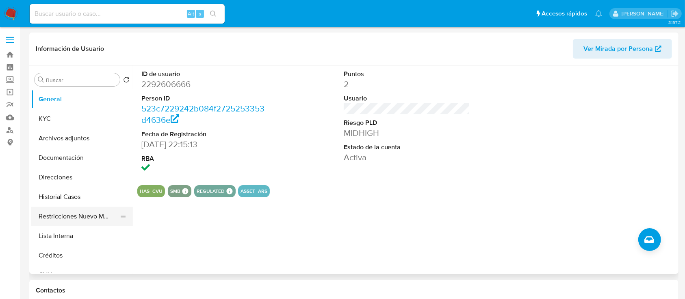
click at [89, 213] on button "Restricciones Nuevo Mundo" at bounding box center [78, 216] width 95 height 20
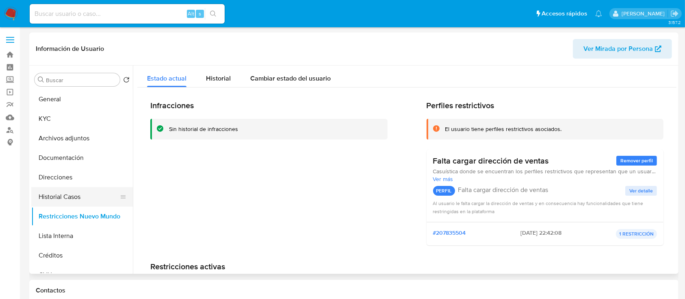
click at [92, 199] on button "Historial Casos" at bounding box center [78, 197] width 95 height 20
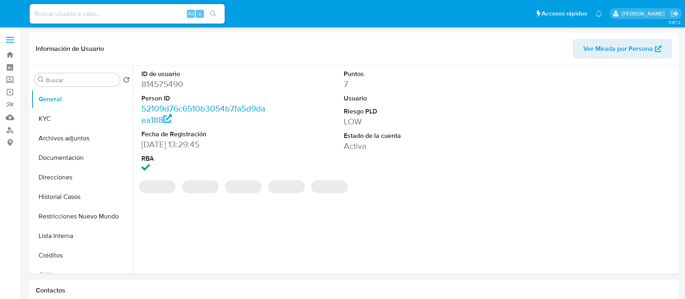
select select "10"
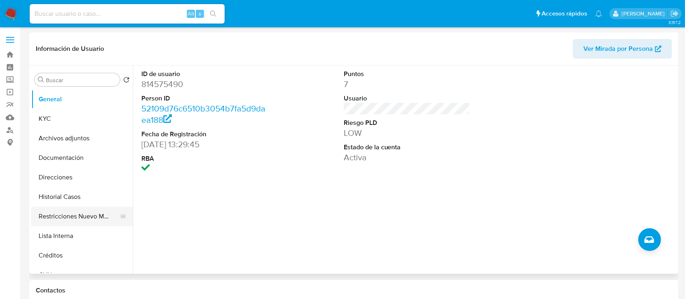
click at [78, 219] on button "Restricciones Nuevo Mundo" at bounding box center [78, 216] width 95 height 20
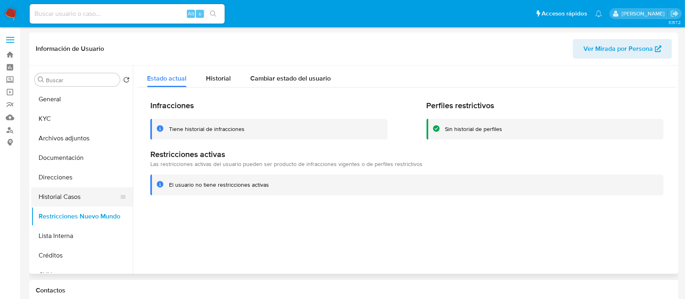
click at [93, 194] on button "Historial Casos" at bounding box center [78, 197] width 95 height 20
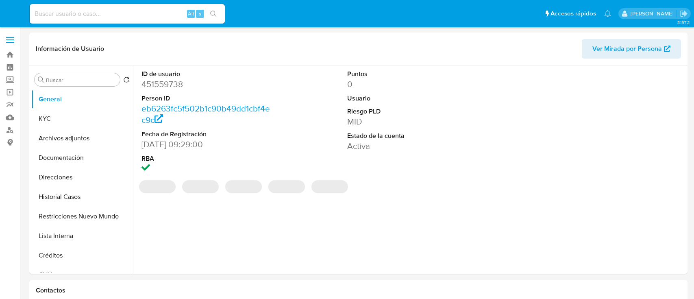
select select "10"
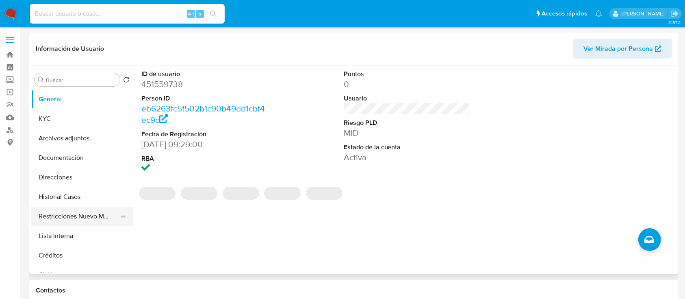
click at [78, 211] on button "Restricciones Nuevo Mundo" at bounding box center [78, 216] width 95 height 20
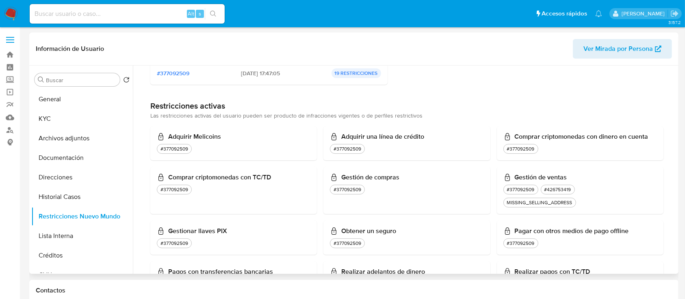
scroll to position [271, 0]
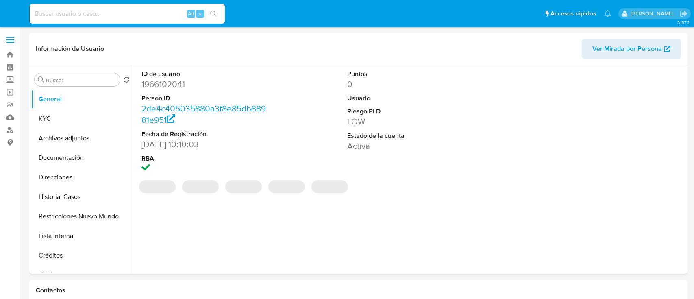
select select "10"
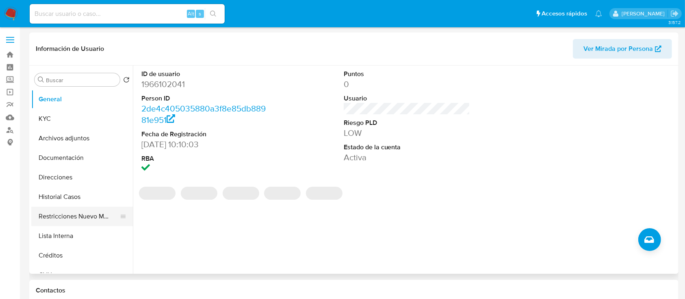
click at [104, 213] on button "Restricciones Nuevo Mundo" at bounding box center [78, 216] width 95 height 20
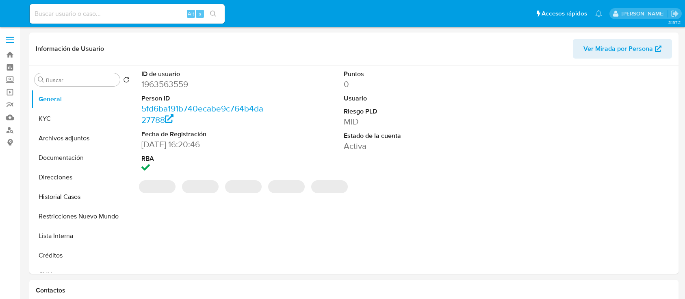
select select "10"
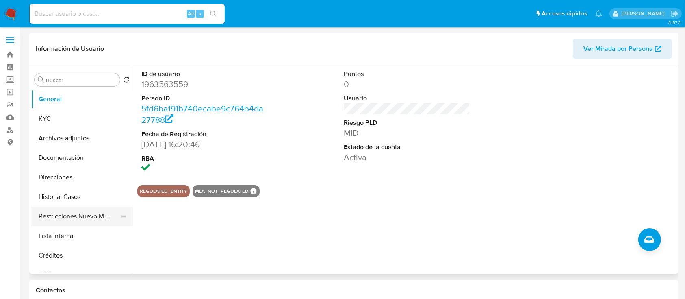
click at [85, 215] on button "Restricciones Nuevo Mundo" at bounding box center [78, 216] width 95 height 20
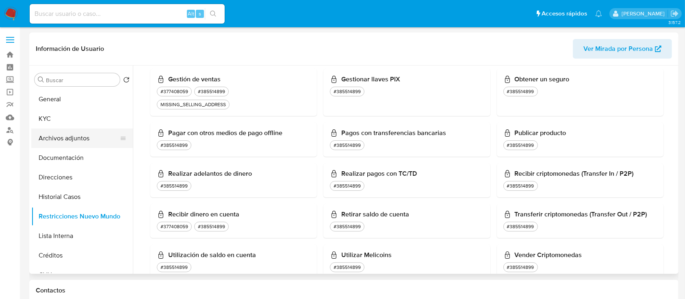
scroll to position [352, 0]
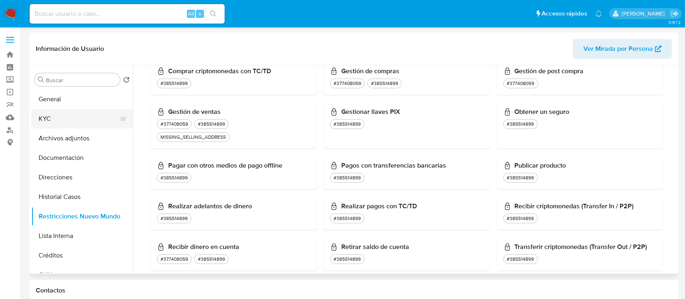
click at [56, 123] on button "KYC" at bounding box center [78, 119] width 95 height 20
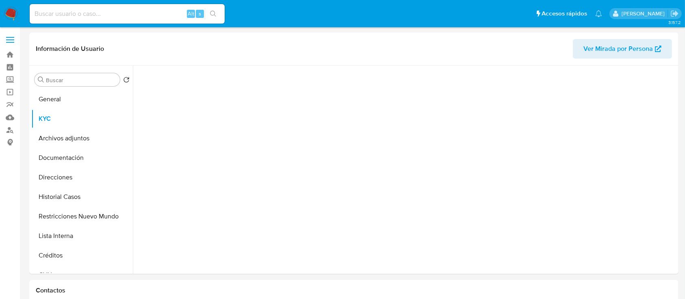
scroll to position [0, 0]
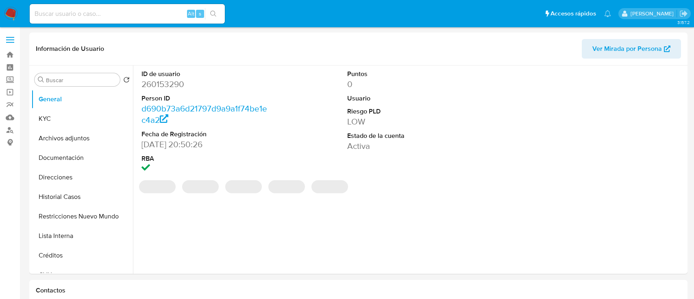
select select "10"
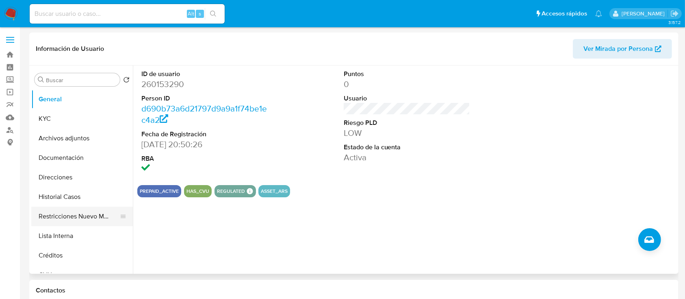
click at [76, 217] on button "Restricciones Nuevo Mundo" at bounding box center [78, 216] width 95 height 20
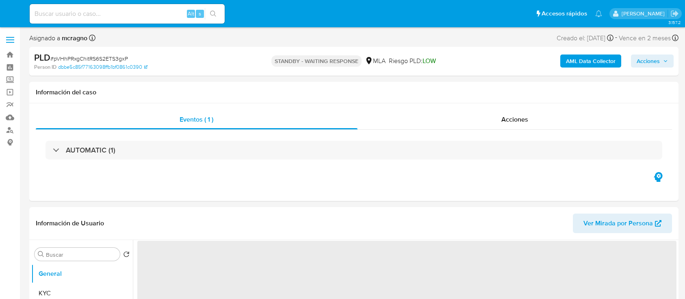
select select "10"
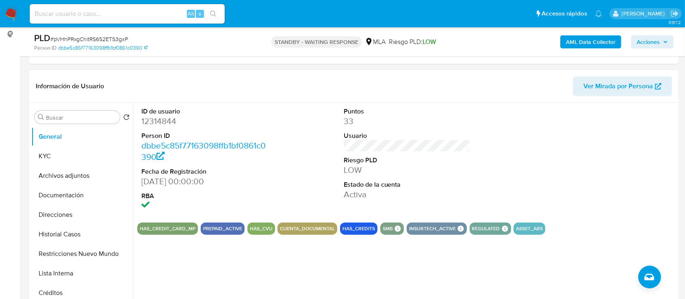
scroll to position [217, 0]
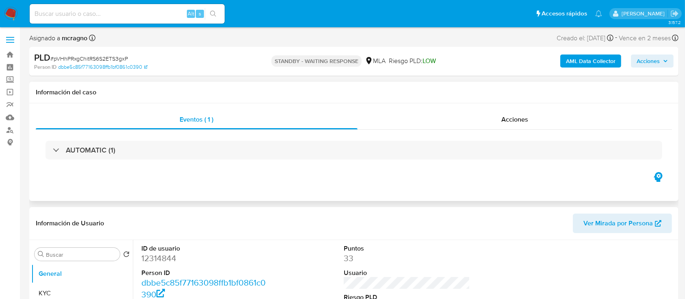
select select "10"
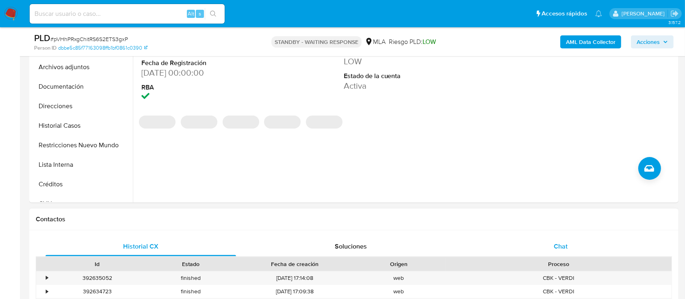
click at [608, 247] on div "Chat" at bounding box center [561, 247] width 191 height 20
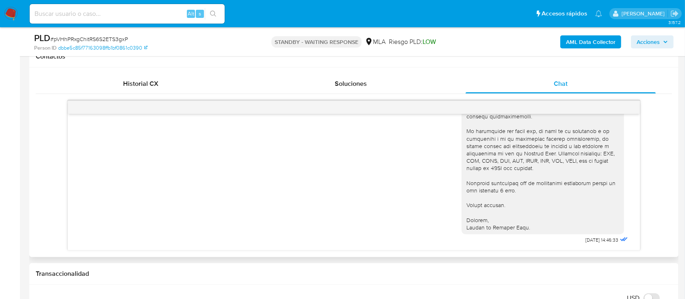
scroll to position [608, 0]
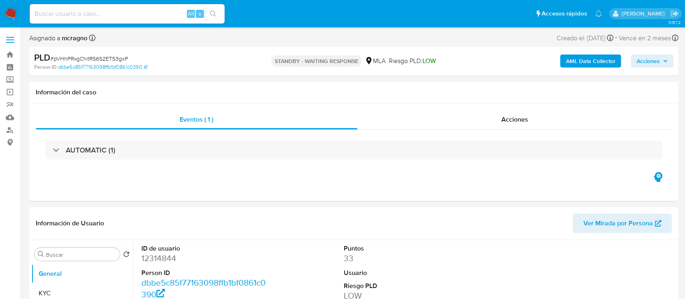
select select "10"
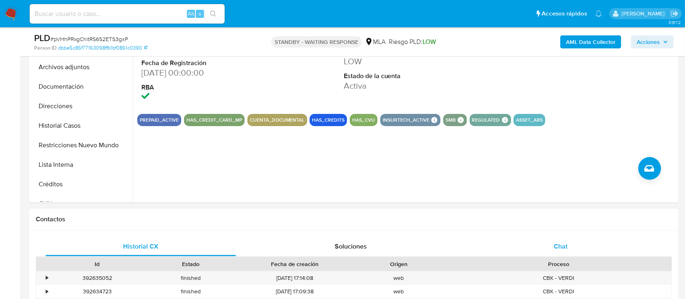
click at [574, 247] on div "Chat" at bounding box center [561, 247] width 191 height 20
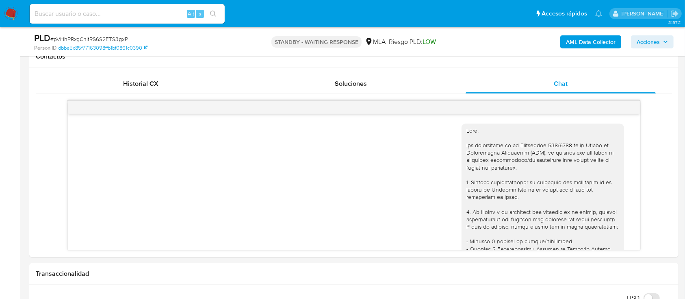
scroll to position [717, 0]
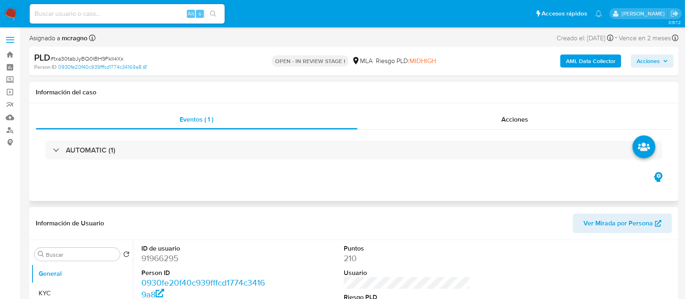
select select "10"
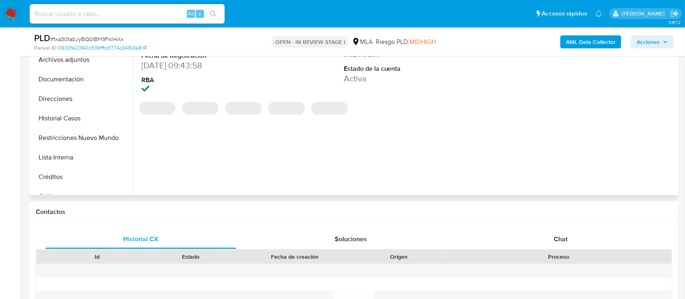
scroll to position [271, 0]
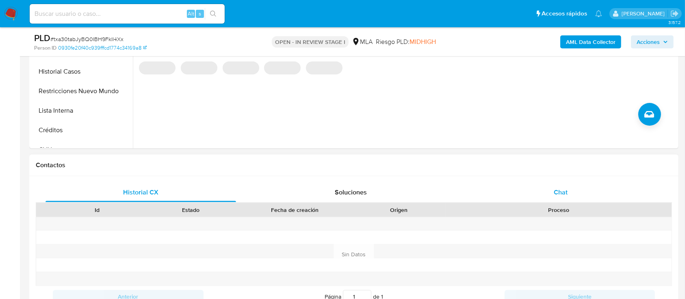
click at [574, 197] on div "Chat" at bounding box center [561, 192] width 191 height 20
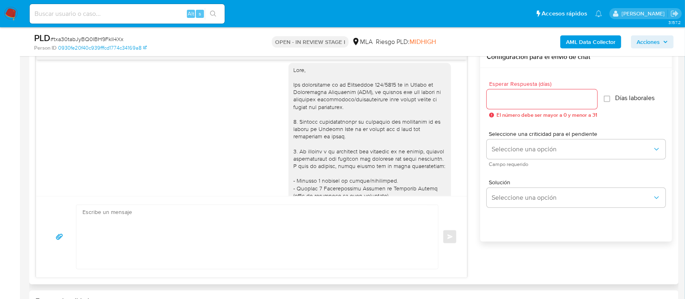
scroll to position [0, 0]
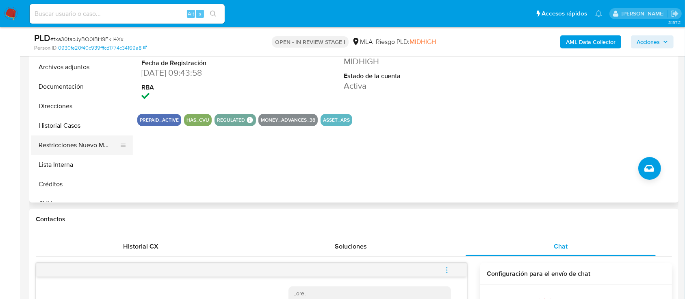
click at [79, 147] on button "Restricciones Nuevo Mundo" at bounding box center [78, 145] width 95 height 20
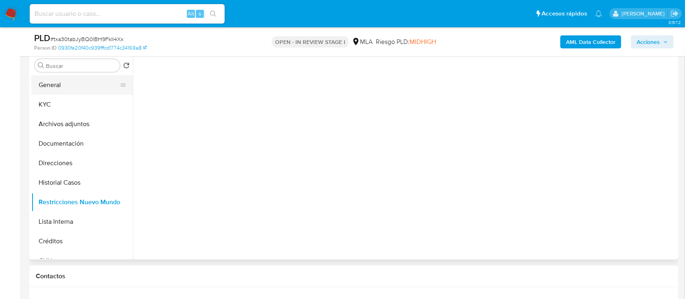
scroll to position [108, 0]
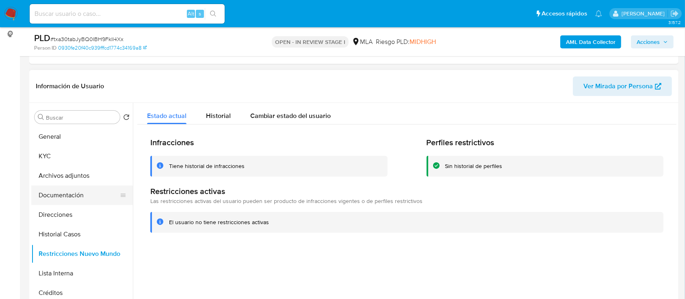
click at [76, 191] on button "Documentación" at bounding box center [78, 195] width 95 height 20
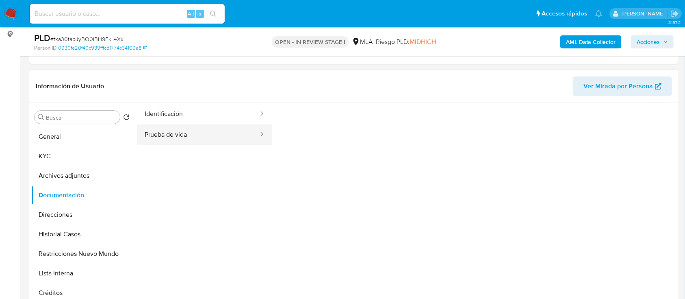
scroll to position [0, 0]
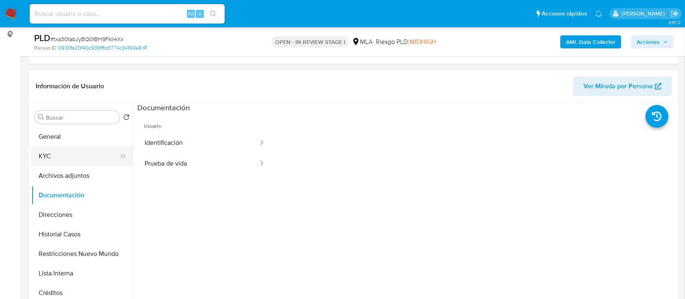
drag, startPoint x: 83, startPoint y: 162, endPoint x: 128, endPoint y: 160, distance: 46.0
click at [83, 162] on button "KYC" at bounding box center [78, 156] width 95 height 20
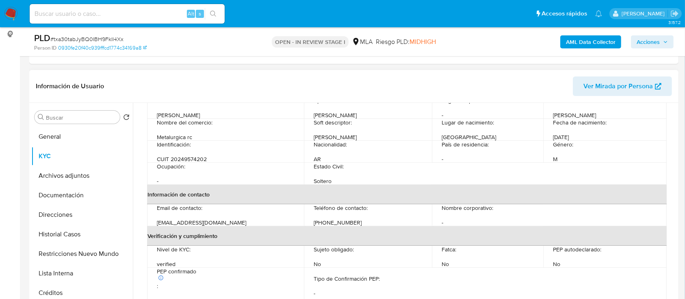
scroll to position [69, 0]
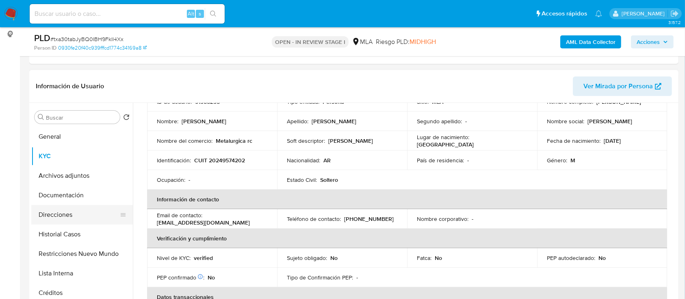
click at [49, 212] on button "Direcciones" at bounding box center [78, 215] width 95 height 20
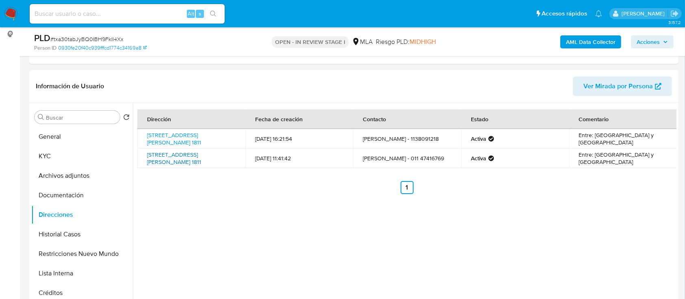
click at [201, 161] on link "Ombu 1811, Don Torcuato, Buenos Aires, 1611, Argentina 1811" at bounding box center [174, 157] width 54 height 15
click at [598, 42] on b "AML Data Collector" at bounding box center [591, 41] width 50 height 13
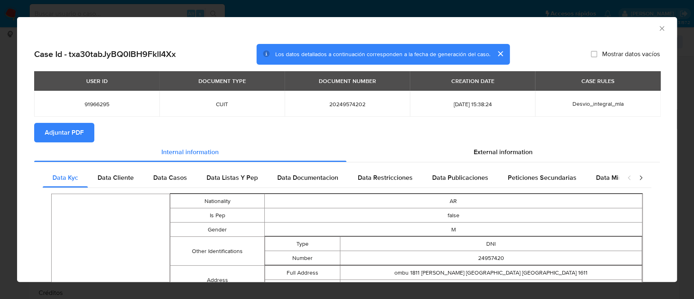
click at [81, 134] on span "Adjuntar PDF" at bounding box center [64, 133] width 39 height 18
click at [659, 28] on div "AML Data Collector" at bounding box center [347, 27] width 660 height 20
click at [658, 28] on icon "Cerrar ventana" at bounding box center [662, 28] width 8 height 8
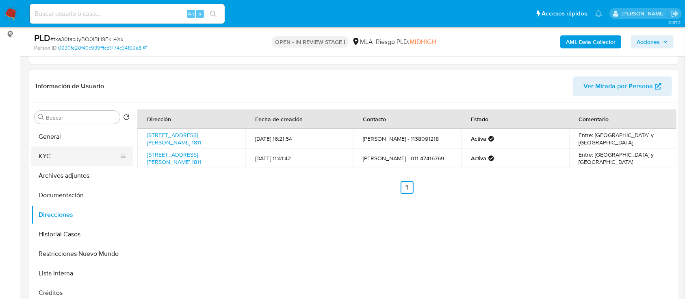
click at [81, 154] on button "KYC" at bounding box center [78, 156] width 95 height 20
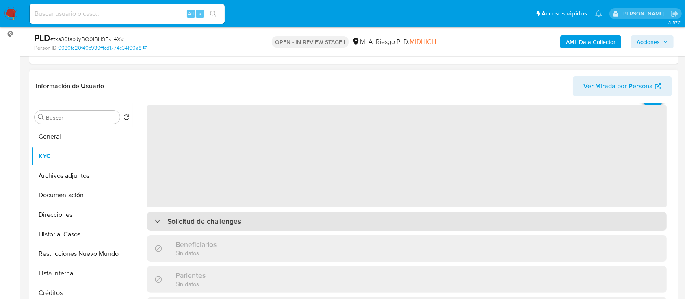
scroll to position [54, 0]
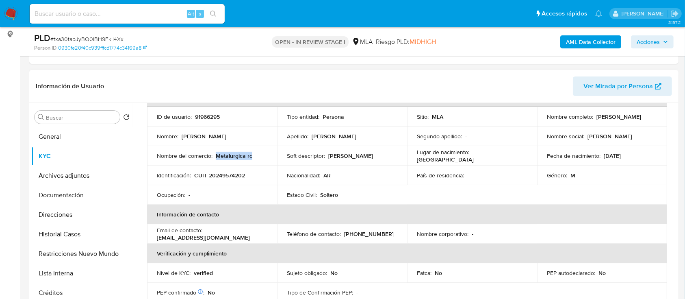
drag, startPoint x: 215, startPoint y: 154, endPoint x: 257, endPoint y: 155, distance: 41.5
click at [257, 155] on div "Nombre del comercio : Metalurgica rc" at bounding box center [212, 155] width 111 height 7
click at [361, 279] on td "Sujeto obligado : No" at bounding box center [342, 273] width 130 height 20
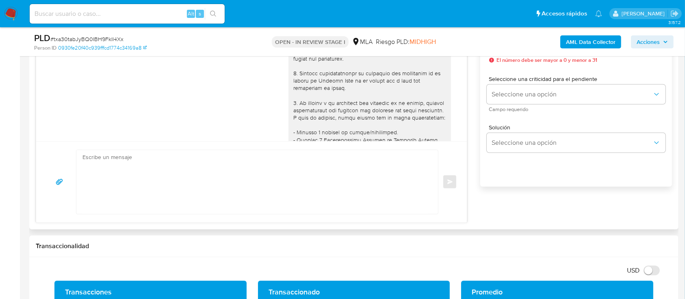
scroll to position [488, 0]
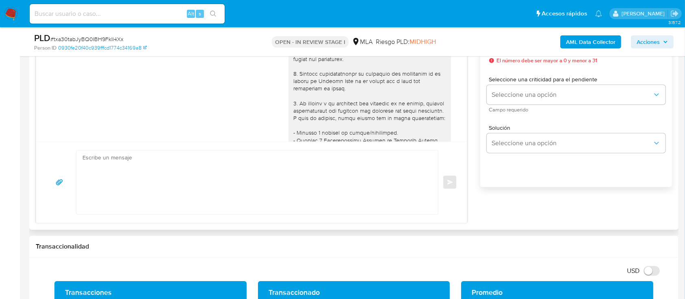
click at [293, 173] on textarea at bounding box center [255, 182] width 345 height 64
paste textarea "Hola Rodrigo Javier Castro Vasquez, En función de las operaciones registradas e…"
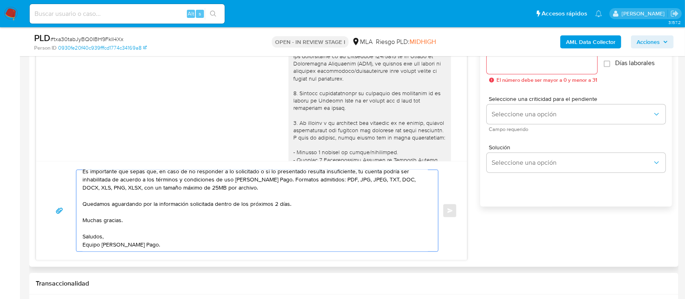
scroll to position [379, 0]
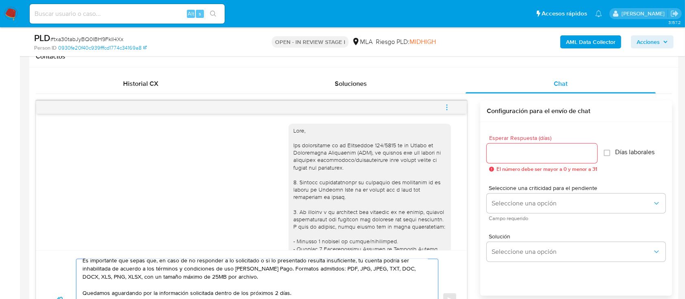
type textarea "Hola Rodrigo Javier Castro Vasquez, En función de las operaciones registradas e…"
click at [518, 146] on div at bounding box center [542, 153] width 111 height 20
click at [518, 155] on input "Esperar Respuesta (días)" at bounding box center [542, 153] width 111 height 11
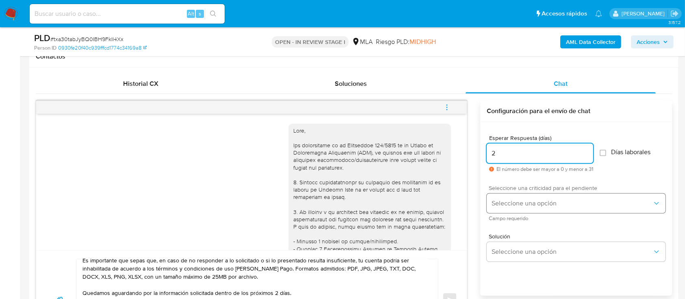
type input "2"
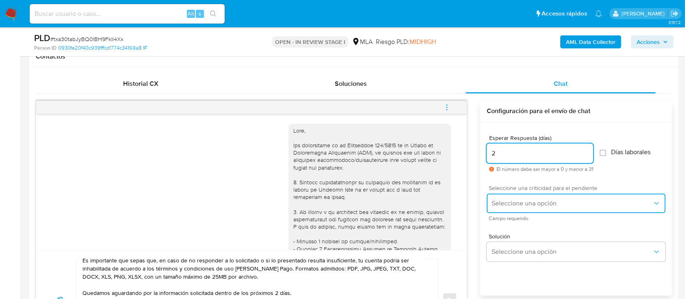
click at [541, 201] on span "Seleccione una opción" at bounding box center [572, 203] width 161 height 8
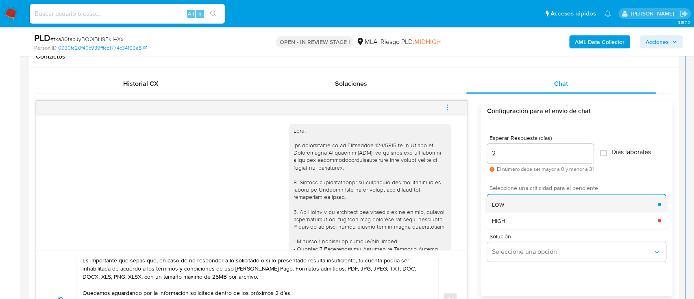
click at [514, 203] on div "LOW" at bounding box center [575, 204] width 166 height 16
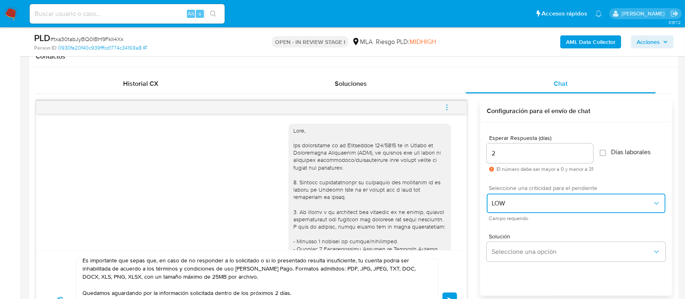
click at [513, 204] on span "LOW" at bounding box center [572, 203] width 161 height 8
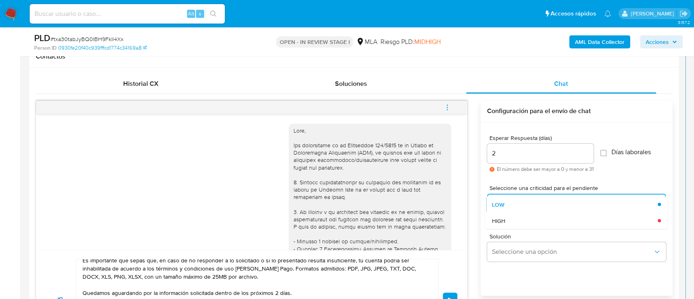
click at [515, 228] on div "Solución Seleccione una opción" at bounding box center [576, 249] width 179 height 44
click at [511, 219] on div "HIGH" at bounding box center [575, 220] width 166 height 16
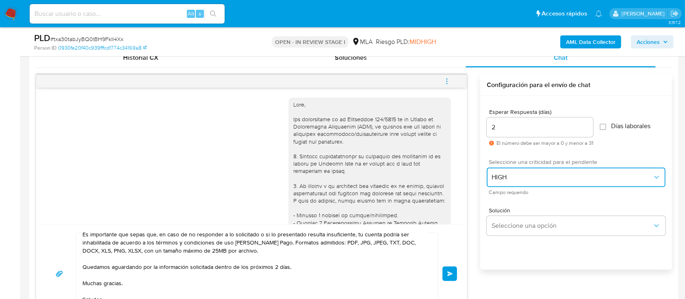
scroll to position [488, 0]
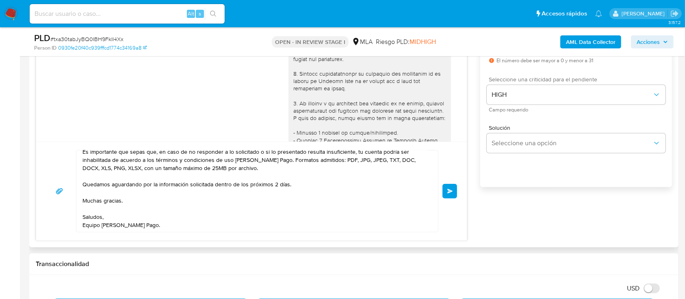
click at [454, 187] on button "Enviar" at bounding box center [450, 191] width 15 height 15
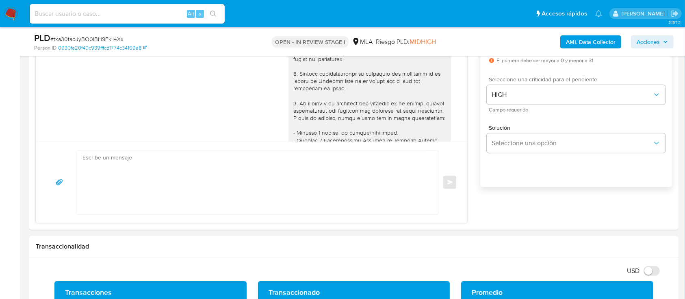
scroll to position [719, 0]
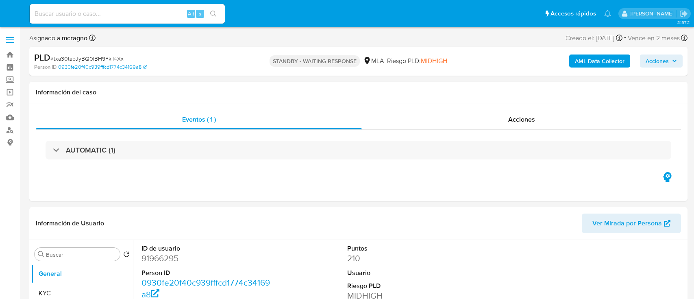
select select "10"
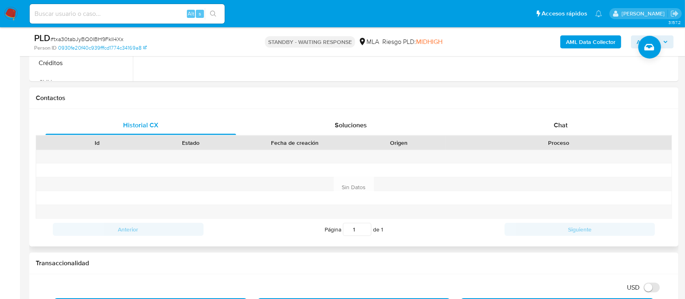
scroll to position [379, 0]
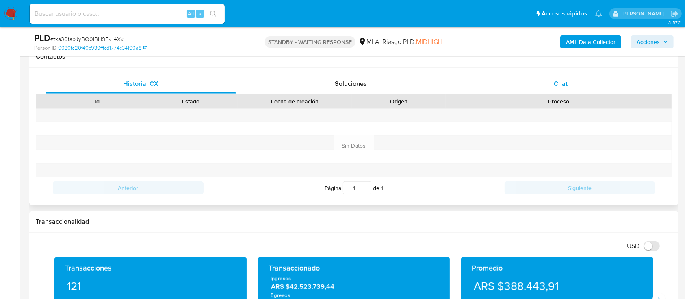
click at [571, 83] on div "Chat" at bounding box center [561, 84] width 191 height 20
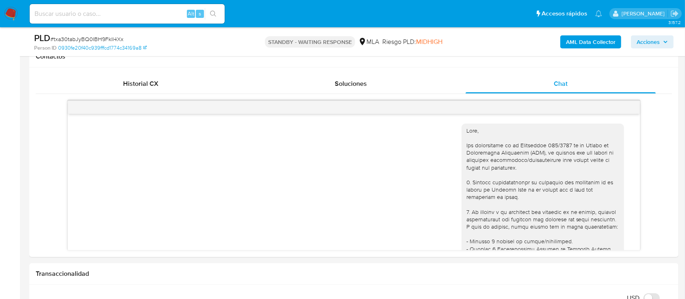
scroll to position [719, 0]
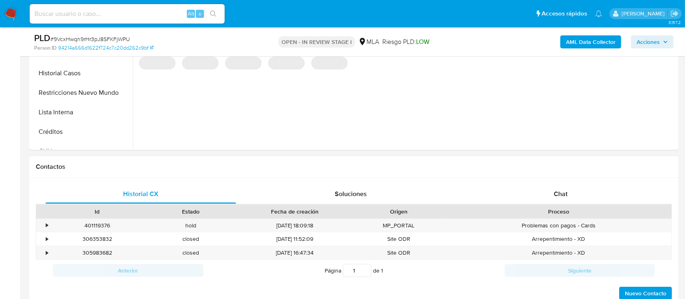
scroll to position [271, 0]
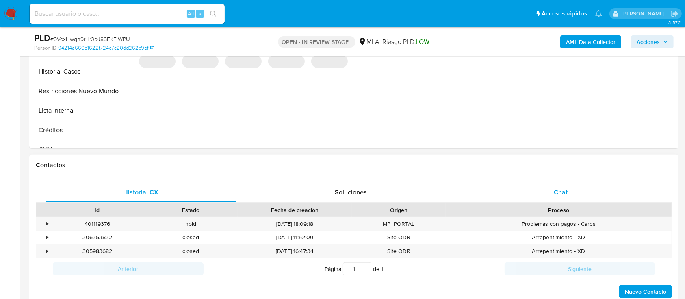
click at [520, 203] on div "Proceso" at bounding box center [559, 210] width 226 height 14
select select "10"
click at [520, 189] on span "Chat" at bounding box center [561, 191] width 14 height 9
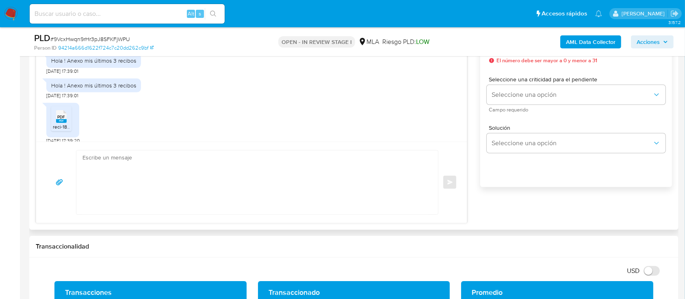
scroll to position [426, 0]
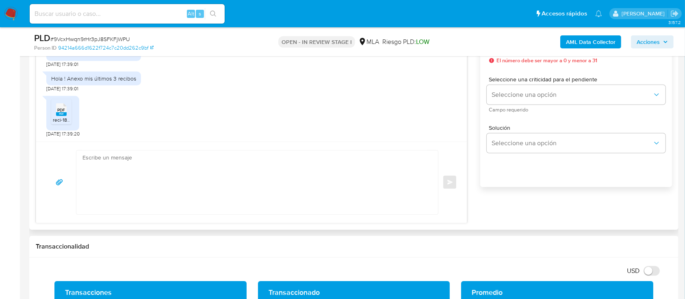
click at [62, 109] on span "PDF" at bounding box center [62, 109] width 8 height 5
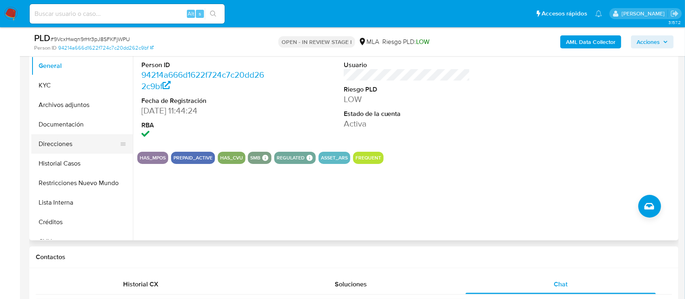
scroll to position [163, 0]
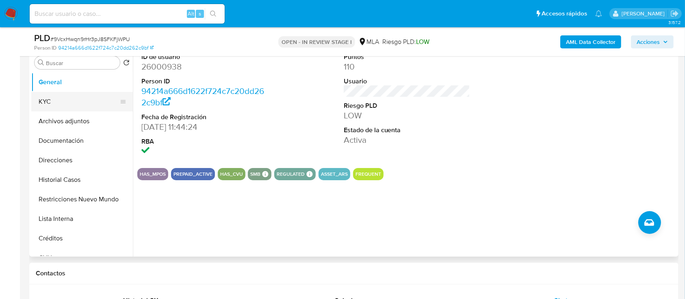
click at [85, 95] on button "KYC" at bounding box center [78, 102] width 95 height 20
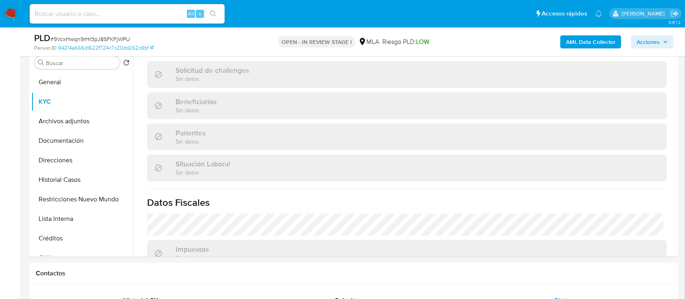
scroll to position [452, 0]
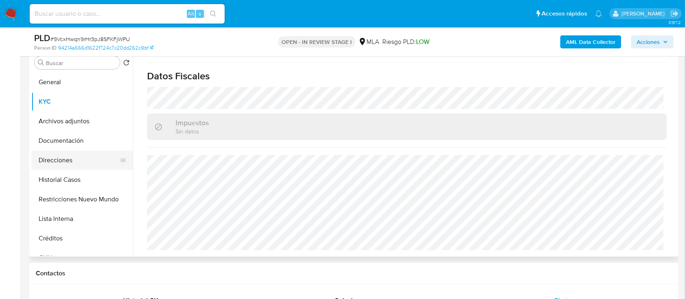
click at [79, 162] on button "Direcciones" at bounding box center [78, 160] width 95 height 20
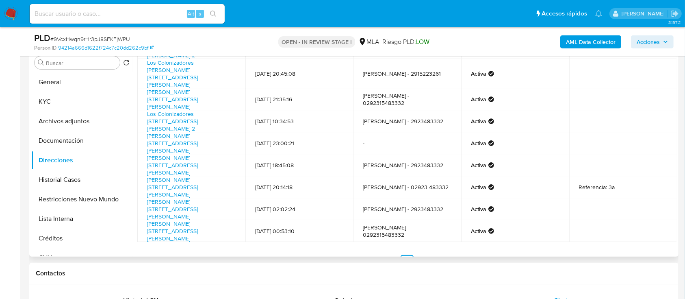
scroll to position [0, 0]
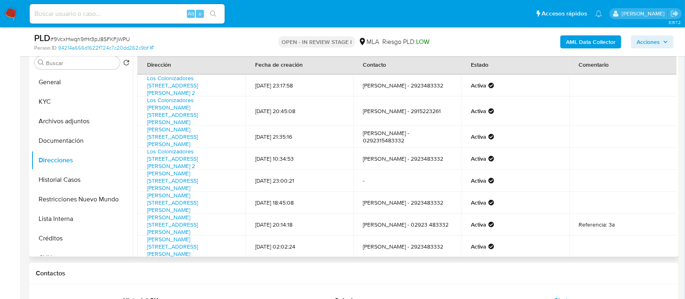
drag, startPoint x: 68, startPoint y: 127, endPoint x: 198, endPoint y: 161, distance: 134.3
click at [68, 128] on button "Archivos adjuntos" at bounding box center [82, 121] width 102 height 20
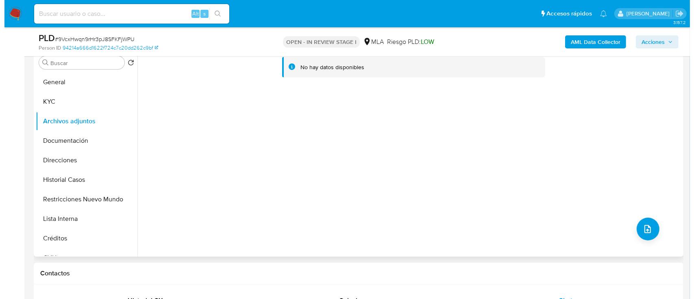
scroll to position [108, 0]
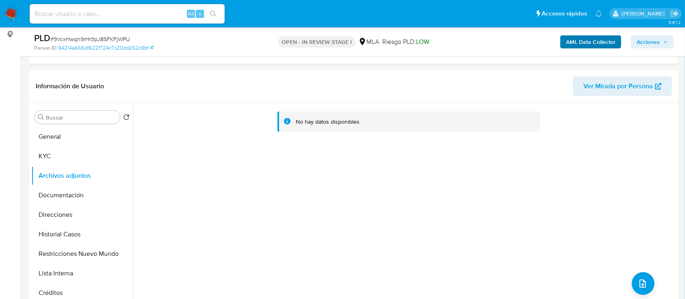
drag, startPoint x: 602, startPoint y: 32, endPoint x: 603, endPoint y: 40, distance: 7.7
click at [520, 32] on div "AML Data Collector Acciones" at bounding box center [568, 41] width 211 height 19
click at [520, 41] on b "AML Data Collector" at bounding box center [591, 41] width 50 height 13
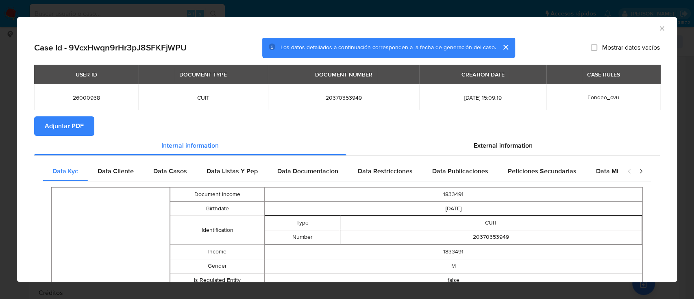
click at [78, 129] on span "Adjuntar PDF" at bounding box center [64, 126] width 39 height 18
click at [520, 29] on icon "Cerrar ventana" at bounding box center [661, 28] width 4 height 4
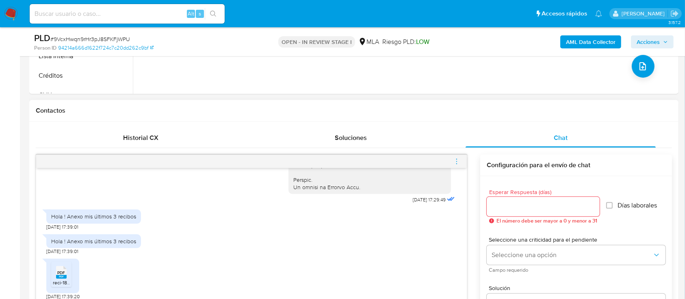
scroll to position [488, 0]
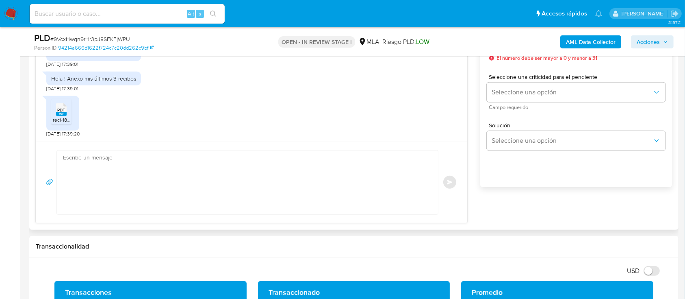
click at [299, 185] on textarea at bounding box center [245, 182] width 365 height 64
paste textarea "Hola, Muchas gracias por la respuesta. Analizamos tu caso y notamos que la info…"
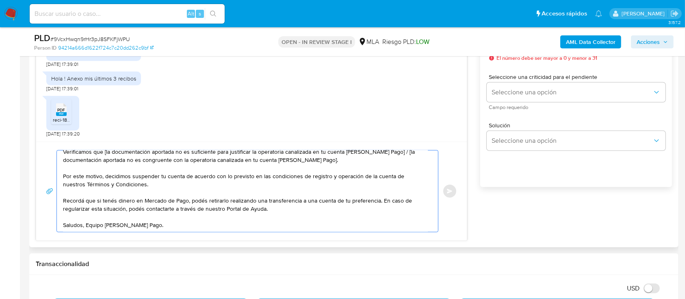
scroll to position [0, 0]
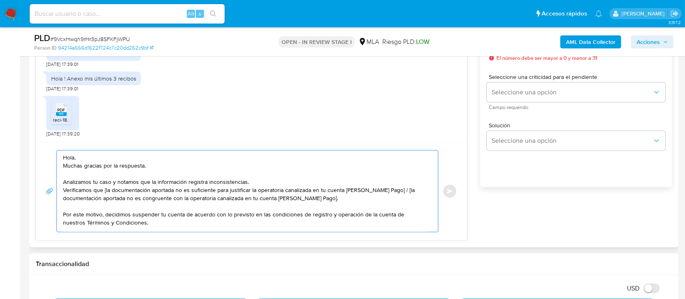
click at [247, 162] on textarea "Hola, Muchas gracias por la respuesta. Analizamos tu caso y notamos que la info…" at bounding box center [245, 190] width 365 height 81
click at [224, 158] on textarea "Hola, Muchas gracias por la respuesta. Analizamos tu caso y notamos que la info…" at bounding box center [245, 190] width 365 height 81
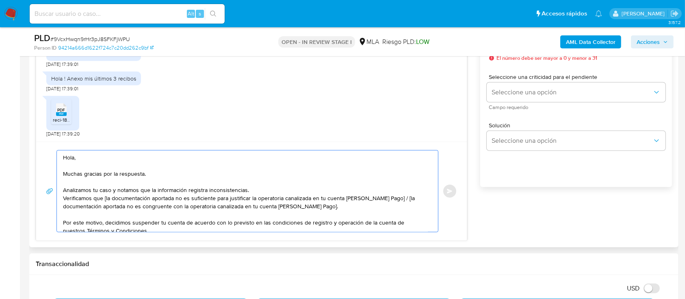
click at [224, 178] on textarea "Hola, Muchas gracias por la respuesta. Analizamos tu caso y notamos que la info…" at bounding box center [245, 190] width 365 height 81
click at [291, 193] on textarea "Hola, Muchas gracias por la respuesta. Analizamos tu caso y notamos que la info…" at bounding box center [245, 190] width 365 height 81
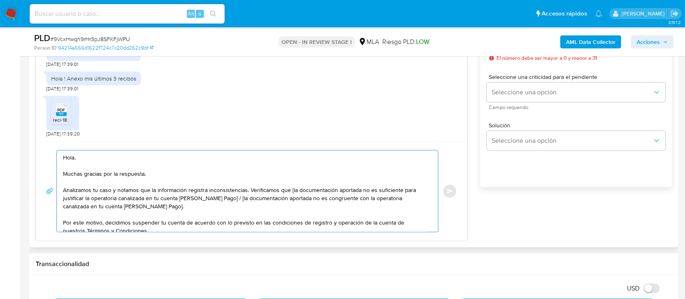
drag, startPoint x: 289, startPoint y: 189, endPoint x: 230, endPoint y: 200, distance: 60.7
click at [230, 200] on textarea "Hola, Muchas gracias por la respuesta. Analizamos tu caso y notamos que la info…" at bounding box center [245, 190] width 365 height 81
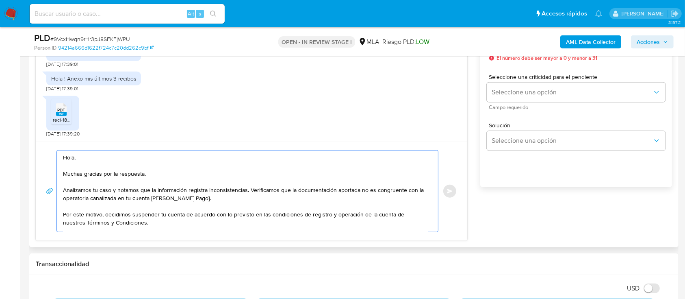
click at [231, 199] on textarea "Hola, Muchas gracias por la respuesta. Analizamos tu caso y notamos que la info…" at bounding box center [245, 190] width 365 height 81
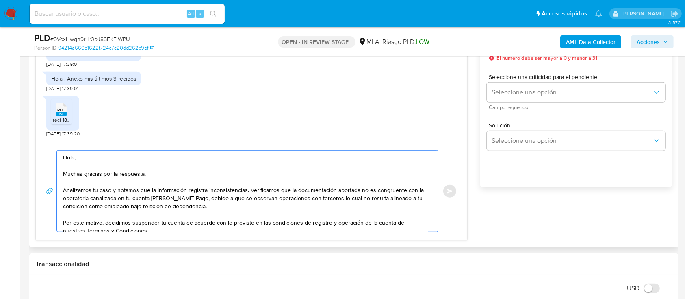
click at [79, 204] on textarea "Hola, Muchas gracias por la respuesta. Analizamos tu caso y notamos que la info…" at bounding box center [245, 190] width 365 height 81
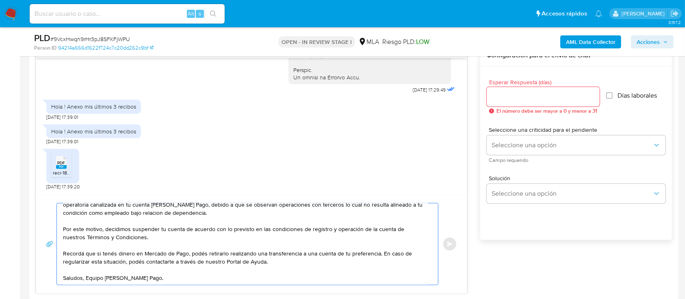
scroll to position [433, 0]
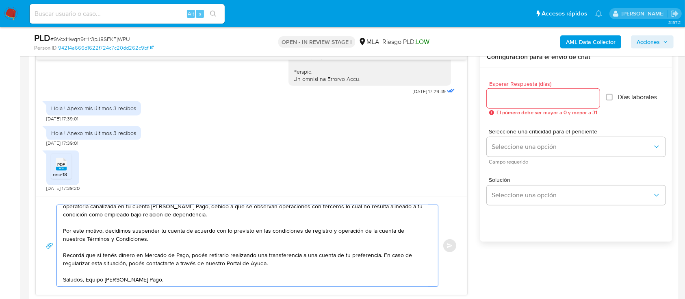
type textarea "Hola, Muchas gracias por la respuesta. Analizamos tu caso y notamos que la info…"
click at [520, 97] on input "Esperar Respuesta (días)" at bounding box center [543, 98] width 113 height 11
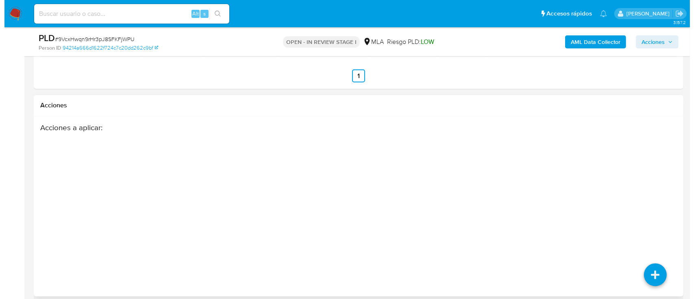
scroll to position [1447, 0]
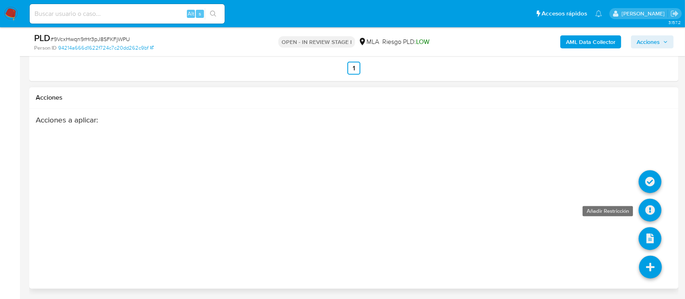
type input "0"
click at [520, 200] on icon at bounding box center [650, 210] width 23 height 23
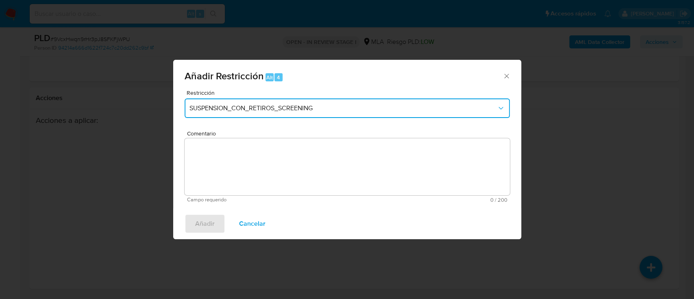
click at [289, 115] on button "SUSPENSION_CON_RETIROS_SCREENING" at bounding box center [347, 108] width 325 height 20
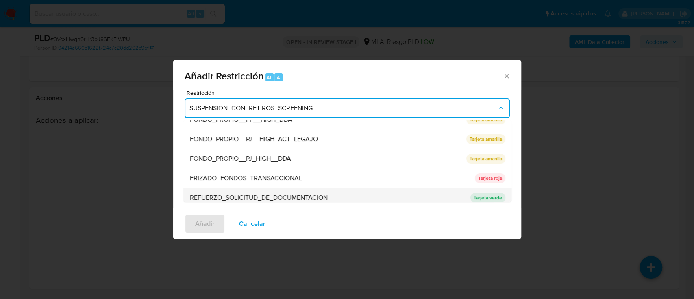
scroll to position [163, 0]
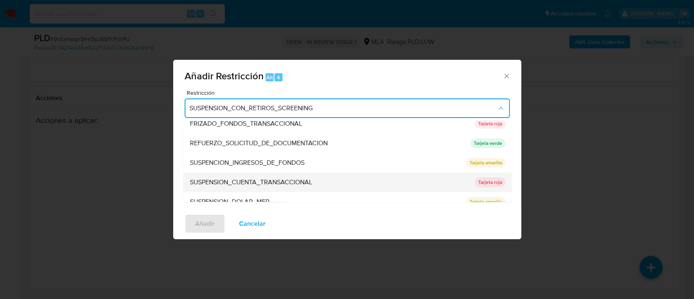
click at [269, 183] on span "SUSPENSION_CUENTA_TRANSACCIONAL" at bounding box center [250, 182] width 122 height 8
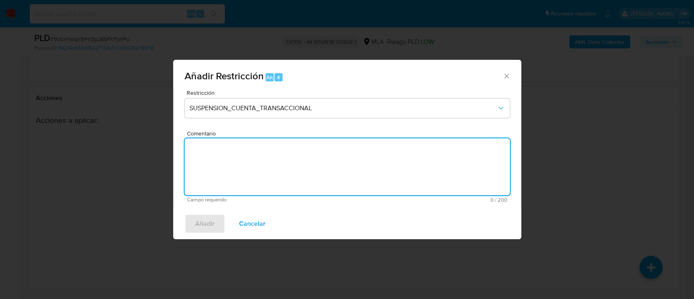
click at [272, 177] on textarea "Comentario" at bounding box center [347, 166] width 325 height 57
type textarea "AML"
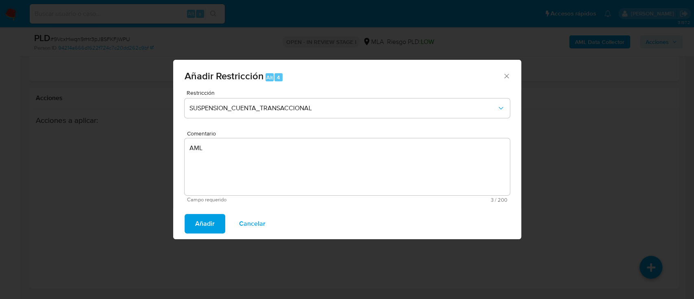
click at [210, 221] on span "Añadir" at bounding box center [205, 224] width 20 height 18
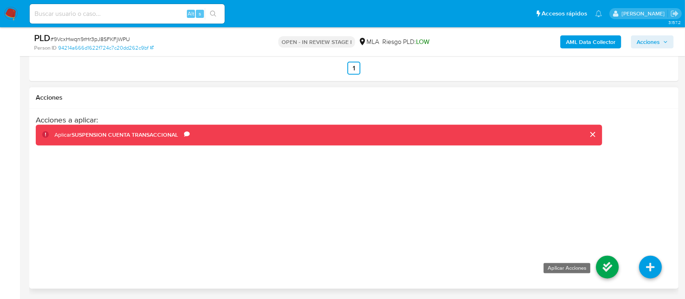
click at [520, 224] on icon at bounding box center [607, 267] width 23 height 23
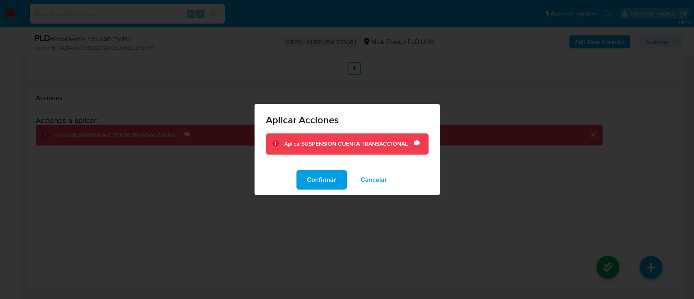
click at [336, 181] on span "Confirmar" at bounding box center [321, 180] width 29 height 18
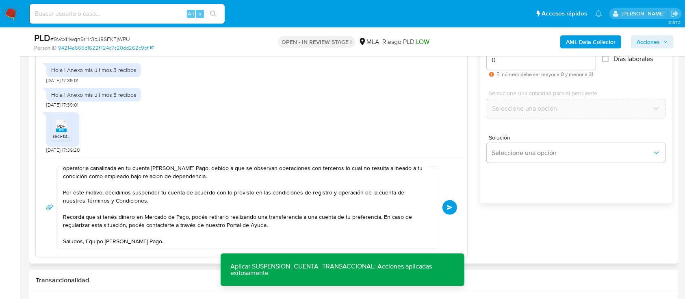
click at [453, 203] on button "Enviar" at bounding box center [450, 207] width 15 height 15
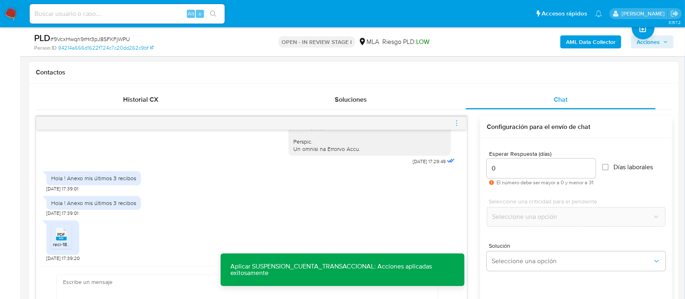
scroll to position [605, 0]
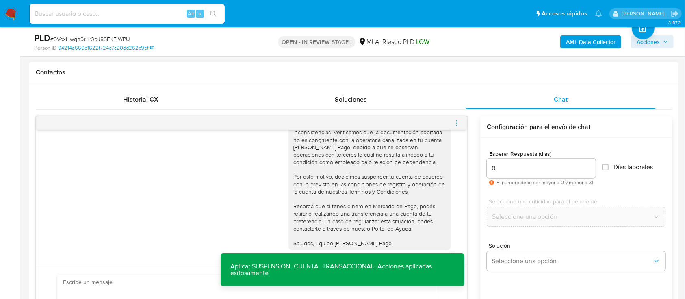
click at [456, 121] on icon "menu-action" at bounding box center [456, 122] width 7 height 7
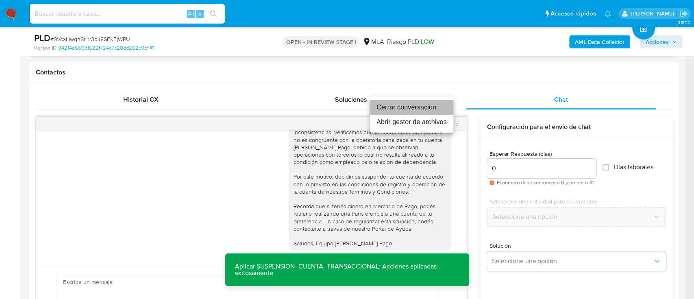
click at [403, 108] on li "Cerrar conversación" at bounding box center [411, 107] width 83 height 15
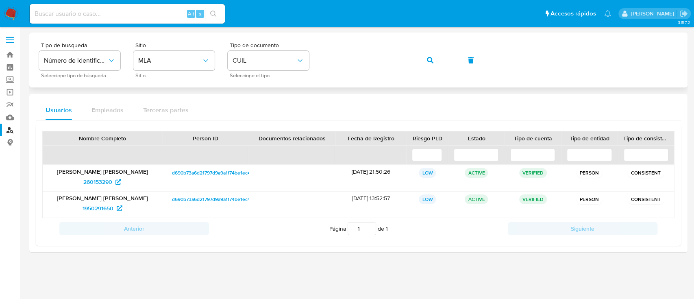
click at [434, 66] on button "button" at bounding box center [430, 60] width 28 height 20
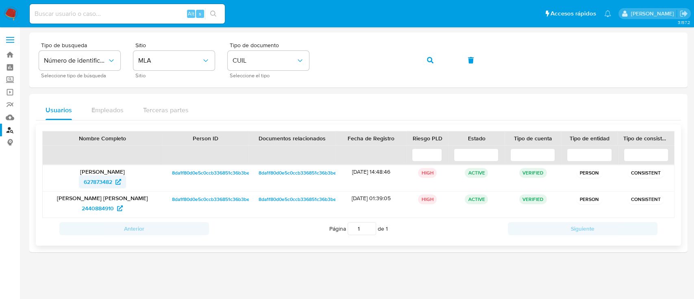
click at [108, 181] on span "627873482" at bounding box center [98, 181] width 28 height 13
drag, startPoint x: 440, startPoint y: 62, endPoint x: 390, endPoint y: 94, distance: 60.0
click at [439, 62] on button "button" at bounding box center [430, 60] width 28 height 20
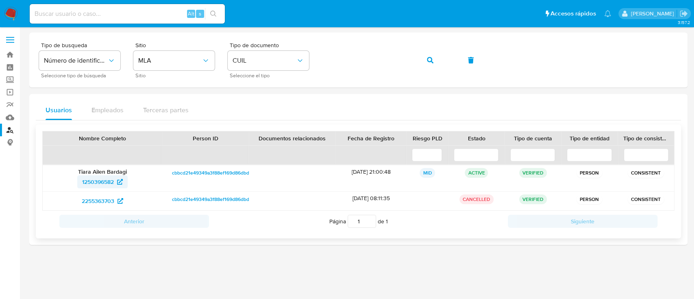
click at [96, 180] on span "1250396582" at bounding box center [98, 181] width 32 height 13
click at [428, 59] on icon "button" at bounding box center [430, 60] width 7 height 7
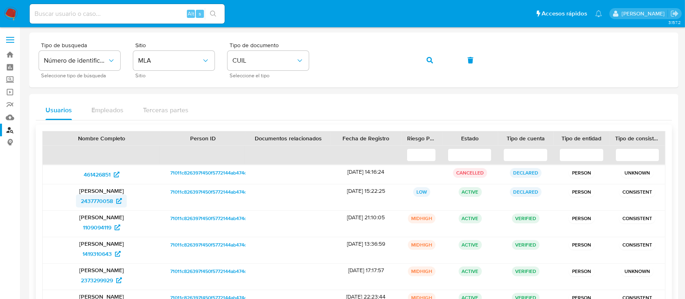
click at [100, 194] on span "2437770058" at bounding box center [97, 200] width 32 height 13
click at [416, 58] on button "button" at bounding box center [430, 60] width 28 height 20
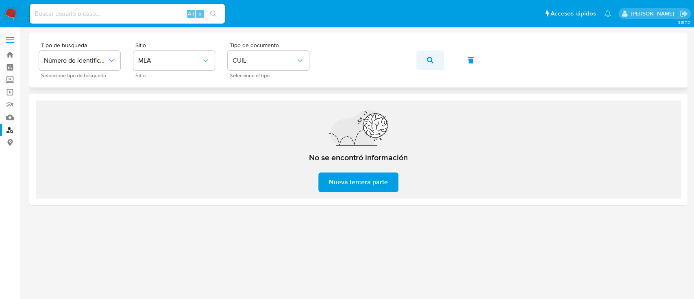
click at [432, 57] on icon "button" at bounding box center [430, 60] width 7 height 7
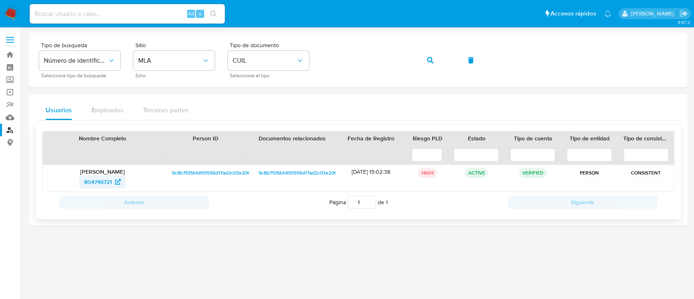
click at [104, 181] on span "804746721" at bounding box center [98, 181] width 28 height 13
click at [438, 58] on button "button" at bounding box center [430, 60] width 28 height 20
click at [107, 178] on span "2360517605" at bounding box center [98, 181] width 32 height 13
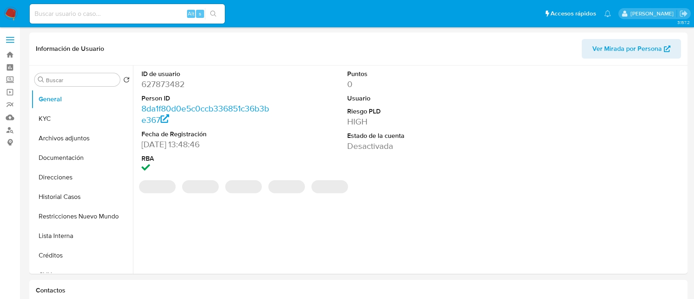
select select "10"
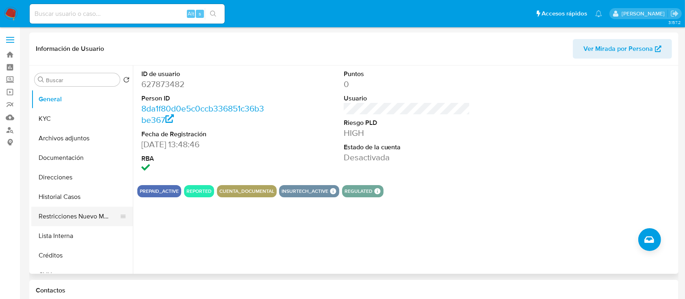
click at [78, 215] on button "Restricciones Nuevo Mundo" at bounding box center [78, 216] width 95 height 20
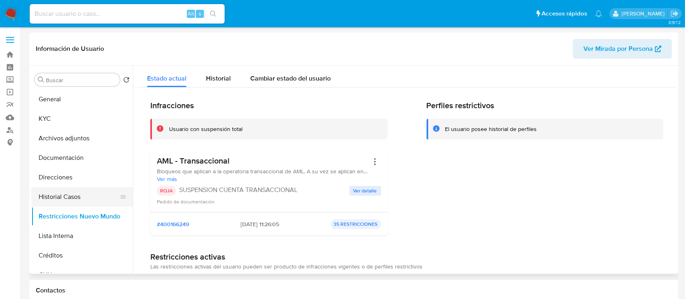
click at [82, 191] on button "Historial Casos" at bounding box center [78, 197] width 95 height 20
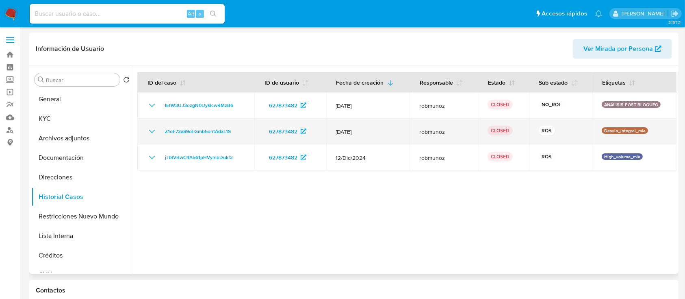
click at [154, 130] on icon "Mostrar/Ocultar" at bounding box center [152, 131] width 6 height 3
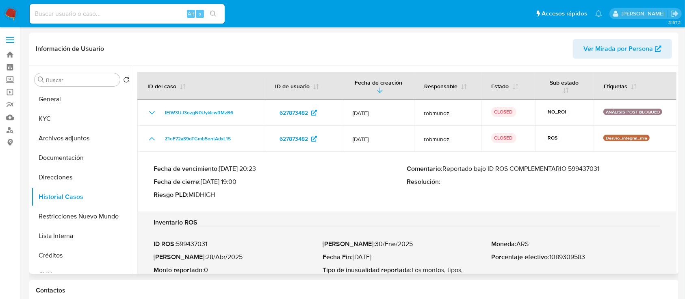
drag, startPoint x: 214, startPoint y: 183, endPoint x: 239, endPoint y: 183, distance: 24.4
click at [239, 183] on p "Fecha de cierre : [DATE] 19:00" at bounding box center [281, 182] width 254 height 8
click at [74, 141] on button "Archivos adjuntos" at bounding box center [78, 138] width 95 height 20
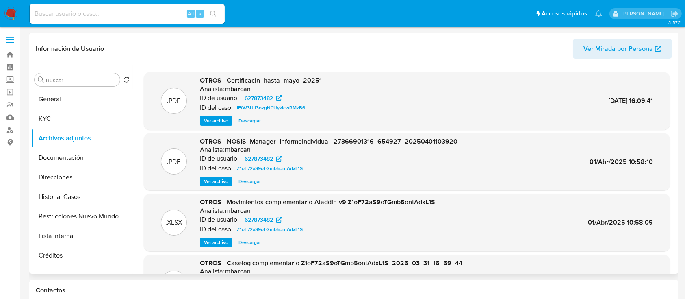
scroll to position [68, 0]
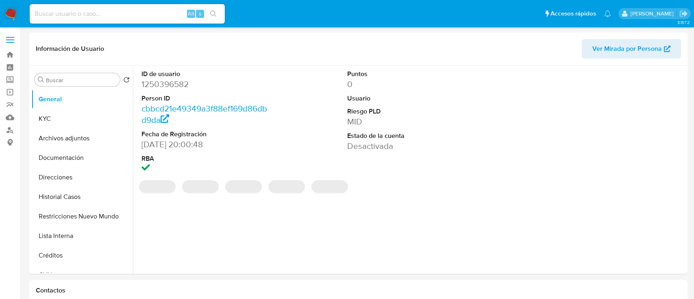
select select "10"
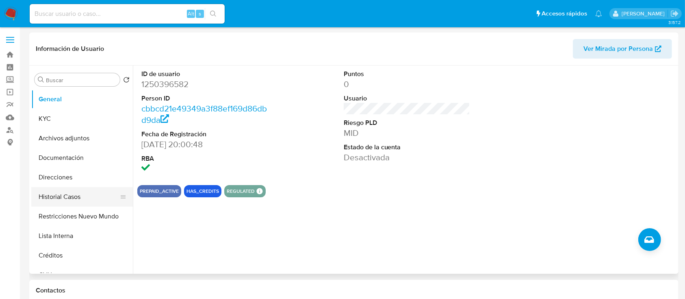
drag, startPoint x: 91, startPoint y: 217, endPoint x: 89, endPoint y: 203, distance: 14.8
click at [91, 217] on button "Restricciones Nuevo Mundo" at bounding box center [82, 216] width 102 height 20
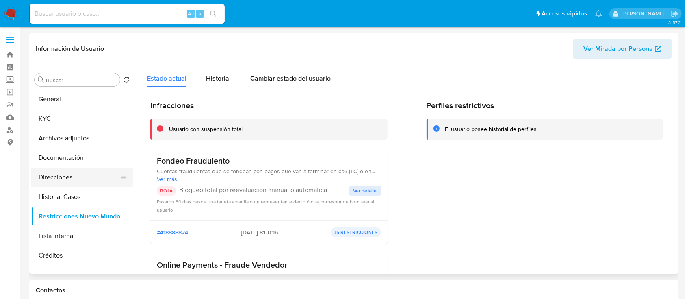
click at [95, 184] on button "Direcciones" at bounding box center [78, 177] width 95 height 20
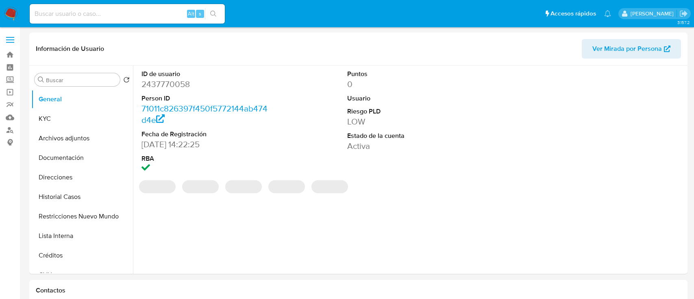
select select "10"
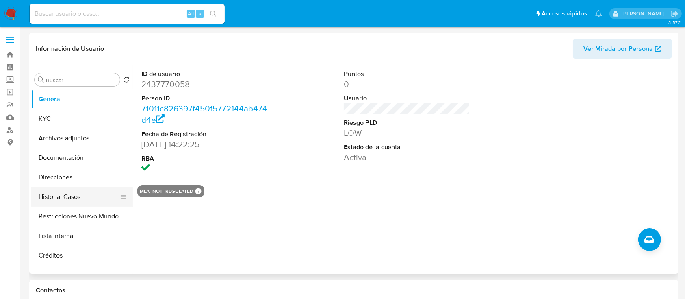
click at [83, 213] on button "Restricciones Nuevo Mundo" at bounding box center [82, 216] width 102 height 20
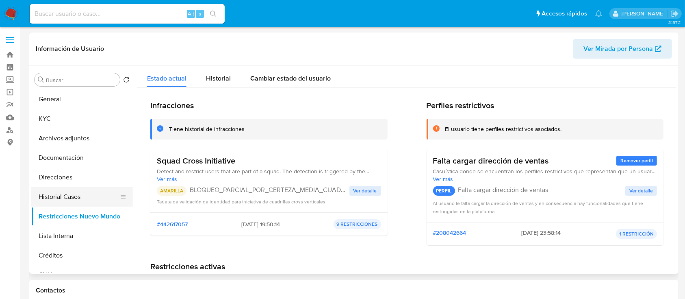
click at [90, 193] on button "Historial Casos" at bounding box center [78, 197] width 95 height 20
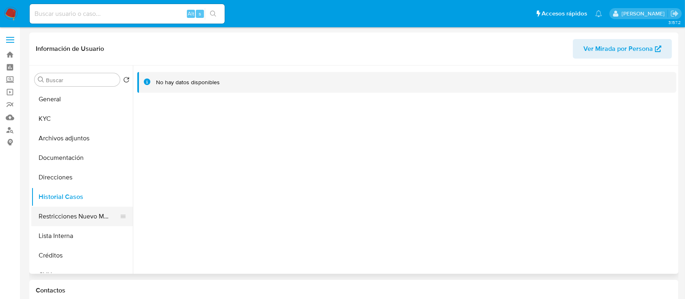
click at [77, 215] on button "Restricciones Nuevo Mundo" at bounding box center [78, 216] width 95 height 20
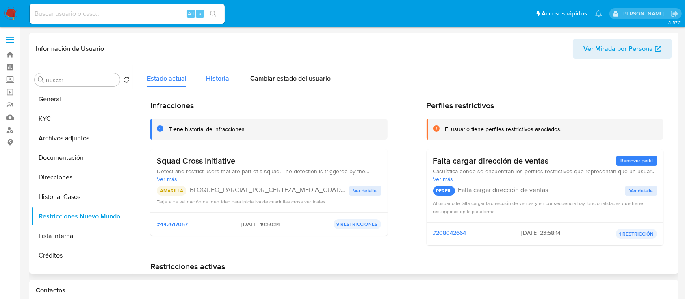
click at [217, 75] on span "Historial" at bounding box center [218, 78] width 25 height 9
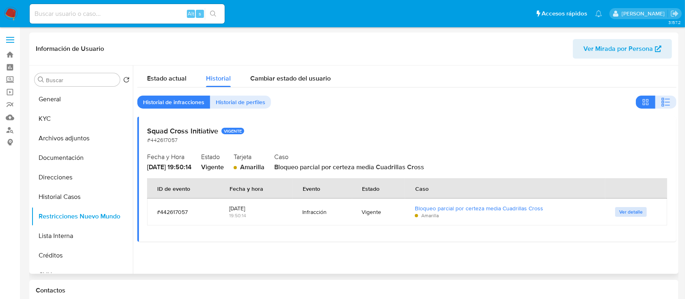
click at [622, 208] on span "Ver detalle" at bounding box center [631, 212] width 24 height 8
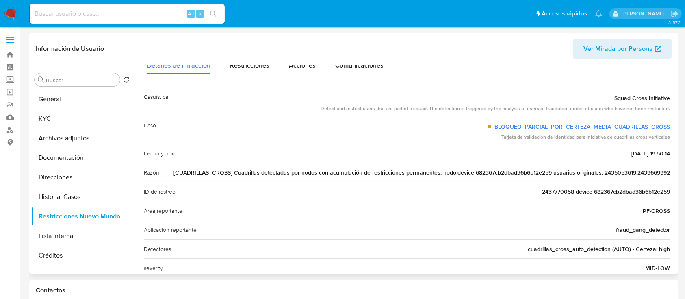
scroll to position [46, 0]
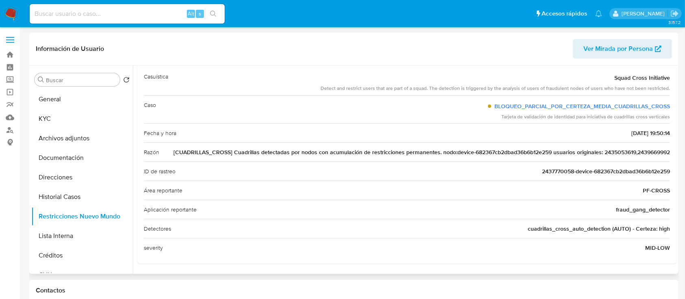
click at [630, 48] on span "Ver Mirada por Persona" at bounding box center [619, 49] width 70 height 20
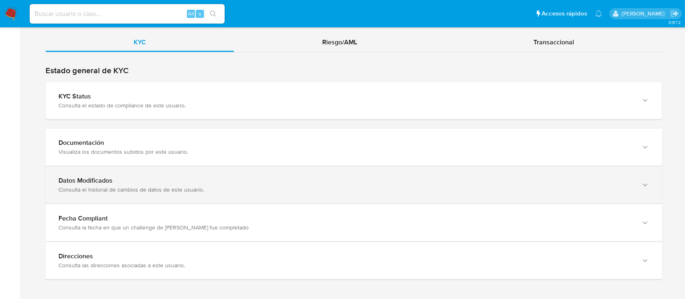
scroll to position [754, 0]
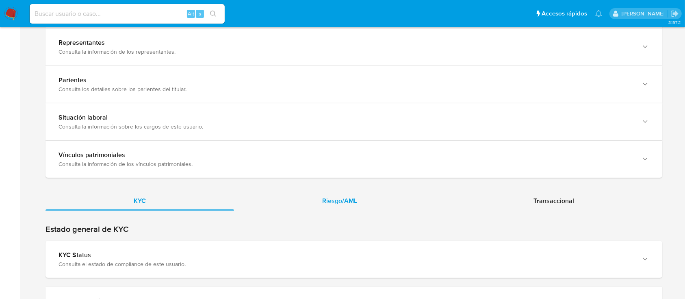
click at [355, 196] on span "Riesgo/AML" at bounding box center [339, 200] width 35 height 9
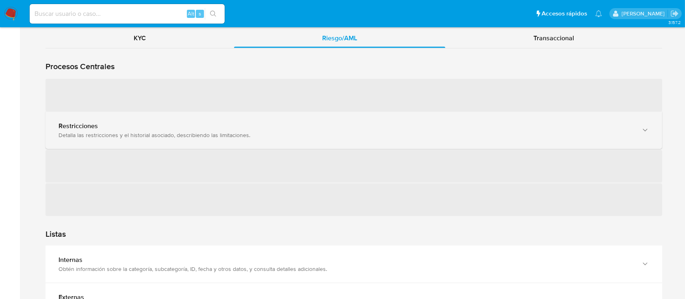
click at [218, 125] on div "Restricciones" at bounding box center [346, 126] width 575 height 8
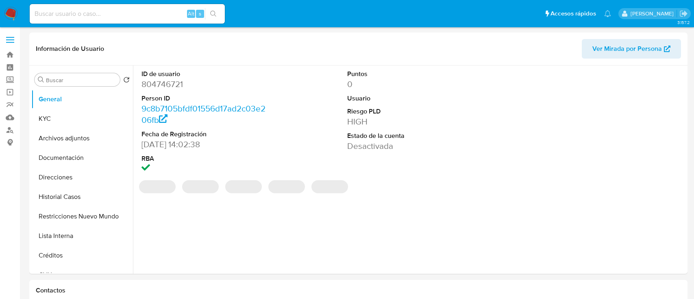
select select "10"
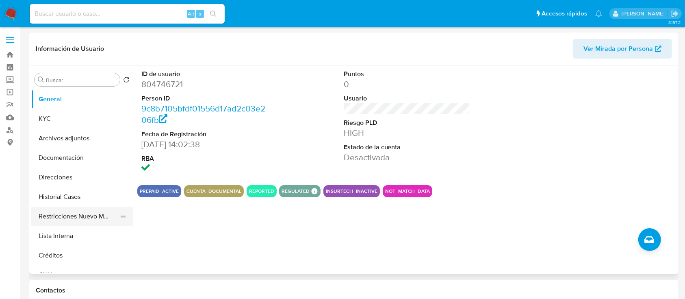
click at [91, 213] on button "Restricciones Nuevo Mundo" at bounding box center [78, 216] width 95 height 20
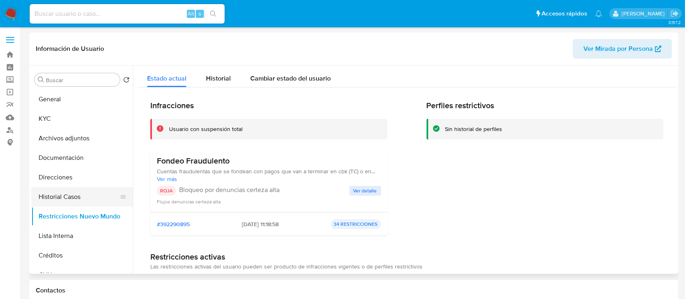
click at [86, 198] on button "Historial Casos" at bounding box center [78, 197] width 95 height 20
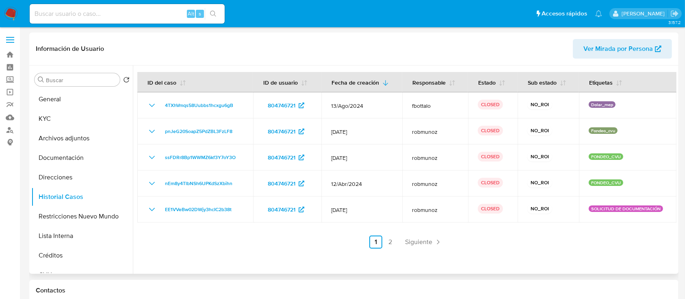
drag, startPoint x: 79, startPoint y: 221, endPoint x: 149, endPoint y: 193, distance: 75.0
click at [79, 221] on button "Restricciones Nuevo Mundo" at bounding box center [82, 216] width 102 height 20
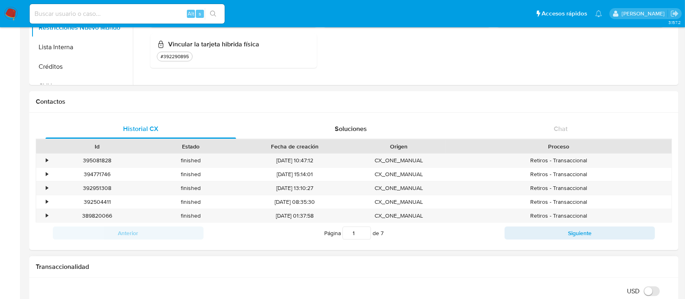
scroll to position [325, 0]
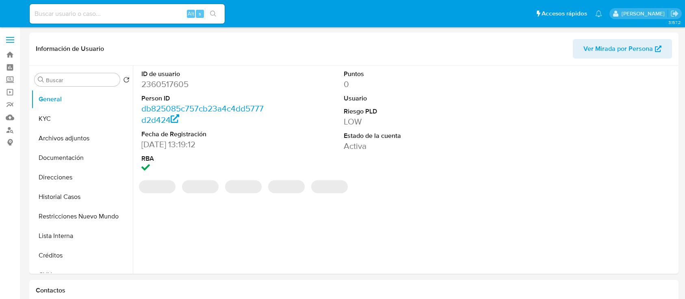
select select "10"
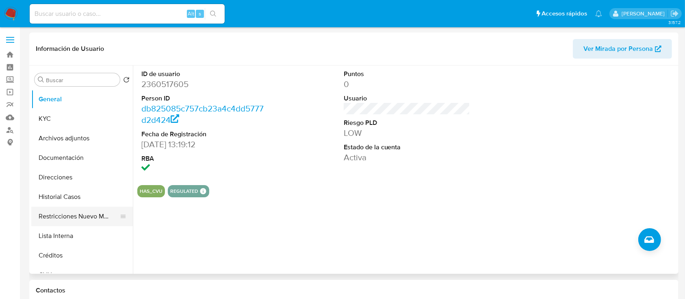
click at [91, 213] on button "Restricciones Nuevo Mundo" at bounding box center [78, 216] width 95 height 20
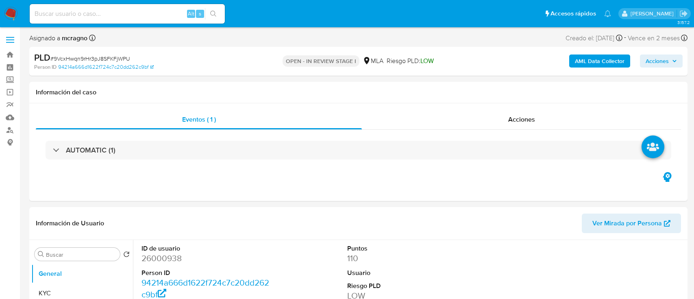
select select "10"
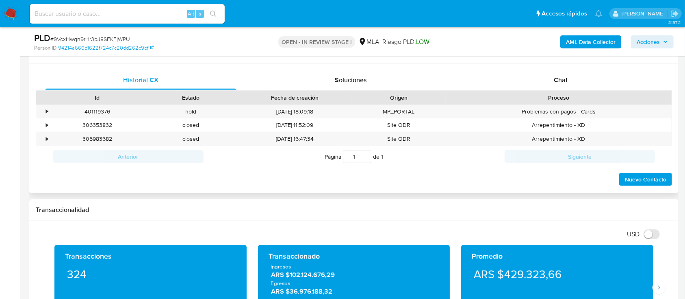
scroll to position [325, 0]
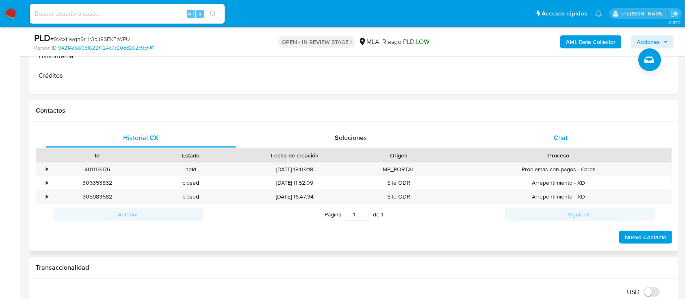
click at [571, 136] on div "Chat" at bounding box center [561, 138] width 191 height 20
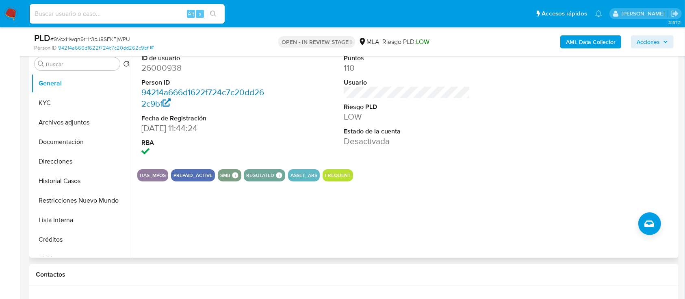
scroll to position [108, 0]
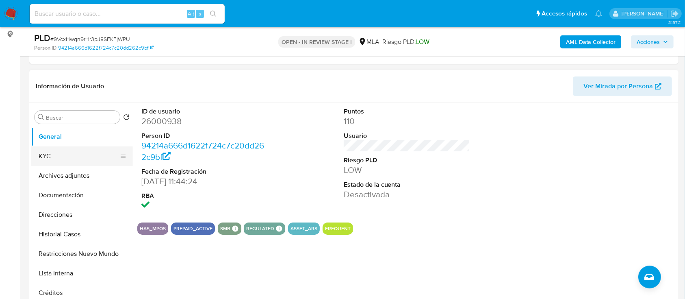
click at [88, 158] on button "KYC" at bounding box center [78, 156] width 95 height 20
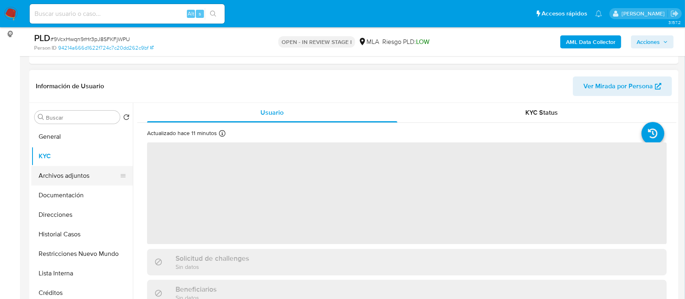
click at [67, 173] on button "Archivos adjuntos" at bounding box center [78, 176] width 95 height 20
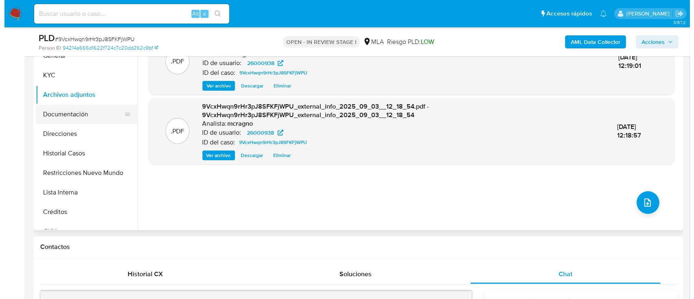
scroll to position [163, 0]
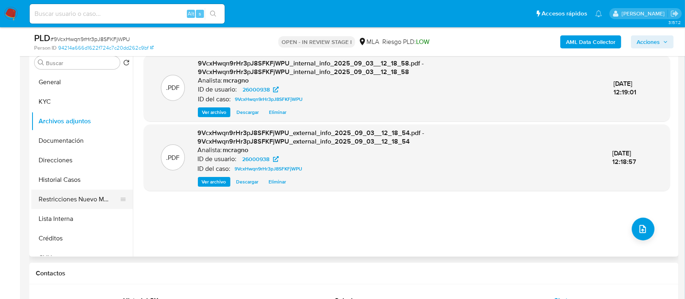
click at [69, 198] on button "Restricciones Nuevo Mundo" at bounding box center [78, 199] width 95 height 20
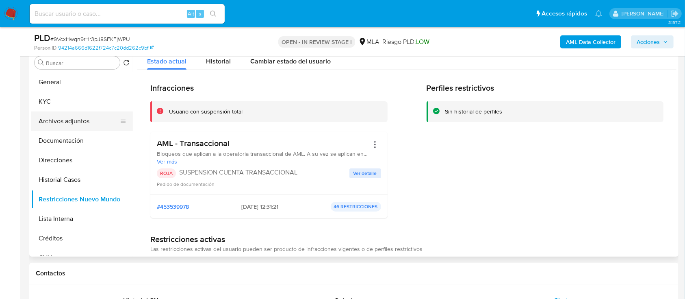
click at [87, 119] on button "Archivos adjuntos" at bounding box center [78, 121] width 95 height 20
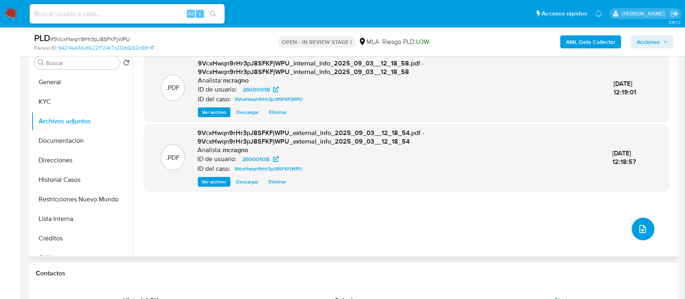
click at [640, 225] on icon "upload-file" at bounding box center [643, 229] width 7 height 8
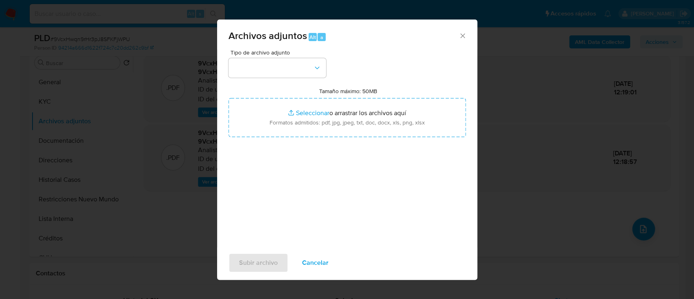
click at [286, 78] on div "Tipo de archivo adjunto Tamaño máximo: 50MB Seleccionar archivos Seleccionar o …" at bounding box center [346, 146] width 237 height 192
drag, startPoint x: 298, startPoint y: 69, endPoint x: 301, endPoint y: 74, distance: 6.2
click at [299, 69] on button "button" at bounding box center [277, 68] width 98 height 20
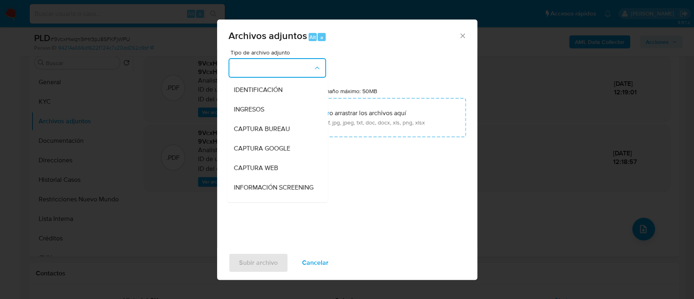
scroll to position [108, 0]
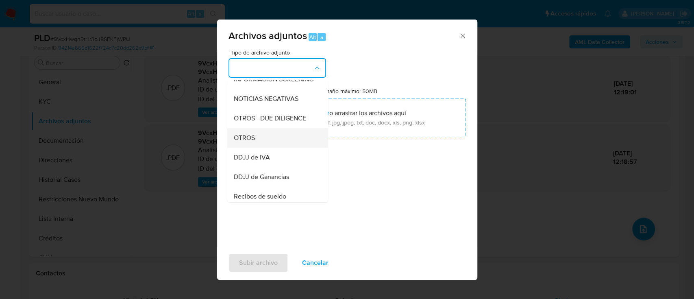
click at [283, 148] on div "OTROS" at bounding box center [274, 138] width 83 height 20
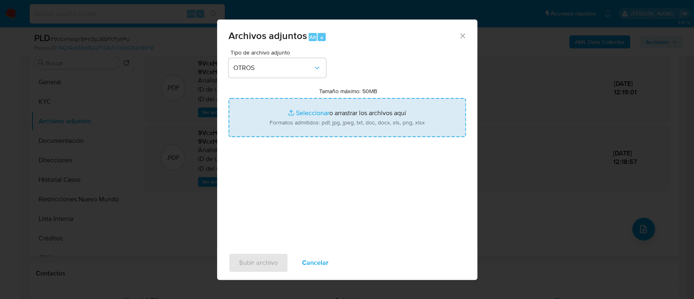
click at [331, 117] on input "Tamaño máximo: 50MB Seleccionar archivos" at bounding box center [346, 117] width 237 height 39
type input "C:\fakepath\26000938 - Movimientos.xlsx"
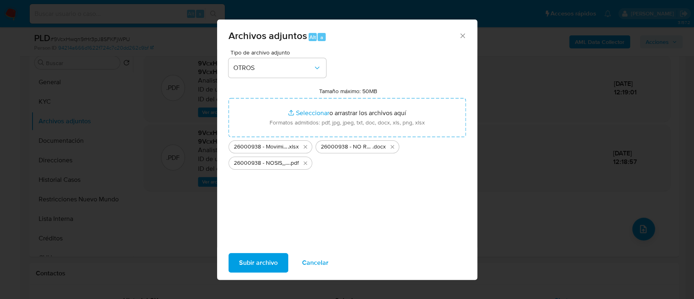
click at [270, 266] on span "Subir archivo" at bounding box center [258, 263] width 39 height 18
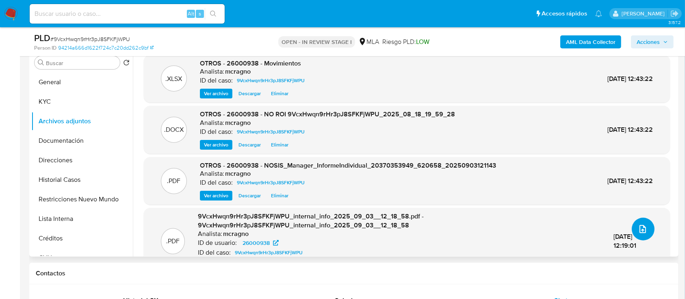
click at [638, 228] on icon "upload-file" at bounding box center [643, 229] width 10 height 10
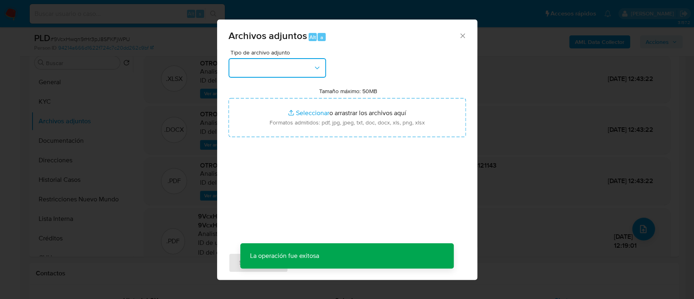
click at [297, 69] on button "button" at bounding box center [277, 68] width 98 height 20
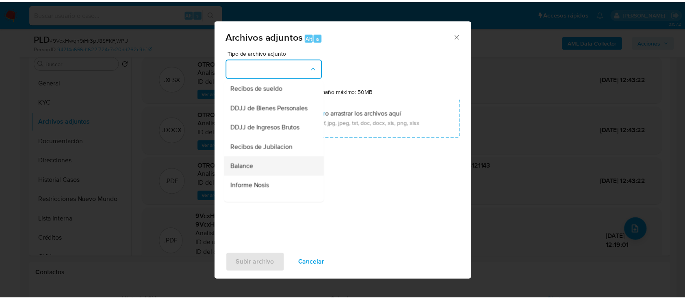
scroll to position [163, 0]
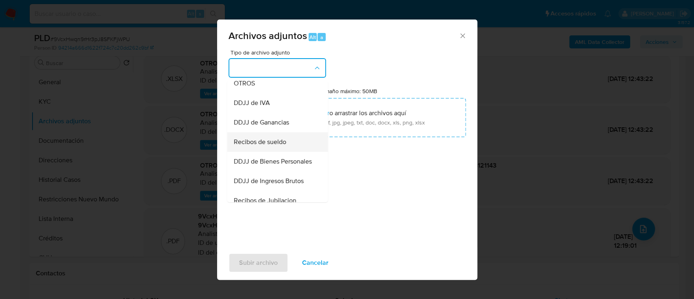
click at [278, 143] on div "Recibos de sueldo" at bounding box center [274, 142] width 83 height 20
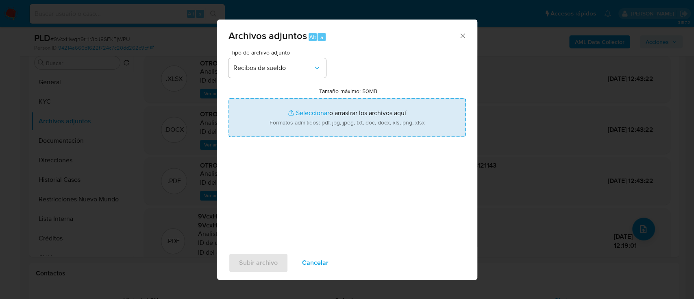
click at [315, 116] on input "Tamaño máximo: 50MB Seleccionar archivos" at bounding box center [346, 117] width 237 height 39
type input "C:\fakepath\26000938 - Recibos de sueldo may-jul25.pdf"
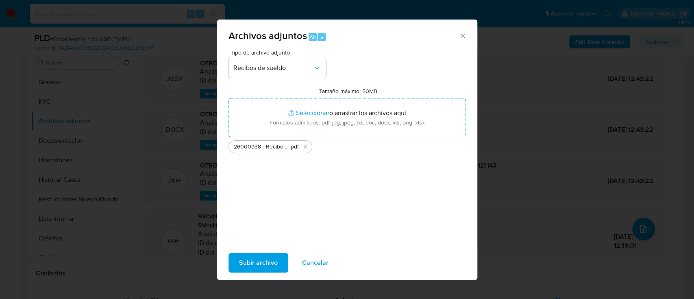
click at [253, 267] on span "Subir archivo" at bounding box center [258, 263] width 39 height 18
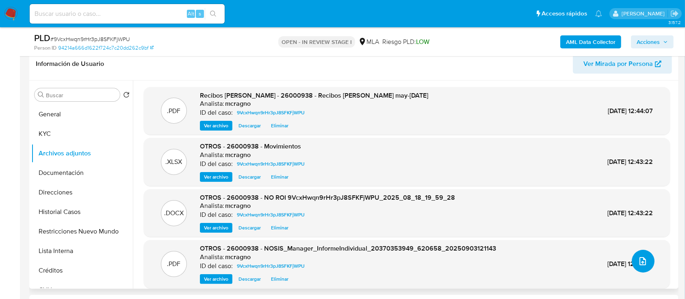
scroll to position [108, 0]
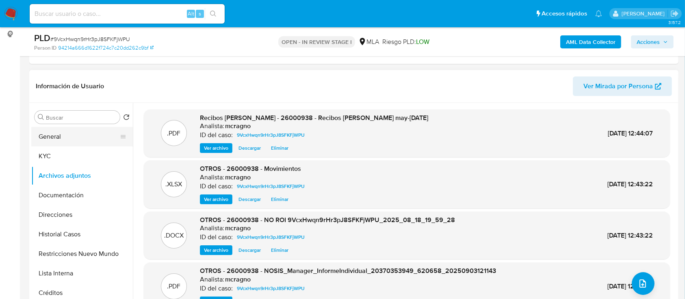
click at [65, 130] on button "General" at bounding box center [78, 137] width 95 height 20
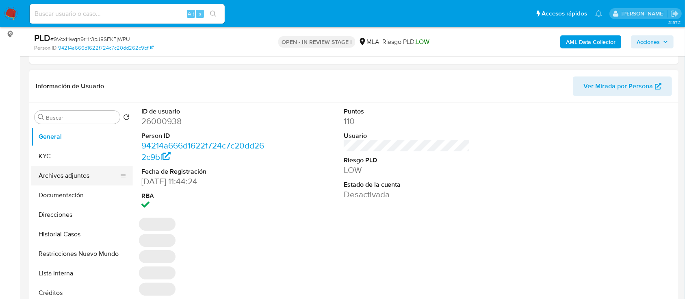
click at [75, 175] on button "Archivos adjuntos" at bounding box center [78, 176] width 95 height 20
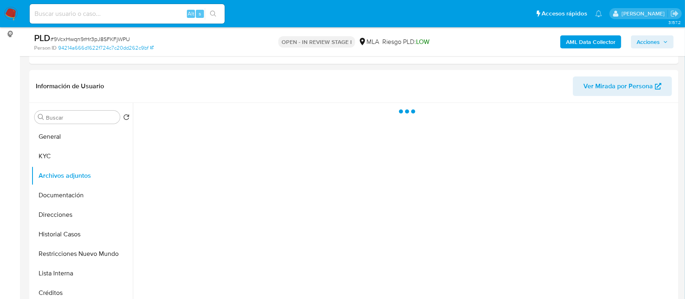
click at [660, 37] on span "Acciones" at bounding box center [648, 41] width 23 height 13
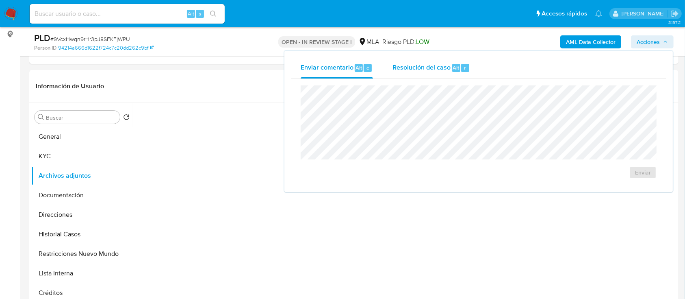
click at [456, 66] on span "Alt" at bounding box center [456, 68] width 7 height 8
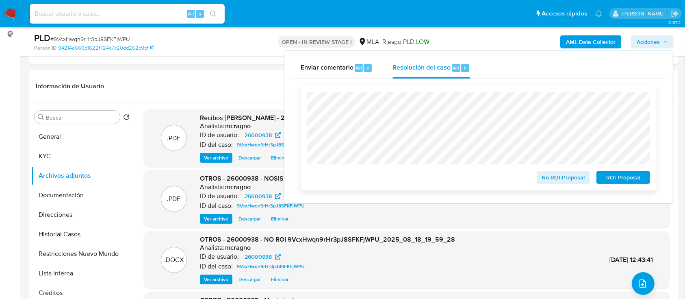
click at [619, 178] on span "ROI Proposal" at bounding box center [623, 177] width 42 height 11
